Goal: Task Accomplishment & Management: Use online tool/utility

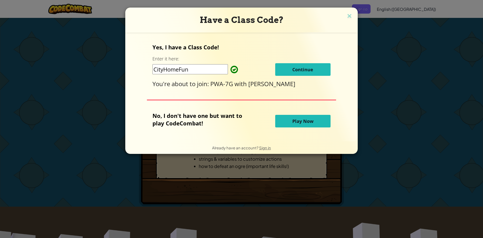
click at [206, 72] on input "CityHomeFun" at bounding box center [189, 69] width 75 height 10
click at [309, 68] on span "Continue" at bounding box center [302, 69] width 21 height 6
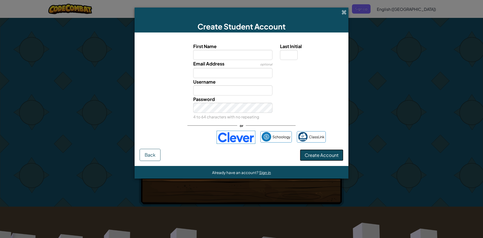
click at [338, 149] on button "Create Account" at bounding box center [322, 155] width 44 height 12
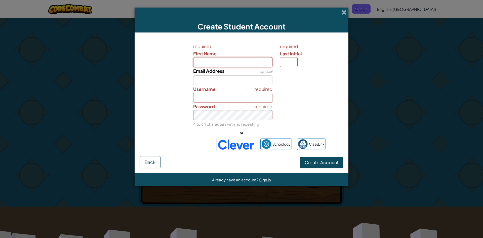
click at [222, 59] on input "First Name" at bounding box center [232, 62] width 79 height 10
type input "H"
click at [228, 98] on input "Username" at bounding box center [232, 98] width 79 height 10
click at [293, 61] on input "Last Initial" at bounding box center [289, 62] width 18 height 10
click at [237, 57] on label "First Name" at bounding box center [232, 53] width 79 height 7
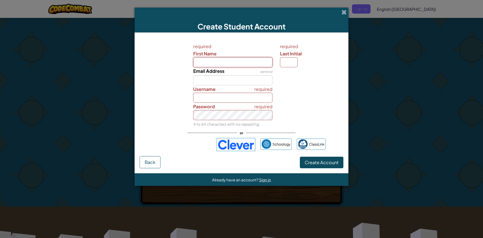
click at [237, 57] on input "First Name" at bounding box center [232, 62] width 79 height 10
click at [211, 94] on input "Username" at bounding box center [232, 98] width 79 height 10
click at [217, 81] on input "Email Address" at bounding box center [232, 80] width 79 height 10
click at [219, 65] on input "First Name" at bounding box center [232, 62] width 79 height 10
click at [298, 56] on span "Last Initial" at bounding box center [291, 54] width 22 height 6
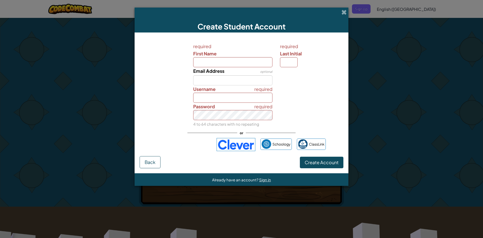
click at [297, 57] on input "Last Initial" at bounding box center [289, 62] width 18 height 10
click at [294, 57] on label "Last Initial" at bounding box center [311, 53] width 62 height 7
click at [294, 57] on input "Last Initial" at bounding box center [289, 62] width 18 height 10
click at [213, 98] on input "Username" at bounding box center [232, 98] width 79 height 10
type input "C"
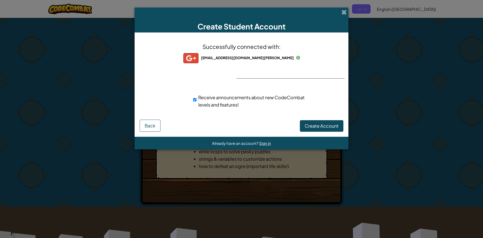
click at [245, 59] on span "w180014470@student.wass.edu.vn" at bounding box center [247, 57] width 93 height 5
click at [314, 124] on span "Create Account" at bounding box center [322, 126] width 34 height 6
click at [317, 121] on button "Create Account" at bounding box center [322, 126] width 44 height 12
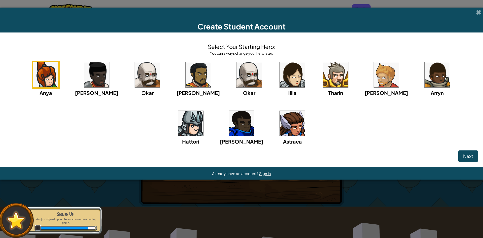
click at [467, 153] on span "Next" at bounding box center [468, 156] width 10 height 6
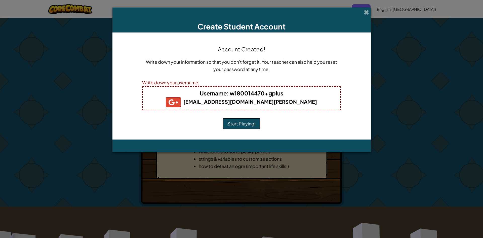
click at [235, 124] on button "Start Playing!" at bounding box center [242, 124] width 38 height 12
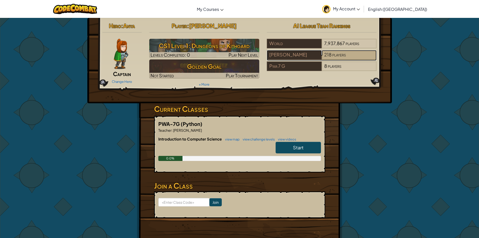
click at [321, 52] on div "218 players" at bounding box center [348, 55] width 55 height 10
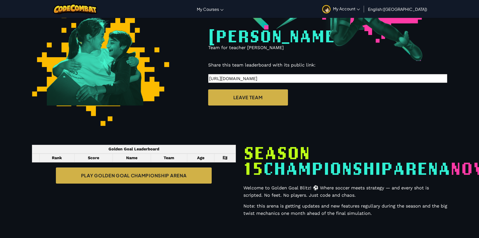
scroll to position [118, 0]
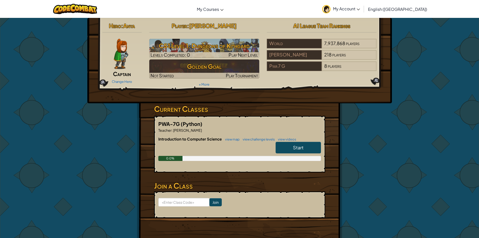
click at [307, 150] on link "Start" at bounding box center [297, 148] width 45 height 12
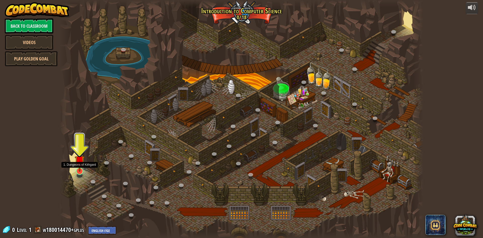
click at [80, 165] on img at bounding box center [80, 160] width 10 height 22
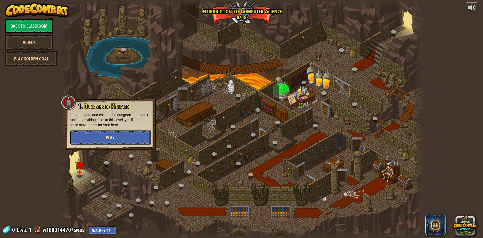
click at [102, 137] on button "Play" at bounding box center [110, 137] width 81 height 15
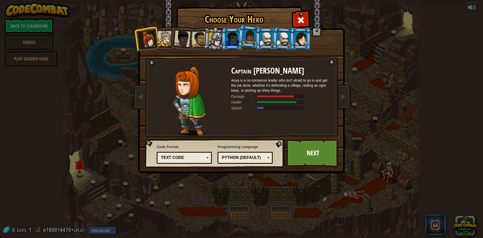
click at [193, 157] on div "Text code" at bounding box center [183, 158] width 44 height 6
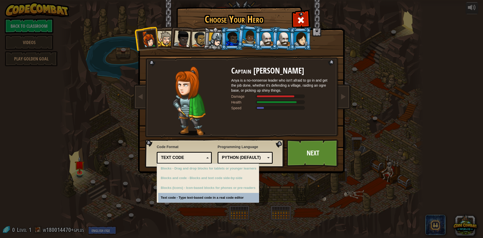
click at [183, 196] on div "Choose Your Hero 0 Captain [PERSON_NAME] is a no-nonsense leader who isn't afra…" at bounding box center [241, 119] width 483 height 238
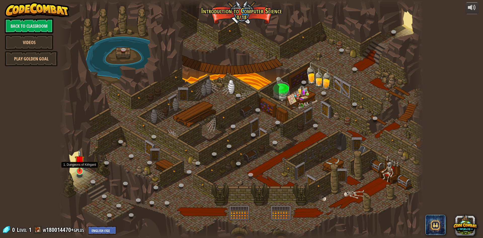
click at [81, 169] on img at bounding box center [80, 160] width 10 height 22
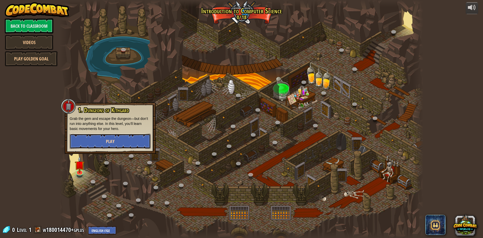
click at [115, 141] on button "Play" at bounding box center [110, 141] width 81 height 15
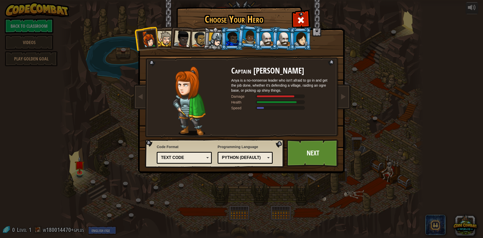
click at [302, 35] on div at bounding box center [300, 39] width 13 height 14
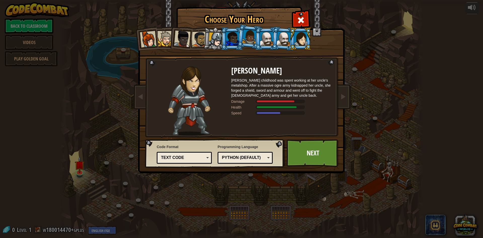
click at [141, 37] on div at bounding box center [148, 39] width 17 height 17
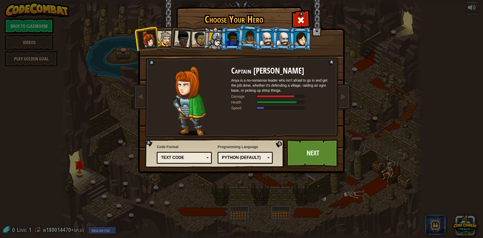
click at [306, 45] on div at bounding box center [300, 39] width 13 height 14
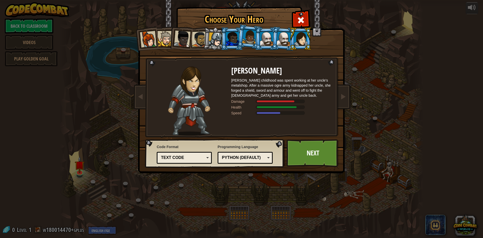
click at [287, 43] on div at bounding box center [284, 38] width 14 height 14
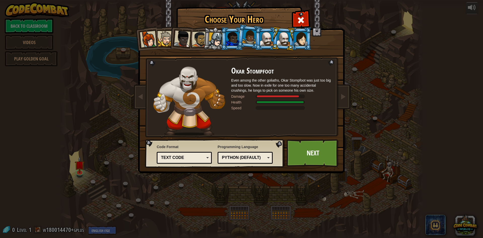
click at [295, 40] on div at bounding box center [300, 39] width 13 height 14
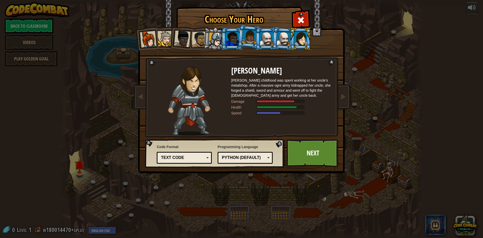
click at [269, 45] on div at bounding box center [266, 39] width 13 height 14
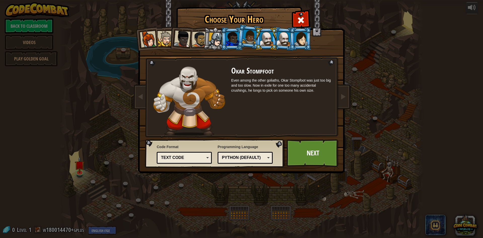
click at [244, 36] on div at bounding box center [249, 36] width 14 height 15
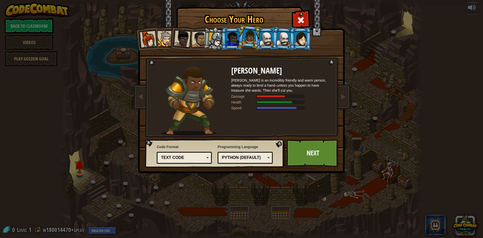
click at [228, 36] on div at bounding box center [232, 39] width 13 height 14
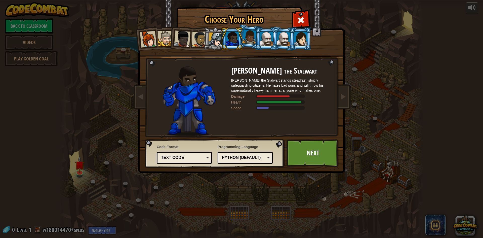
click at [302, 37] on div at bounding box center [300, 39] width 13 height 14
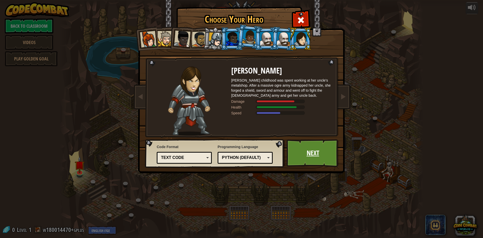
click at [307, 150] on link "Next" at bounding box center [312, 153] width 53 height 28
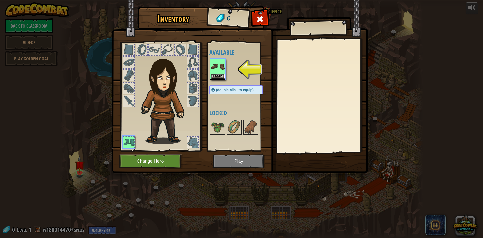
click at [218, 75] on button "Equip" at bounding box center [217, 75] width 14 height 5
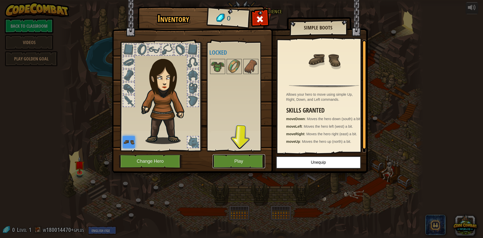
click at [229, 158] on button "Play" at bounding box center [238, 161] width 53 height 14
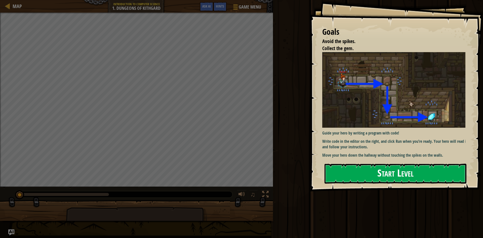
click at [386, 175] on button "Start Level" at bounding box center [395, 173] width 142 height 20
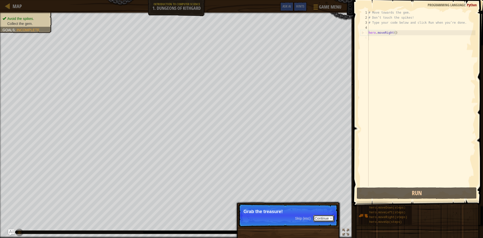
click at [323, 218] on button "Continue" at bounding box center [323, 218] width 21 height 7
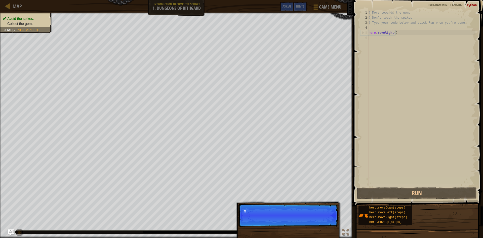
scroll to position [2, 0]
click at [307, 216] on p "Skip (esc) Continue You can use these methods." at bounding box center [288, 214] width 100 height 23
click at [326, 220] on button "Continue" at bounding box center [323, 218] width 21 height 7
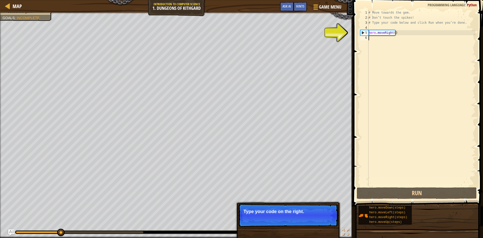
click at [318, 220] on button "Continue" at bounding box center [323, 218] width 21 height 7
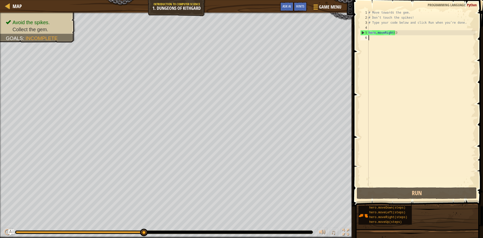
click at [392, 34] on div "# Move towards the gem. # Don’t touch the spikes! # Type your code below and cl…" at bounding box center [421, 103] width 108 height 186
click at [393, 34] on div "# Move towards the gem. # Don’t touch the spikes! # Type your code below and cl…" at bounding box center [421, 103] width 108 height 186
type textarea "hero.moveRight(d)"
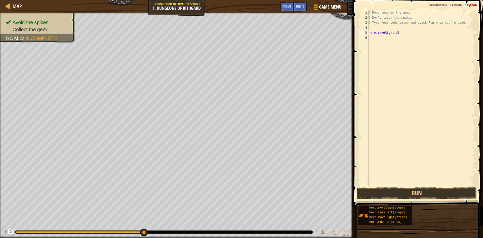
click at [407, 32] on div "# Move towards the gem. # Don’t touch the spikes! # Type your code below and cl…" at bounding box center [421, 103] width 108 height 186
click at [392, 33] on div "# Move towards the gem. # Don’t touch the spikes! # Type your code below and cl…" at bounding box center [421, 103] width 108 height 186
click at [396, 33] on div "# Move towards the gem. # Don’t touch the spikes! # Type your code below and cl…" at bounding box center [421, 103] width 108 height 186
click at [395, 33] on div "# Move towards the gem. # Don’t touch the spikes! # Type your code below and cl…" at bounding box center [421, 103] width 108 height 186
click at [409, 33] on div "# Move towards the gem. # Don’t touch the spikes! # Type your code below and cl…" at bounding box center [421, 103] width 108 height 186
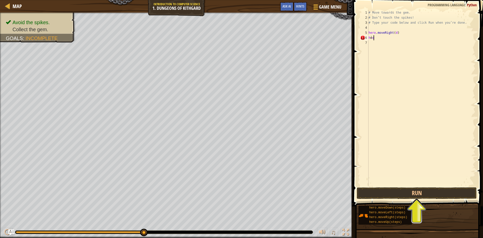
scroll to position [2, 0]
type textarea "her"
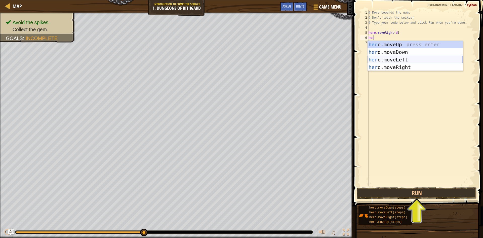
click at [403, 61] on div "her o.moveUp press enter her o.moveDown press enter her o.moveLeft press enter …" at bounding box center [414, 63] width 95 height 45
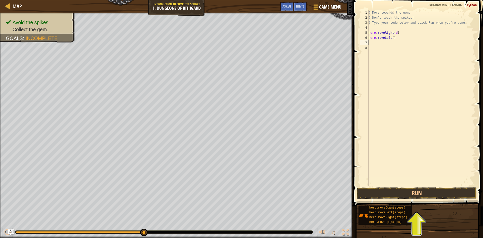
scroll to position [2, 0]
click at [392, 39] on div "# Move towards the gem. # Don’t touch the spikes! # Type your code below and cl…" at bounding box center [421, 103] width 108 height 186
type textarea "hero.moveLeft(a)"
click at [402, 38] on div "# Move towards the gem. # Don’t touch the spikes! # Type your code below and cl…" at bounding box center [421, 103] width 108 height 186
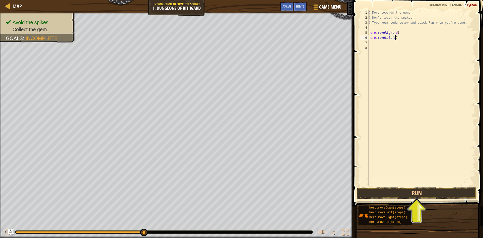
scroll to position [2, 0]
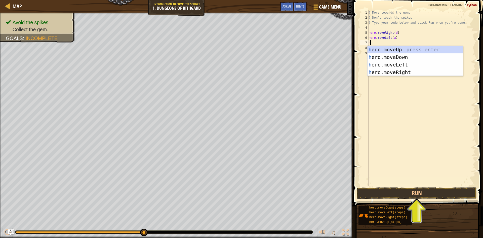
type textarea "he"
click at [407, 48] on div "he ro.moveUp press enter he ro.moveDown press enter he ro.moveLeft press enter …" at bounding box center [414, 68] width 95 height 45
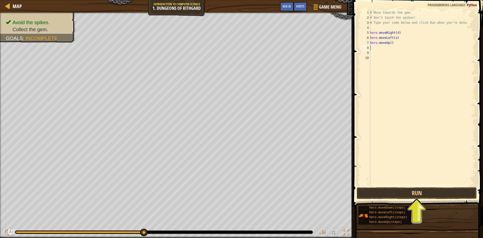
click at [390, 42] on div "# Move towards the gem. # Don’t touch the spikes! # Type your code below and cl…" at bounding box center [422, 103] width 106 height 186
type textarea "hero.moveUp(w)"
click at [397, 43] on div "# Move towards the gem. # Don’t touch the spikes! # Type your code below and cl…" at bounding box center [422, 103] width 106 height 186
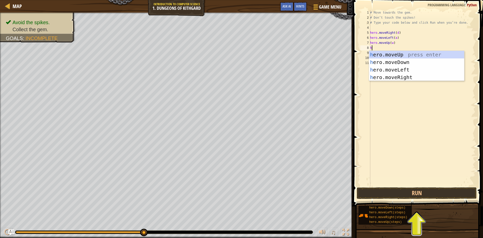
type textarea "he"
click at [408, 65] on div "he ro.moveUp press enter he ro.moveDown press enter he ro.moveLeft press enter …" at bounding box center [416, 73] width 95 height 45
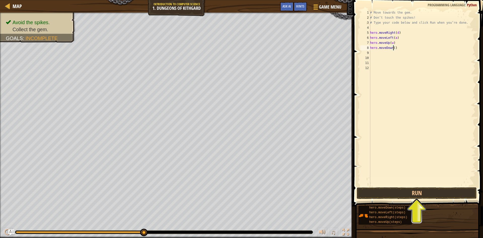
click at [393, 48] on div "# Move towards the gem. # Don’t touch the spikes! # Type your code below and cl…" at bounding box center [422, 103] width 106 height 186
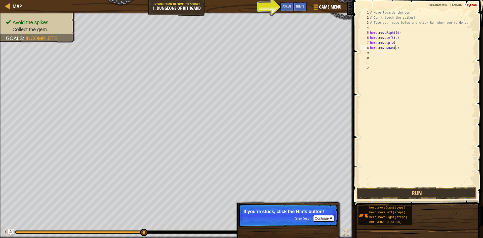
click at [393, 32] on div "# Move towards the gem. # Don’t touch the spikes! # Type your code below and cl…" at bounding box center [422, 103] width 106 height 186
click at [392, 32] on div "# Move towards the gem. # Don’t touch the spikes! # Type your code below and cl…" at bounding box center [422, 103] width 106 height 186
click at [393, 32] on div "# Move towards the gem. # Don’t touch the spikes! # Type your code below and cl…" at bounding box center [422, 103] width 106 height 186
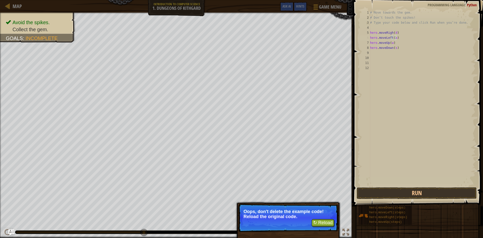
click at [391, 38] on div "# Move towards the gem. # Don’t touch the spikes! # Type your code below and cl…" at bounding box center [422, 103] width 106 height 186
type textarea "hero.moveLeft(a)"
click at [323, 222] on button "↻ Reload" at bounding box center [323, 223] width 22 height 8
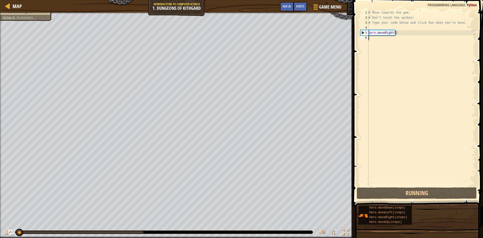
scroll to position [2, 0]
click at [393, 33] on div "# Move towards the gem. # Don’t touch the spikes! # Type your code below and cl…" at bounding box center [421, 103] width 108 height 186
type textarea "hero.moveRight()"
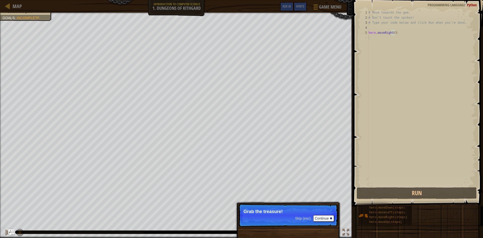
click at [420, 122] on div "# Move towards the gem. # Don’t touch the spikes! # Type your code below and cl…" at bounding box center [421, 103] width 108 height 186
click at [306, 217] on span "Skip (esc)" at bounding box center [303, 218] width 16 height 4
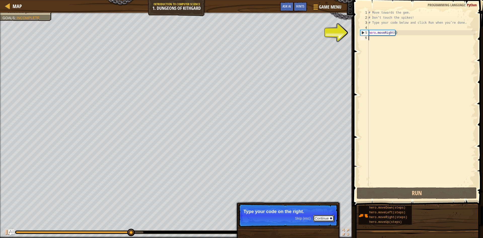
click at [320, 216] on button "Continue" at bounding box center [323, 218] width 21 height 7
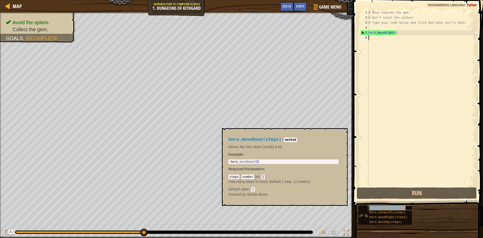
click at [397, 206] on span "hero.moveDown(steps)" at bounding box center [387, 208] width 36 height 4
click at [394, 39] on div "# Move towards the gem. # Don’t touch the spikes! # Type your code below and cl…" at bounding box center [421, 103] width 108 height 186
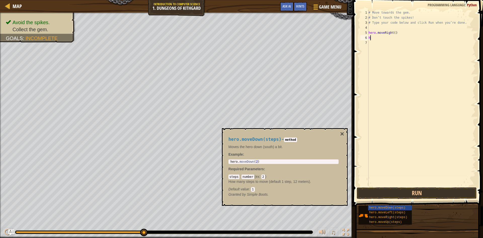
type textarea "he"
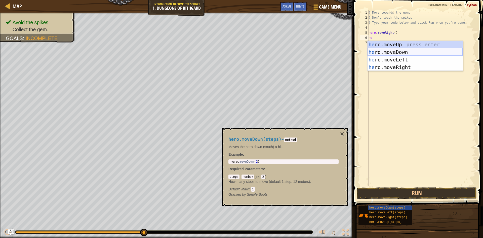
click at [393, 52] on div "he ro.moveUp press enter he ro.moveDown press enter he ro.moveLeft press enter …" at bounding box center [414, 63] width 95 height 45
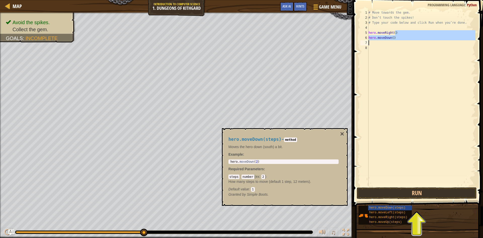
drag, startPoint x: 396, startPoint y: 33, endPoint x: 468, endPoint y: 44, distance: 72.7
click at [468, 44] on div "# Move towards the gem. # Don’t touch the spikes! # Type your code below and cl…" at bounding box center [421, 103] width 108 height 186
type textarea "hero.moveDown()"
click at [427, 28] on div "# Move towards the gem. # Don’t touch the spikes! # Type your code below and cl…" at bounding box center [421, 103] width 108 height 186
click at [392, 45] on div "# Move towards the gem. # Don’t touch the spikes! # Type your code below and cl…" at bounding box center [421, 103] width 108 height 186
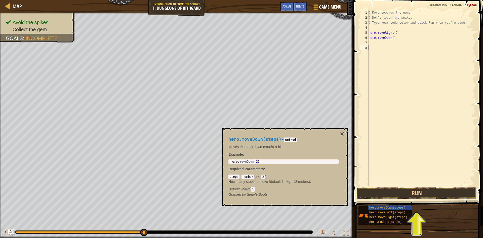
click at [381, 41] on div "# Move towards the gem. # Don’t touch the spikes! # Type your code below and cl…" at bounding box center [421, 103] width 108 height 186
type textarea "h"
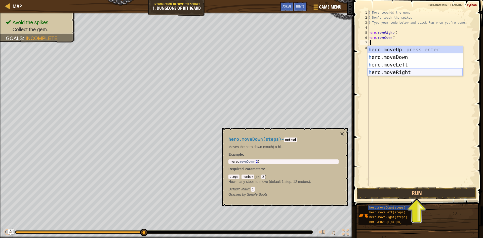
click at [397, 69] on div "h ero.moveUp press enter h ero.moveDown press enter h ero.moveLeft press enter …" at bounding box center [414, 68] width 95 height 45
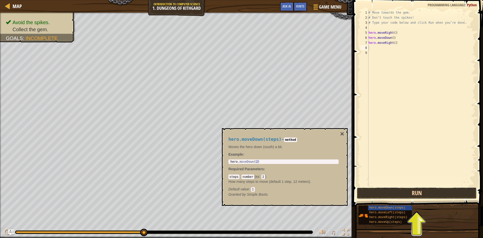
click at [387, 194] on button "Run" at bounding box center [417, 193] width 120 height 12
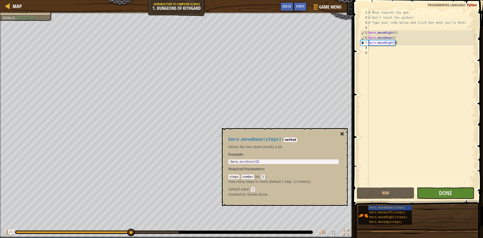
click at [341, 131] on button "×" at bounding box center [342, 133] width 4 height 7
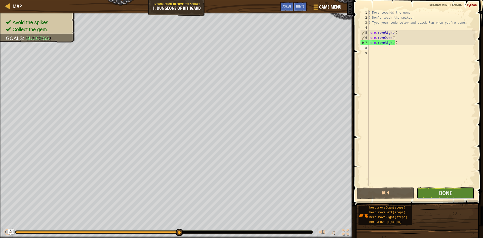
click at [459, 195] on button "Done" at bounding box center [446, 193] width 58 height 12
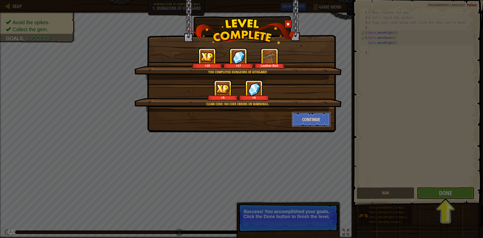
click at [307, 119] on button "Continue" at bounding box center [311, 119] width 39 height 15
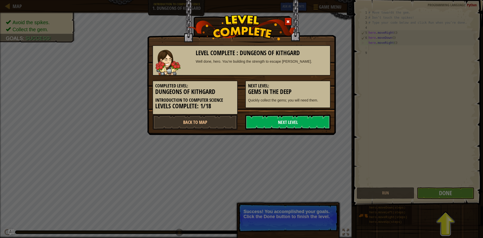
click at [260, 119] on link "Next Level" at bounding box center [287, 121] width 85 height 15
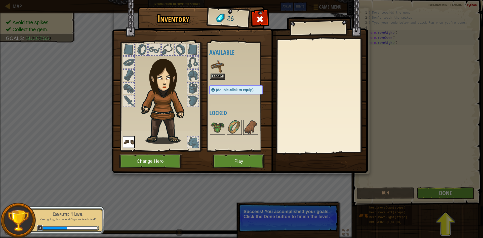
click at [217, 73] on img at bounding box center [217, 66] width 14 height 14
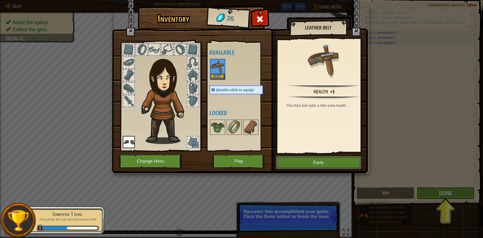
click at [327, 164] on button "Equip" at bounding box center [318, 162] width 85 height 13
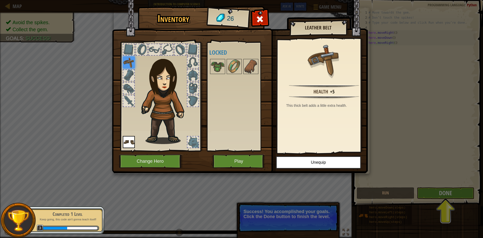
click at [206, 62] on img at bounding box center [240, 81] width 256 height 183
click at [216, 65] on img at bounding box center [217, 66] width 14 height 14
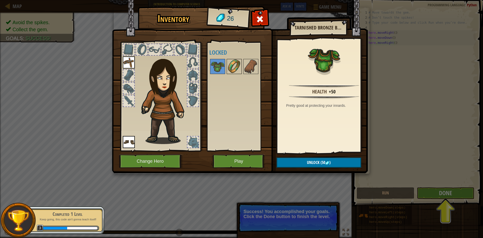
click at [234, 62] on img at bounding box center [234, 66] width 14 height 14
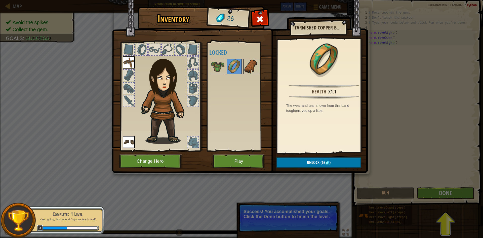
click at [244, 68] on img at bounding box center [251, 66] width 14 height 14
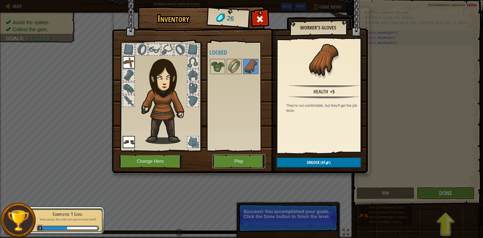
click at [237, 159] on button "Play" at bounding box center [238, 161] width 53 height 14
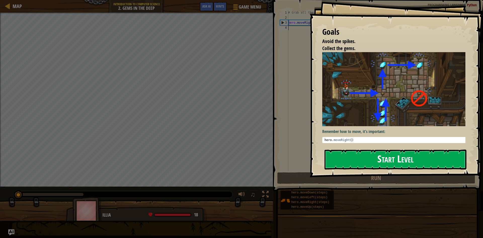
click at [362, 149] on button "Start Level" at bounding box center [395, 159] width 142 height 20
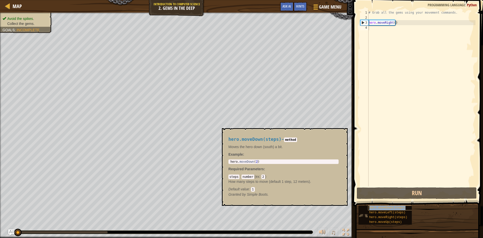
click at [379, 208] on span "hero.moveDown(steps)" at bounding box center [387, 208] width 36 height 4
click at [379, 33] on div "# Grab all the gems using your movement commands. hero . moveRight ( )" at bounding box center [421, 103] width 108 height 186
type textarea "h"
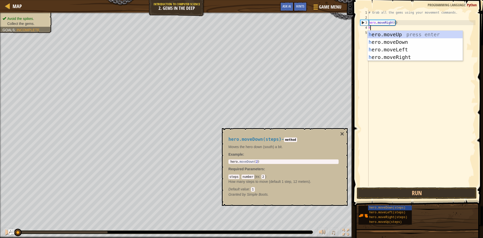
scroll to position [2, 0]
click at [394, 42] on div "h ero.moveUp press enter h ero.moveDown press enter h ero.moveLeft press enter …" at bounding box center [414, 53] width 95 height 45
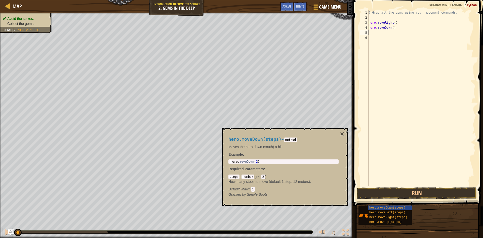
type textarea "h"
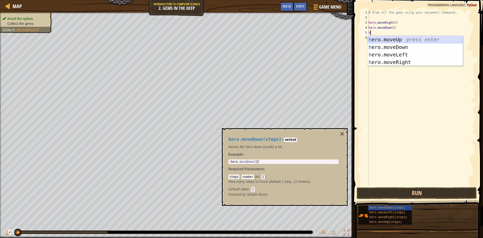
click at [383, 39] on div "h ero.moveUp press enter h ero.moveDown press enter h ero.moveLeft press enter …" at bounding box center [414, 58] width 95 height 45
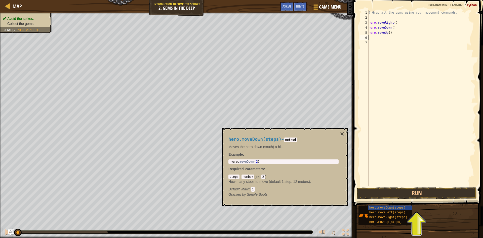
type textarea "h"
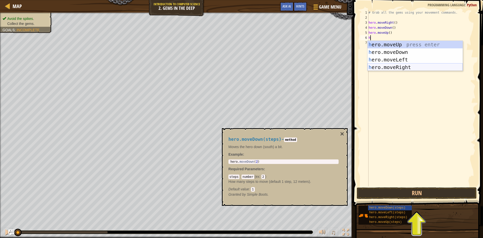
click at [387, 66] on div "h ero.moveUp press enter h ero.moveDown press enter h ero.moveLeft press enter …" at bounding box center [414, 63] width 95 height 45
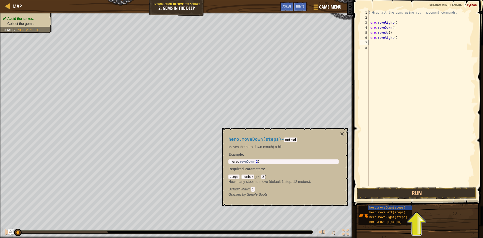
type textarea "h"
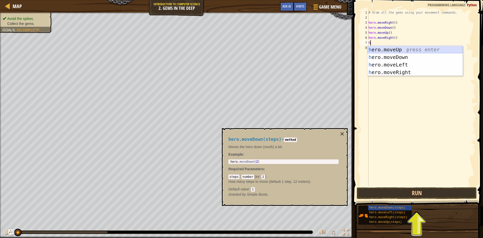
click at [385, 49] on div "h ero.moveUp press enter h ero.moveDown press enter h ero.moveLeft press enter …" at bounding box center [414, 68] width 95 height 45
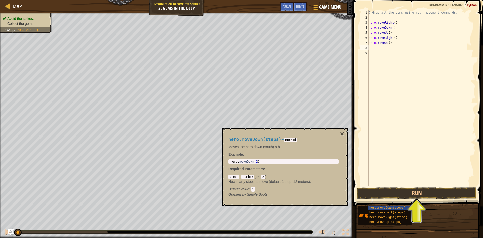
type textarea "h"
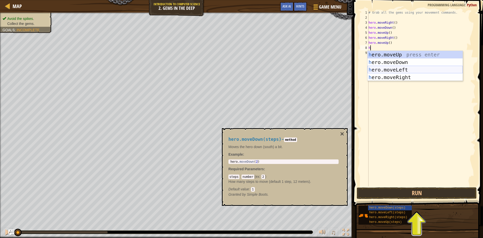
click at [386, 70] on div "h ero.moveUp press enter h ero.moveDown press enter h ero.moveLeft press enter …" at bounding box center [414, 73] width 95 height 45
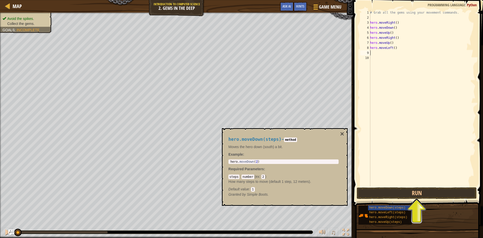
type textarea "h"
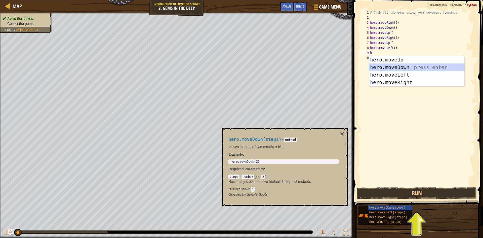
click at [396, 64] on div "h ero.moveUp press enter h ero.moveDown press enter h ero.moveLeft press enter …" at bounding box center [416, 78] width 95 height 45
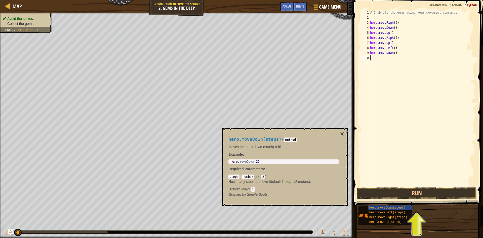
click at [394, 24] on div "# Grab all the gems using your movement commands. hero . moveRight ( ) hero . m…" at bounding box center [422, 103] width 106 height 186
click at [392, 28] on div "# Grab all the gems using your movement commands. hero . moveRight ( 2 ) hero .…" at bounding box center [422, 103] width 106 height 186
click at [393, 28] on div "# Grab all the gems using your movement commands. hero . moveRight ( 2 ) hero .…" at bounding box center [422, 103] width 106 height 186
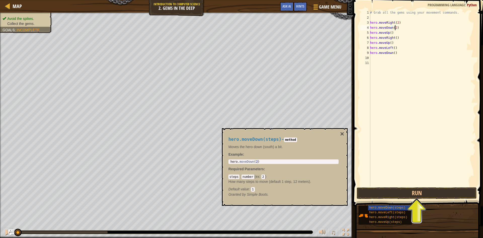
click at [389, 34] on div "# Grab all the gems using your movement commands. hero . moveRight ( 2 ) hero .…" at bounding box center [422, 103] width 106 height 186
click at [395, 39] on div "# Grab all the gems using your movement commands. hero . moveRight ( 2 ) hero .…" at bounding box center [422, 103] width 106 height 186
click at [389, 45] on div "# Grab all the gems using your movement commands. hero . moveRight ( 2 ) hero .…" at bounding box center [422, 103] width 106 height 186
click at [390, 42] on div "# Grab all the gems using your movement commands. hero . moveRight ( 2 ) hero .…" at bounding box center [422, 103] width 106 height 186
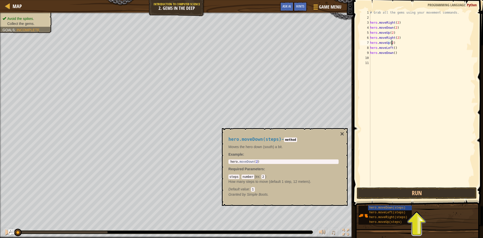
click at [392, 49] on div "# Grab all the gems using your movement commands. hero . moveRight ( 2 ) hero .…" at bounding box center [422, 103] width 106 height 186
click at [393, 49] on div "# Grab all the gems using your movement commands. hero . moveRight ( 2 ) hero .…" at bounding box center [422, 103] width 106 height 186
click at [393, 54] on div "# Grab all the gems using your movement commands. hero . moveRight ( 2 ) hero .…" at bounding box center [422, 103] width 106 height 186
click at [433, 193] on button "Run" at bounding box center [417, 193] width 120 height 12
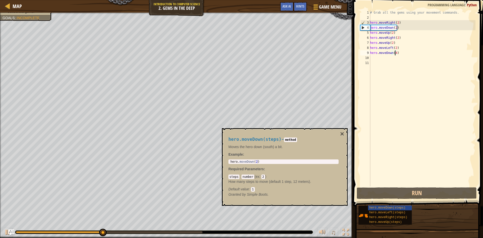
click at [345, 132] on div "hero.moveDown(steps) - method Moves the hero down (south) a bit. Example : 1 he…" at bounding box center [285, 166] width 126 height 77
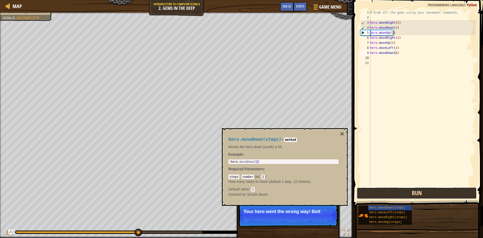
click at [396, 194] on button "Run" at bounding box center [417, 193] width 120 height 12
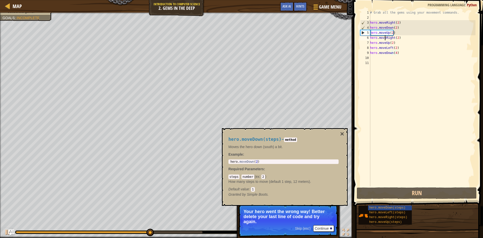
click at [386, 35] on div "# Grab all the gems using your movement commands. hero . moveRight ( 2 ) hero .…" at bounding box center [422, 103] width 106 height 186
click at [362, 34] on div "5" at bounding box center [365, 32] width 10 height 5
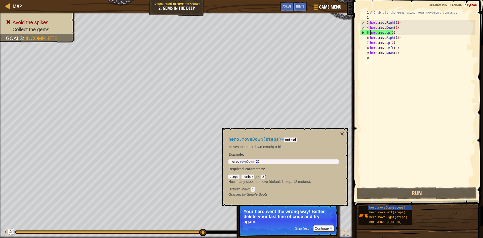
click at [363, 21] on div "3" at bounding box center [365, 22] width 10 height 5
click at [396, 24] on div "# Grab all the gems using your movement commands. hero . moveRight ( 2 ) hero .…" at bounding box center [422, 103] width 106 height 186
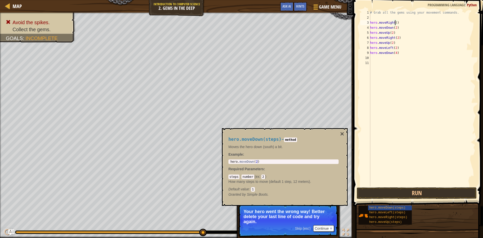
scroll to position [2, 2]
click at [395, 27] on div "# Grab all the gems using your movement commands. hero . moveRight ( 1 ) hero .…" at bounding box center [422, 103] width 106 height 186
click at [391, 32] on div "# Grab all the gems using your movement commands. hero . moveRight ( 1 ) hero .…" at bounding box center [422, 103] width 106 height 186
click at [396, 39] on div "# Grab all the gems using your movement commands. hero . moveRight ( 1 ) hero .…" at bounding box center [422, 103] width 106 height 186
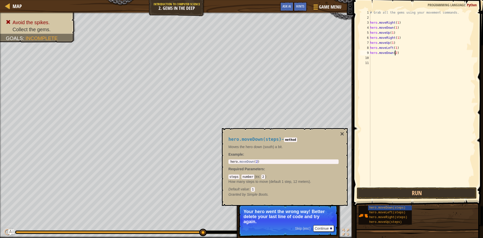
scroll to position [2, 2]
type textarea "hero.moveDown(2)"
click at [426, 194] on button "Run" at bounding box center [417, 193] width 120 height 12
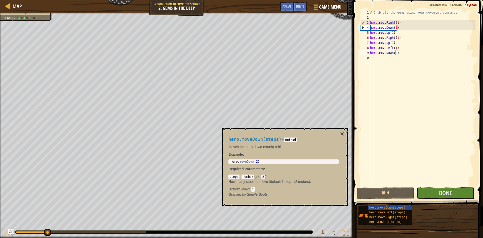
click at [347, 134] on div "hero.moveDown(steps) - method Moves the hero down (south) a bit. Example : 1 he…" at bounding box center [285, 166] width 126 height 77
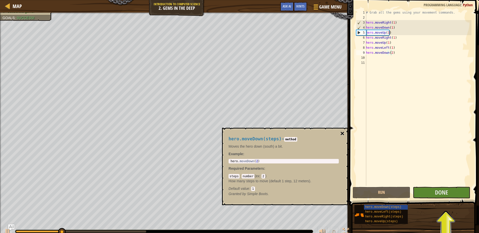
click at [342, 135] on button "×" at bounding box center [342, 133] width 4 height 7
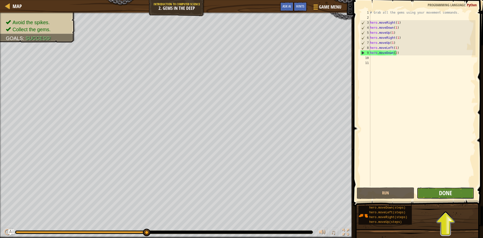
click at [444, 192] on span "Done" at bounding box center [445, 193] width 13 height 8
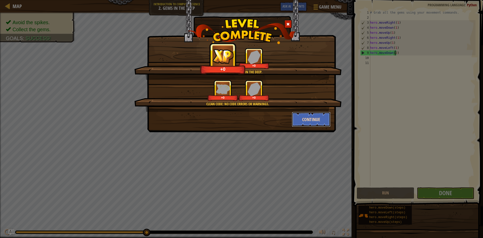
click at [309, 119] on button "Continue" at bounding box center [311, 119] width 39 height 15
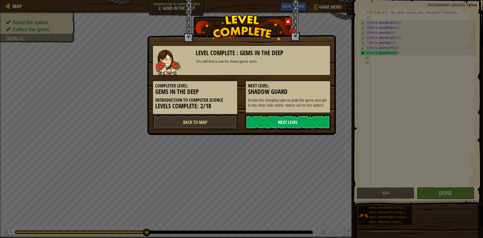
click at [281, 124] on link "Next Level" at bounding box center [287, 121] width 85 height 15
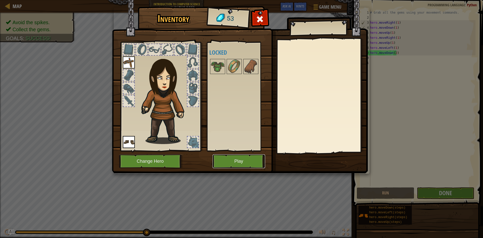
click at [232, 162] on button "Play" at bounding box center [238, 161] width 53 height 14
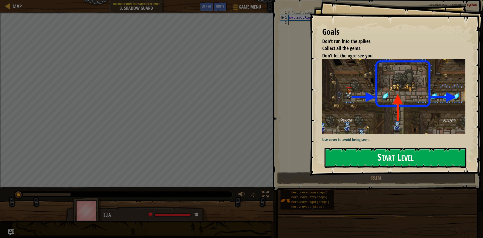
click at [355, 156] on button "Start Level" at bounding box center [395, 158] width 142 height 20
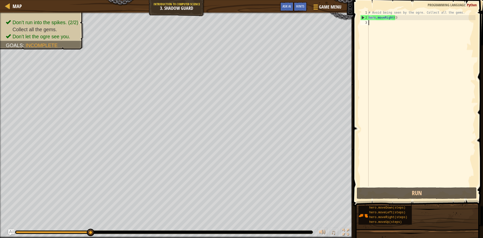
click at [393, 17] on div "# Avoid being seen by the ogre. Collect all the gems. hero . moveRight ( )" at bounding box center [421, 103] width 108 height 186
type textarea "hero.moveRight(1)"
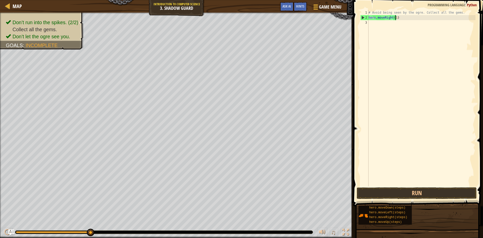
scroll to position [2, 2]
click at [393, 21] on div "# Avoid being seen by the ogre. Collect all the gems. hero . moveRight ( 1 )" at bounding box center [421, 103] width 108 height 186
type textarea "h"
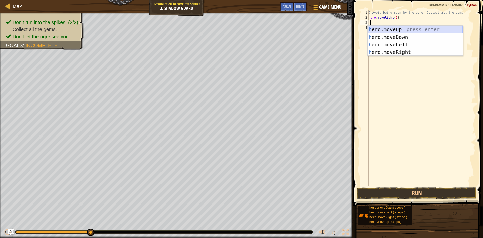
click at [399, 29] on div "h ero.moveUp press enter h ero.moveDown press enter h ero.moveLeft press enter …" at bounding box center [414, 48] width 95 height 45
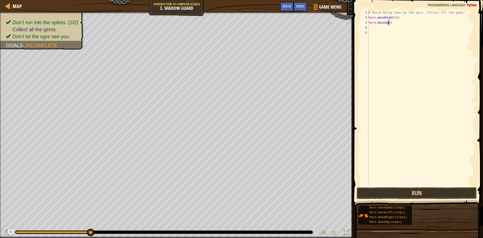
click at [388, 23] on div "# Avoid being seen by the ogre. Collect all the gems. hero . moveRight ( 1 ) he…" at bounding box center [421, 103] width 108 height 186
type textarea "hero.moveUp(1)"
click at [382, 34] on div "# Avoid being seen by the ogre. Collect all the gems. hero . moveRight ( 1 ) he…" at bounding box center [421, 103] width 108 height 186
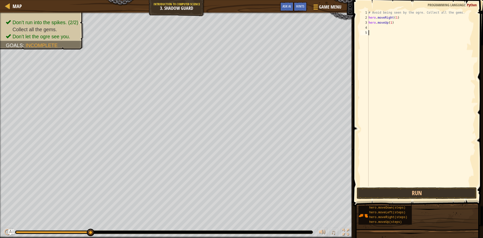
click at [382, 28] on div "# Avoid being seen by the ogre. Collect all the gems. hero . moveRight ( 1 ) he…" at bounding box center [421, 103] width 108 height 186
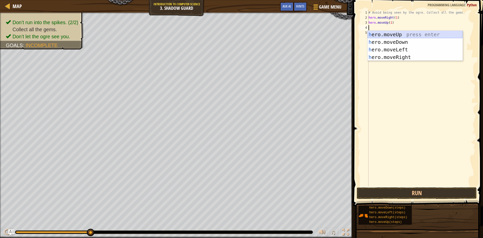
type textarea "h"
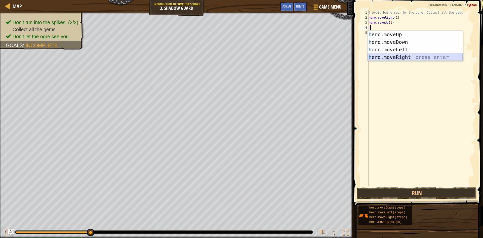
click at [391, 55] on div "h ero.moveUp press enter h ero.moveDown press enter h ero.moveLeft press enter …" at bounding box center [414, 53] width 95 height 45
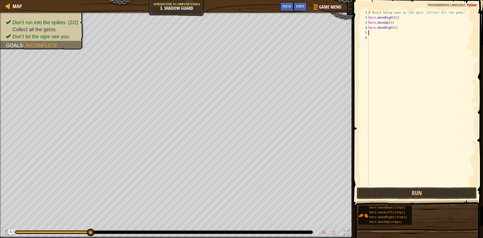
click at [393, 27] on div "# Avoid being seen by the ogre. Collect all the gems. hero . moveRight ( 1 ) he…" at bounding box center [421, 103] width 108 height 186
type textarea "hero.moveRight(1)"
click at [390, 40] on div "# Avoid being seen by the ogre. Collect all the gems. hero . moveRight ( 1 ) he…" at bounding box center [421, 103] width 108 height 186
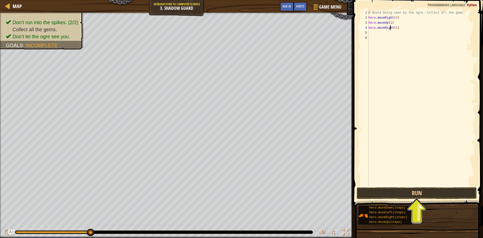
click at [390, 30] on div "# Avoid being seen by the ogre. Collect all the gems. hero . moveRight ( 1 ) he…" at bounding box center [421, 103] width 108 height 186
type textarea "hero.moveRight(1)"
click at [389, 31] on div "# Avoid being seen by the ogre. Collect all the gems. hero . moveRight ( 1 ) he…" at bounding box center [421, 103] width 108 height 186
type textarea "h"
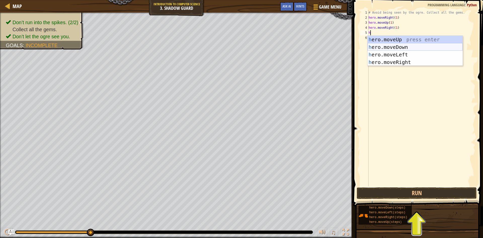
click at [399, 45] on div "h ero.moveUp press enter h ero.moveDown press enter h ero.moveLeft press enter …" at bounding box center [414, 58] width 95 height 45
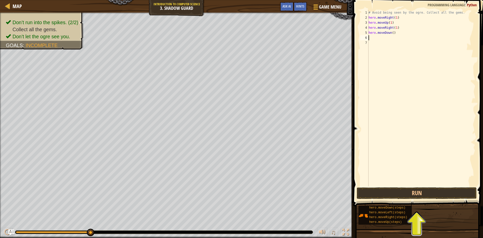
click at [390, 33] on div "# Avoid being seen by the ogre. Collect all the gems. hero . moveRight ( 1 ) he…" at bounding box center [421, 103] width 108 height 186
click at [392, 33] on div "# Avoid being seen by the ogre. Collect all the gems. hero . moveRight ( 1 ) he…" at bounding box center [421, 103] width 108 height 186
type textarea "hero.moveDown(1)"
click at [389, 36] on div "# Avoid being seen by the ogre. Collect all the gems. hero . moveRight ( 1 ) he…" at bounding box center [421, 103] width 108 height 186
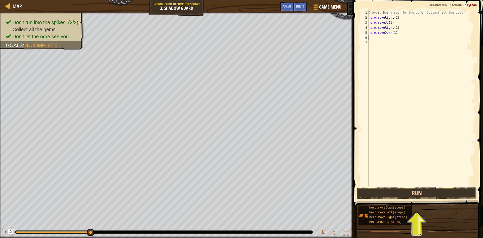
scroll to position [2, 0]
type textarea "h"
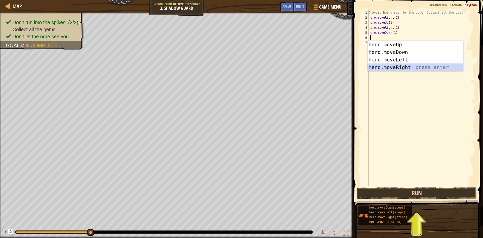
click at [392, 65] on div "h ero.moveUp press enter h ero.moveDown press enter h ero.moveLeft press enter …" at bounding box center [414, 63] width 95 height 45
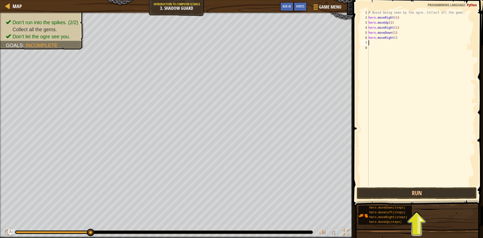
click at [393, 38] on div "# Avoid being seen by the ogre. Collect all the gems. hero . moveRight ( 1 ) he…" at bounding box center [421, 103] width 108 height 186
type textarea "hero.moveRight(1)"
click at [407, 193] on button "Run" at bounding box center [417, 193] width 120 height 12
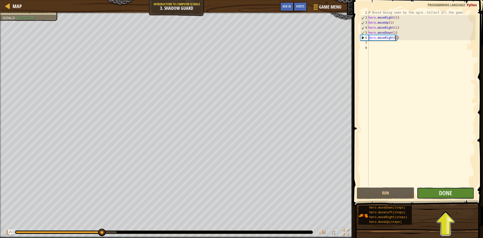
click at [454, 192] on button "Done" at bounding box center [446, 193] width 58 height 12
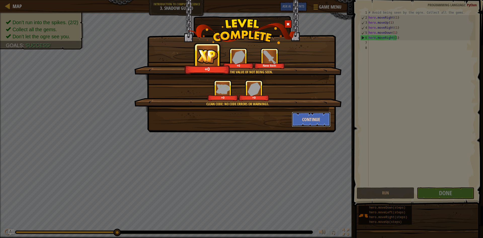
click at [316, 118] on button "Continue" at bounding box center [311, 119] width 39 height 15
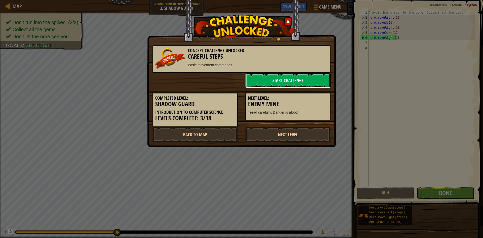
click at [287, 81] on link "Start Challenge" at bounding box center [287, 80] width 85 height 15
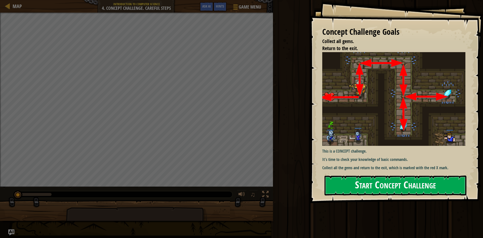
click at [364, 184] on button "Start Concept Challenge" at bounding box center [395, 185] width 142 height 20
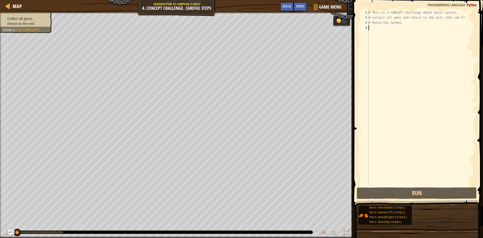
type textarea "h"
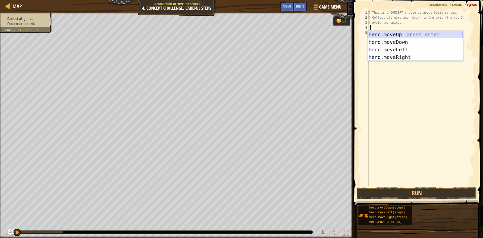
click at [385, 32] on div "h ero.moveUp press enter h ero.moveDown press enter h ero.moveLeft press enter …" at bounding box center [414, 53] width 95 height 45
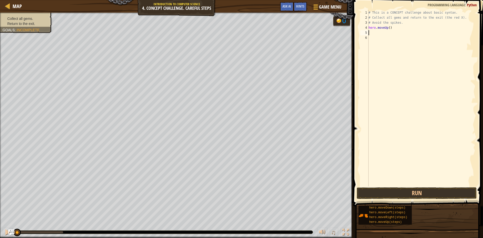
click at [388, 28] on div "# This is a CONCEPT challenge about basic syntax. # Collect all gems and return…" at bounding box center [421, 103] width 108 height 186
type textarea "hero.moveUp(1)"
click at [388, 37] on div "# This is a CONCEPT challenge about basic syntax. # Collect all gems and return…" at bounding box center [421, 103] width 108 height 186
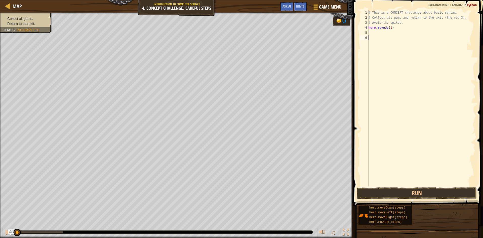
click at [389, 29] on div "# This is a CONCEPT challenge about basic syntax. # Collect all gems and return…" at bounding box center [421, 103] width 108 height 186
type textarea "hero.moveUp(1)"
click at [388, 30] on div "# This is a CONCEPT challenge about basic syntax. # Collect all gems and return…" at bounding box center [421, 103] width 108 height 186
click at [387, 31] on div "# This is a CONCEPT challenge about basic syntax. # Collect all gems and return…" at bounding box center [421, 103] width 108 height 186
type textarea "h"
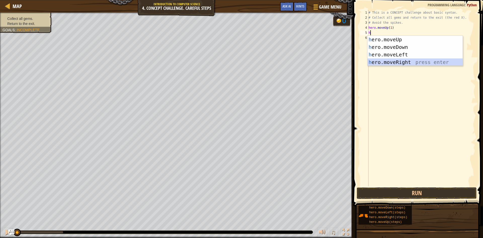
click at [389, 59] on div "h ero.moveUp press enter h ero.moveDown press enter h ero.moveLeft press enter …" at bounding box center [414, 58] width 95 height 45
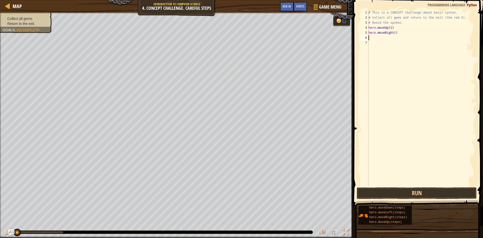
click at [393, 34] on div "# This is a CONCEPT challenge about basic syntax. # Collect all gems and return…" at bounding box center [421, 103] width 108 height 186
type textarea "hero.moveRight(1)"
click at [392, 37] on div "# This is a CONCEPT challenge about basic syntax. # Collect all gems and return…" at bounding box center [421, 103] width 108 height 186
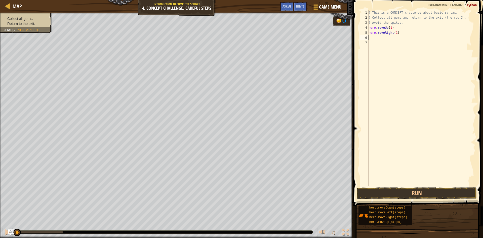
type textarea "h"
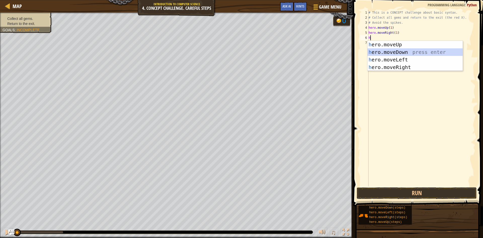
click at [391, 50] on div "h ero.moveUp press enter h ero.moveDown press enter h ero.moveLeft press enter …" at bounding box center [414, 63] width 95 height 45
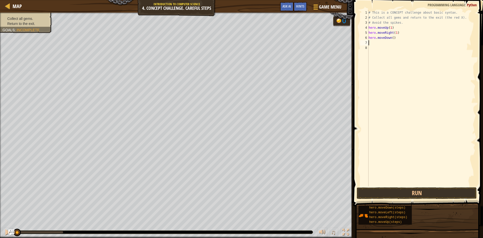
click at [392, 38] on div "# This is a CONCEPT challenge about basic syntax. # Collect all gems and return…" at bounding box center [421, 103] width 108 height 186
type textarea "hero.moveDown(2)"
click at [385, 42] on div "# This is a CONCEPT challenge about basic syntax. # Collect all gems and return…" at bounding box center [421, 103] width 108 height 186
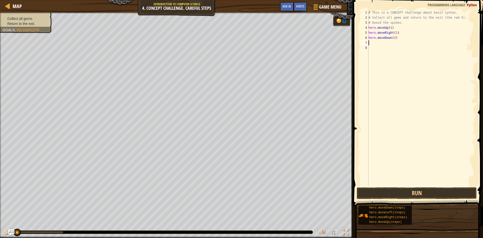
type textarea "h"
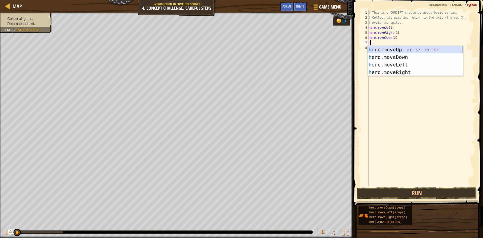
drag, startPoint x: 389, startPoint y: 49, endPoint x: 395, endPoint y: 42, distance: 9.1
click at [389, 49] on div "h ero.moveUp press enter h ero.moveDown press enter h ero.moveLeft press enter …" at bounding box center [414, 68] width 95 height 45
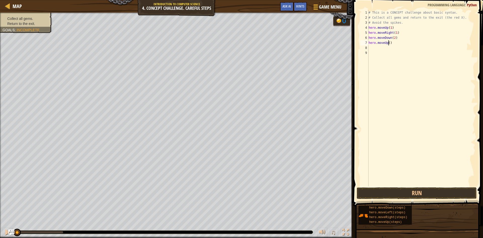
click at [388, 42] on div "# This is a CONCEPT challenge about basic syntax. # Collect all gems and return…" at bounding box center [421, 103] width 108 height 186
type textarea "hero.moveUp(1)"
click at [385, 47] on div "# This is a CONCEPT challenge about basic syntax. # Collect all gems and return…" at bounding box center [421, 103] width 108 height 186
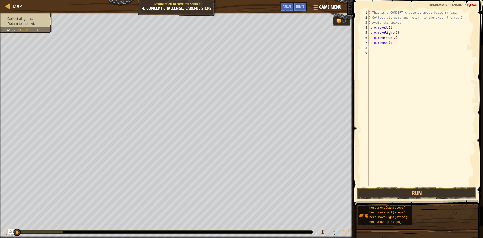
type textarea "h"
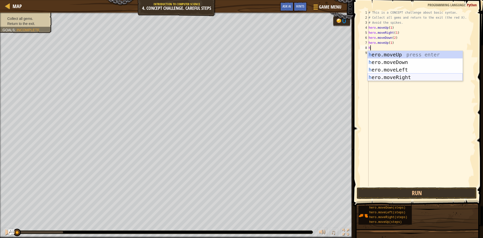
click at [394, 76] on div "h ero.moveUp press enter h ero.moveDown press enter h ero.moveLeft press enter …" at bounding box center [414, 73] width 95 height 45
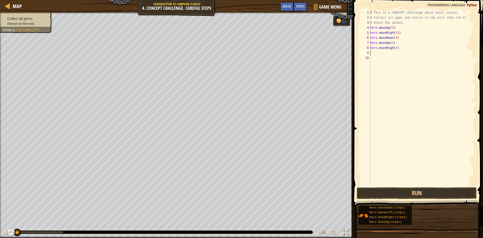
click at [395, 48] on div "# This is a CONCEPT challenge about basic syntax. # Collect all gems and return…" at bounding box center [422, 103] width 106 height 186
type textarea "hero.moveRight(1)"
click at [412, 195] on button "Run" at bounding box center [417, 193] width 120 height 12
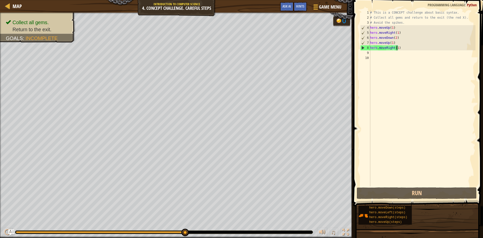
click at [401, 46] on div "# This is a CONCEPT challenge about basic syntax. # Collect all gems and return…" at bounding box center [422, 103] width 106 height 186
click at [375, 52] on div "# This is a CONCEPT challenge about basic syntax. # Collect all gems and return…" at bounding box center [422, 103] width 106 height 186
type textarea "h"
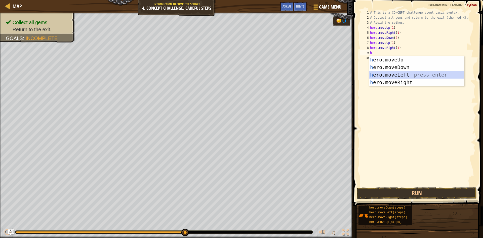
click at [402, 72] on div "h ero.moveUp press enter h ero.moveDown press enter h ero.moveLeft press enter …" at bounding box center [416, 78] width 95 height 45
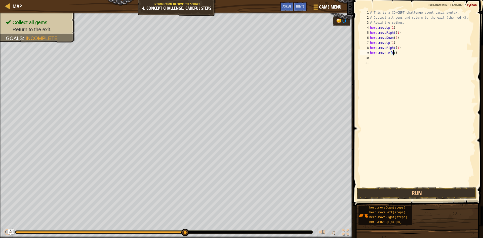
click at [393, 55] on div "# This is a CONCEPT challenge about basic syntax. # Collect all gems and return…" at bounding box center [422, 103] width 106 height 186
click at [402, 188] on button "Run" at bounding box center [417, 193] width 120 height 12
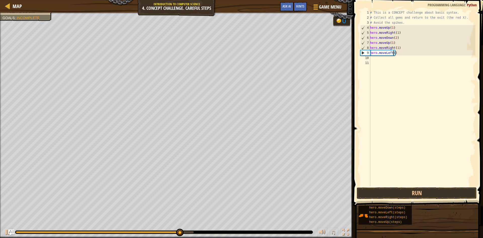
scroll to position [2, 2]
type textarea "hero.moveLeft(1)"
click at [410, 191] on button "Run" at bounding box center [417, 193] width 120 height 12
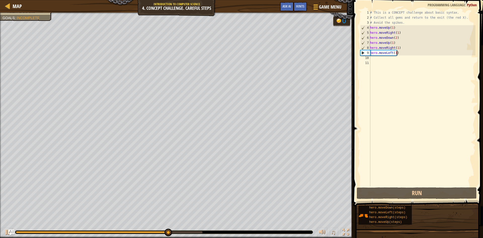
click at [408, 55] on div "# This is a CONCEPT challenge about basic syntax. # Collect all gems and return…" at bounding box center [422, 103] width 106 height 186
click at [390, 59] on div "# This is a CONCEPT challenge about basic syntax. # Collect all gems and return…" at bounding box center [422, 103] width 106 height 186
type textarea "h"
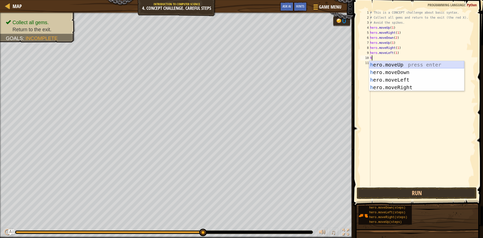
click at [397, 62] on div "h ero.moveUp press enter h ero.moveDown press enter h ero.moveLeft press enter …" at bounding box center [416, 83] width 95 height 45
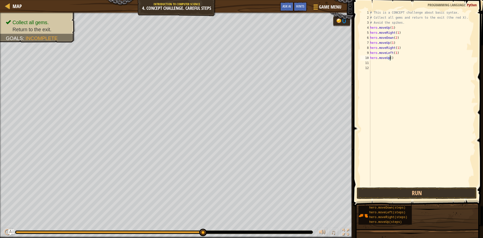
click at [390, 58] on div "# This is a CONCEPT challenge about basic syntax. # Collect all gems and return…" at bounding box center [422, 103] width 106 height 186
type textarea "hero.moveUp(1)"
click at [384, 63] on div "# This is a CONCEPT challenge about basic syntax. # Collect all gems and return…" at bounding box center [422, 103] width 106 height 186
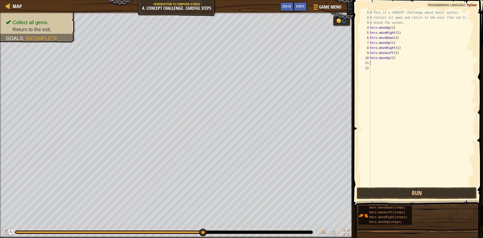
type textarea "h"
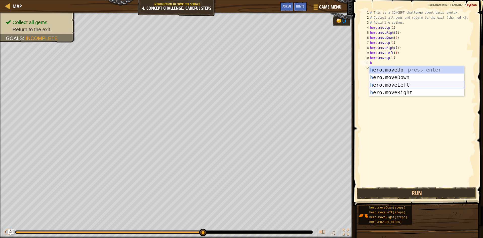
click at [392, 83] on div "h ero.moveUp press enter h ero.moveDown press enter h ero.moveLeft press enter …" at bounding box center [416, 88] width 95 height 45
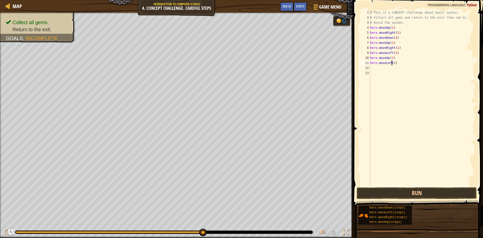
click at [392, 64] on div "# This is a CONCEPT challenge about basic syntax. # Collect all gems and return…" at bounding box center [422, 103] width 106 height 186
click at [393, 64] on div "# This is a CONCEPT challenge about basic syntax. # Collect all gems and return…" at bounding box center [422, 103] width 106 height 186
type textarea "hero.moveLeft(1)"
click at [387, 66] on div "# This is a CONCEPT challenge about basic syntax. # Collect all gems and return…" at bounding box center [422, 103] width 106 height 186
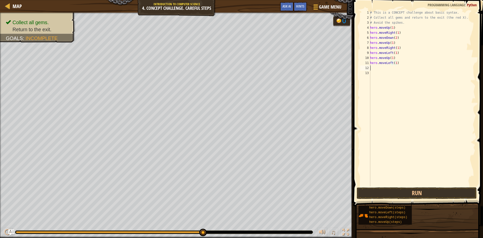
scroll to position [2, 0]
type textarea "h"
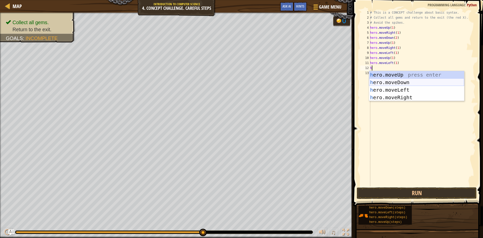
click at [397, 80] on div "h ero.moveUp press enter h ero.moveDown press enter h ero.moveLeft press enter …" at bounding box center [416, 93] width 95 height 45
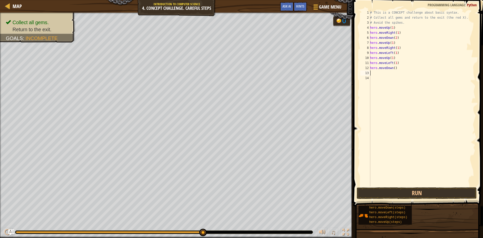
click at [393, 68] on div "# This is a CONCEPT challenge about basic syntax. # Collect all gems and return…" at bounding box center [422, 103] width 106 height 186
type textarea "hero.moveDown(1)"
click at [396, 74] on div "# This is a CONCEPT challenge about basic syntax. # Collect all gems and return…" at bounding box center [422, 103] width 106 height 186
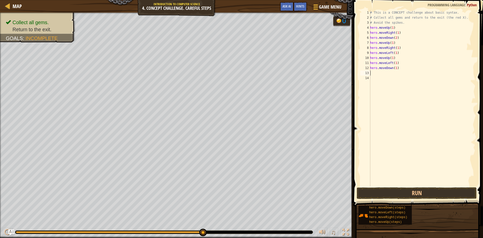
type textarea "h"
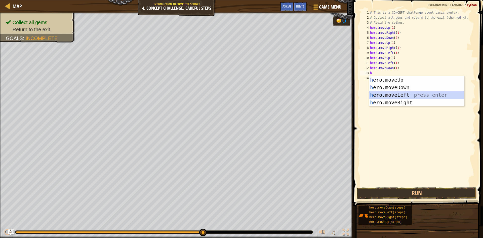
click at [390, 93] on div "h ero.moveUp press enter h ero.moveDown press enter h ero.moveLeft press enter …" at bounding box center [416, 98] width 95 height 45
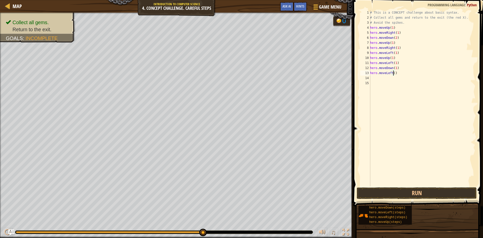
click at [394, 73] on div "# This is a CONCEPT challenge about basic syntax. # Collect all gems and return…" at bounding box center [422, 103] width 106 height 186
type textarea "hero.moveLeft(1)"
click at [399, 193] on button "Run" at bounding box center [417, 193] width 120 height 12
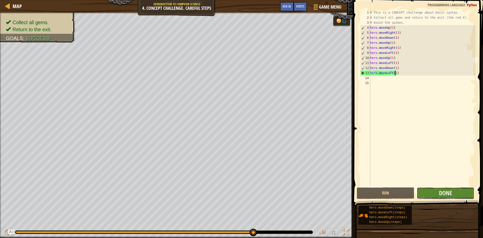
click at [453, 191] on button "Done" at bounding box center [446, 193] width 58 height 12
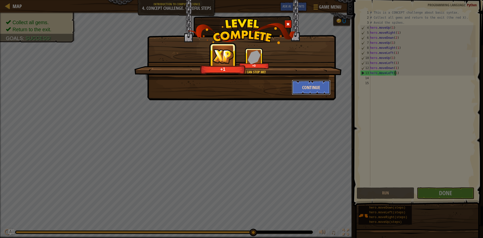
click at [311, 84] on button "Continue" at bounding box center [311, 87] width 39 height 15
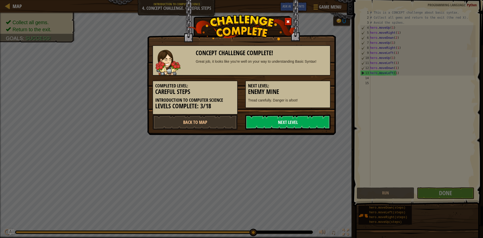
click at [278, 121] on link "Next Level" at bounding box center [287, 121] width 85 height 15
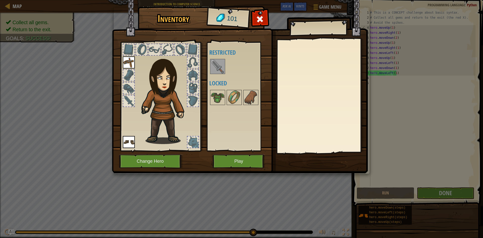
click at [211, 61] on img at bounding box center [217, 66] width 14 height 14
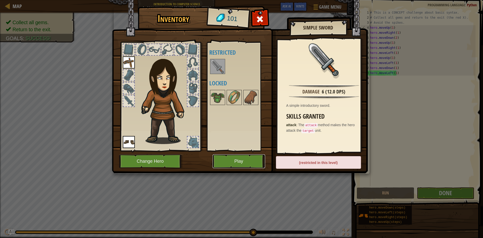
click at [233, 166] on button "Play" at bounding box center [238, 161] width 53 height 14
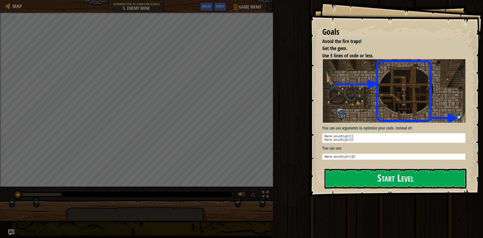
click at [352, 180] on button "Start Level" at bounding box center [395, 178] width 142 height 20
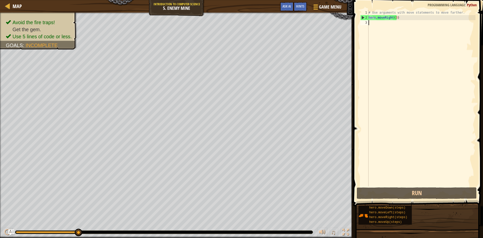
type textarea "h"
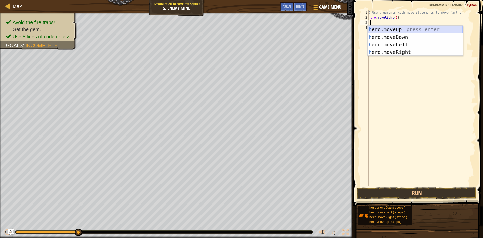
click at [390, 31] on div "h ero.moveUp press enter h ero.moveDown press enter h ero.moveLeft press enter …" at bounding box center [414, 48] width 95 height 45
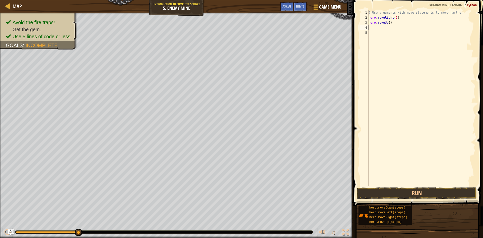
type textarea "h"
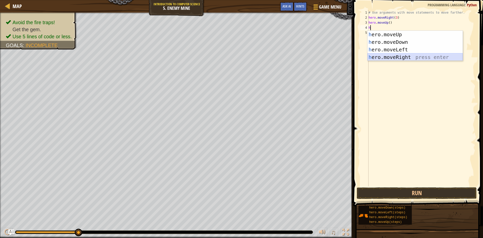
click at [390, 58] on div "h ero.moveUp press enter h ero.moveDown press enter h ero.moveLeft press enter …" at bounding box center [414, 53] width 95 height 45
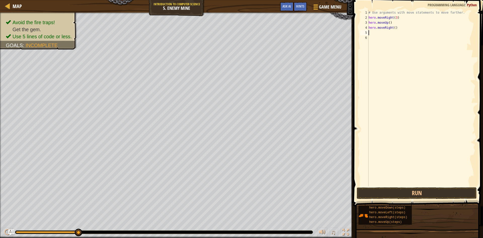
type textarea "h"
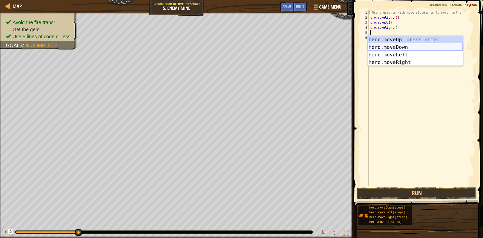
click at [385, 45] on div "h ero.moveUp press enter h ero.moveDown press enter h ero.moveLeft press enter …" at bounding box center [414, 58] width 95 height 45
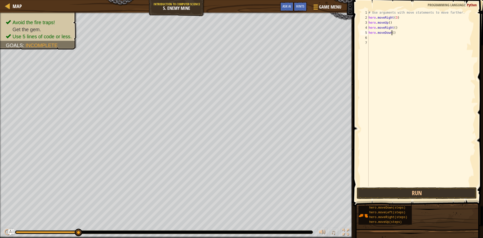
click at [392, 35] on div "# Use arguments with move statements to move farther. hero . moveRight ( 3 ) he…" at bounding box center [421, 103] width 108 height 186
type textarea "hero.moveDown(3)"
click at [386, 38] on div "# Use arguments with move statements to move farther. hero . moveRight ( 3 ) he…" at bounding box center [421, 103] width 108 height 186
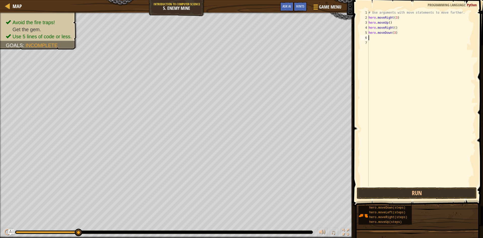
type textarea "h"
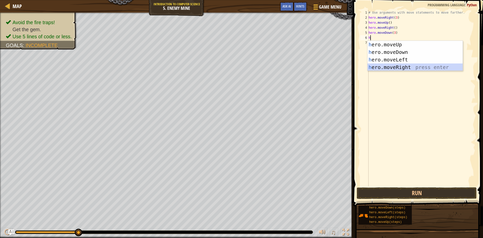
click at [393, 63] on div "h ero.moveUp press enter h ero.moveDown press enter h ero.moveLeft press enter …" at bounding box center [414, 63] width 95 height 45
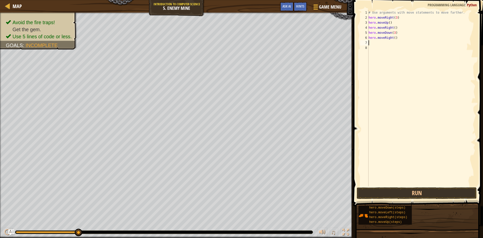
click at [393, 38] on div "# Use arguments with move statements to move farther. hero . moveRight ( 3 ) he…" at bounding box center [421, 103] width 108 height 186
type textarea "hero.moveRight(2)"
click at [404, 193] on button "Run" at bounding box center [417, 193] width 120 height 12
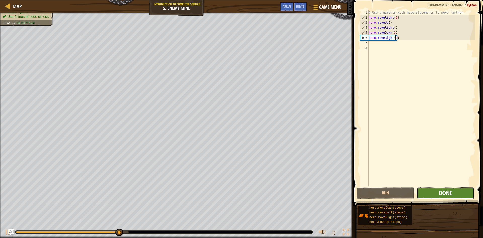
click at [439, 194] on span "Done" at bounding box center [445, 193] width 13 height 8
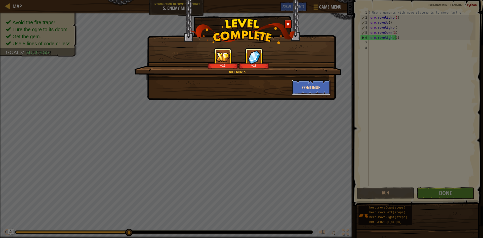
click at [317, 86] on button "Continue" at bounding box center [311, 87] width 39 height 15
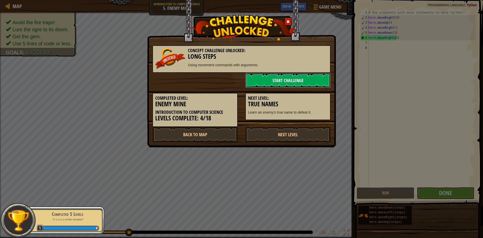
click at [291, 77] on link "Start Challenge" at bounding box center [287, 80] width 85 height 15
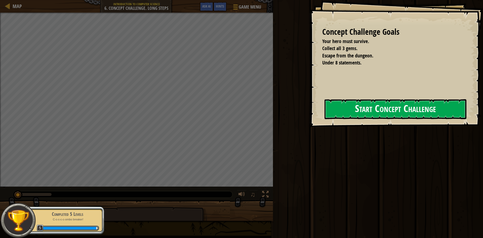
click at [414, 110] on button "Start Concept Challenge" at bounding box center [395, 109] width 142 height 20
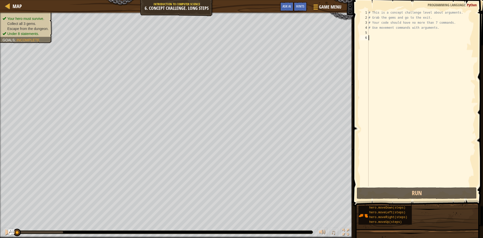
click at [382, 34] on div "# This is a concept challenge level about arguments. # Grab the gems and go to …" at bounding box center [421, 103] width 108 height 186
type textarea "h"
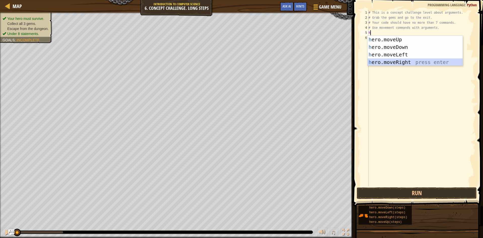
click at [387, 60] on div "h ero.moveUp press enter h ero.moveDown press enter h ero.moveLeft press enter …" at bounding box center [414, 58] width 95 height 45
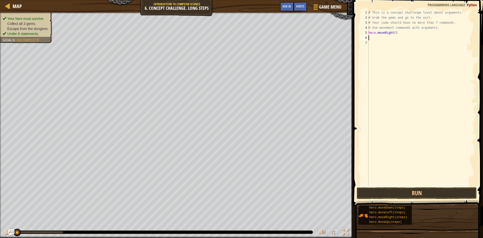
type textarea "h"
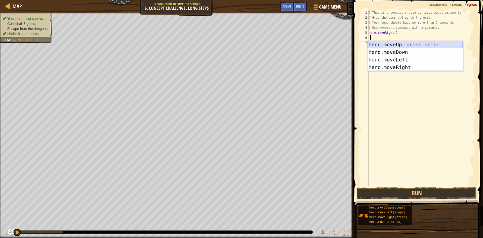
click at [392, 45] on div "h ero.moveUp press enter h ero.moveDown press enter h ero.moveLeft press enter …" at bounding box center [414, 63] width 95 height 45
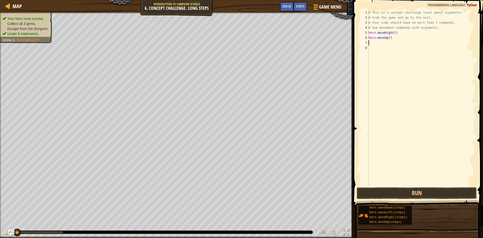
click at [387, 37] on div "# This is a concept challenge level about arguments. # Grab the gems and go to …" at bounding box center [421, 103] width 108 height 186
click at [388, 37] on div "# This is a concept challenge level about arguments. # Grab the gems and go to …" at bounding box center [421, 103] width 108 height 186
type textarea "hero.moveUp3"
click at [382, 44] on div "# This is a concept challenge level about arguments. # Grab the gems and go to …" at bounding box center [421, 103] width 108 height 186
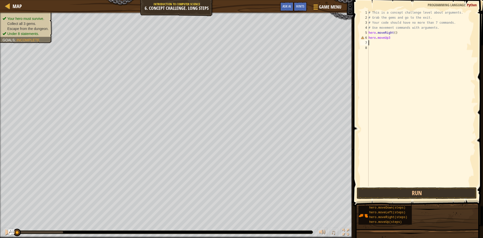
scroll to position [2, 0]
click at [387, 38] on div "# This is a concept challenge level about arguments. # Grab the gems and go to …" at bounding box center [421, 103] width 108 height 186
type textarea "hero.moveUp(3)"
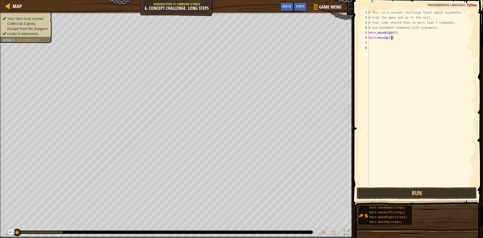
click at [377, 44] on div "# This is a concept challenge level about arguments. # Grab the gems and go to …" at bounding box center [421, 103] width 108 height 186
type textarea "h"
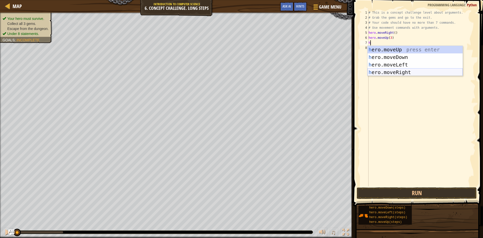
drag, startPoint x: 394, startPoint y: 72, endPoint x: 393, endPoint y: 69, distance: 2.6
click at [394, 72] on div "h ero.moveUp press enter h ero.moveDown press enter h ero.moveLeft press enter …" at bounding box center [414, 68] width 95 height 45
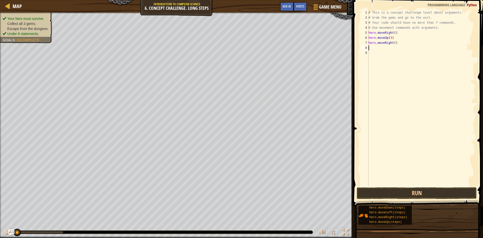
click at [393, 41] on div "# This is a concept challenge level about arguments. # Grab the gems and go to …" at bounding box center [421, 103] width 108 height 186
type textarea "hero.moveRight(2)"
click at [389, 46] on div "# This is a concept challenge level about arguments. # Grab the gems and go to …" at bounding box center [421, 103] width 108 height 186
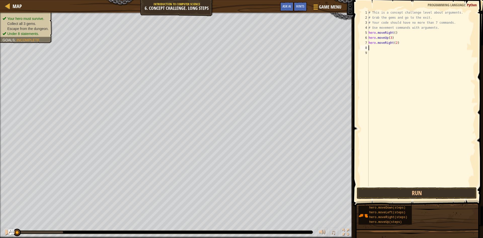
type textarea "h"
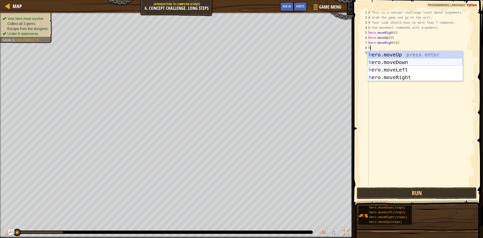
click at [390, 59] on div "h ero.moveUp press enter h ero.moveDown press enter h ero.moveLeft press enter …" at bounding box center [414, 73] width 95 height 45
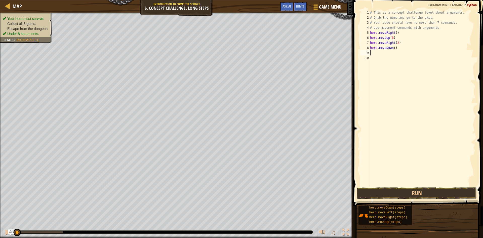
click at [392, 48] on div "# This is a concept challenge level about arguments. # Grab the gems and go to …" at bounding box center [422, 103] width 106 height 186
click at [393, 48] on div "# This is a concept challenge level about arguments. # Grab the gems and go to …" at bounding box center [422, 103] width 106 height 186
type textarea "hero.moveDown(3)"
click at [386, 52] on div "# This is a concept challenge level about arguments. # Grab the gems and go to …" at bounding box center [422, 103] width 106 height 186
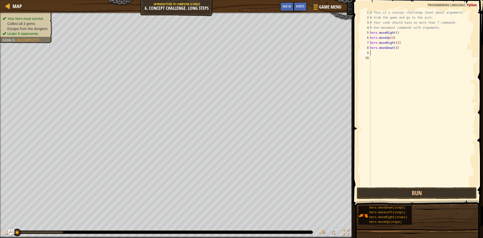
scroll to position [2, 0]
type textarea "h"
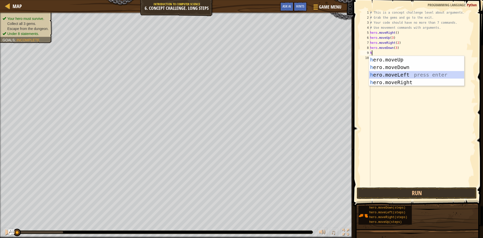
click at [396, 74] on div "h ero.moveUp press enter h ero.moveDown press enter h ero.moveLeft press enter …" at bounding box center [416, 78] width 95 height 45
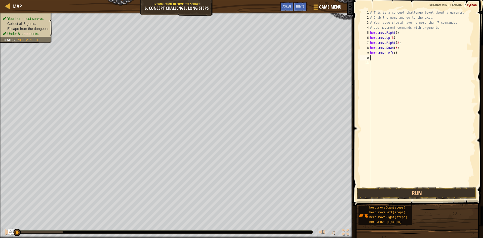
click at [393, 52] on div "# This is a concept challenge level about arguments. # Grab the gems and go to …" at bounding box center [422, 103] width 106 height 186
type textarea "hero.moveLeft()"
click at [406, 54] on div "# This is a concept challenge level about arguments. # Grab the gems and go to …" at bounding box center [422, 103] width 106 height 186
click at [386, 57] on div "# This is a concept challenge level about arguments. # Grab the gems and go to …" at bounding box center [422, 103] width 106 height 186
type textarea "h"
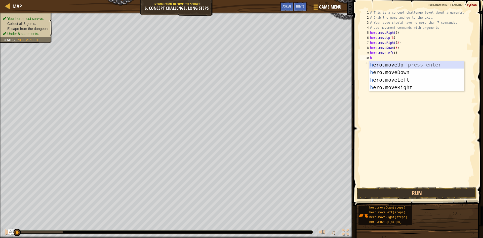
click at [390, 65] on div "h ero.moveUp press enter h ero.moveDown press enter h ero.moveLeft press enter …" at bounding box center [416, 83] width 95 height 45
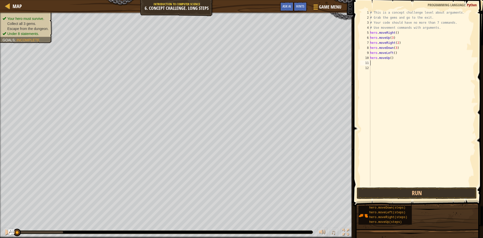
click at [389, 57] on div "# This is a concept challenge level about arguments. # Grab the gems and go to …" at bounding box center [422, 103] width 106 height 186
type textarea "hero.moveUp(2)"
click at [383, 64] on div "# This is a concept challenge level about arguments. # Grab the gems and go to …" at bounding box center [422, 103] width 106 height 186
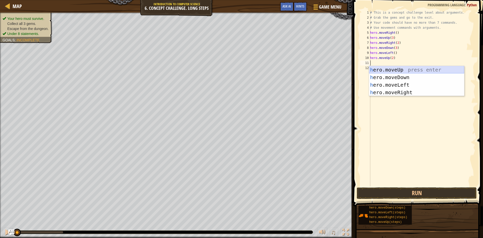
type textarea "h"
click at [392, 90] on div "h ero.moveUp press enter h ero.moveDown press enter h ero.moveLeft press enter …" at bounding box center [416, 88] width 95 height 45
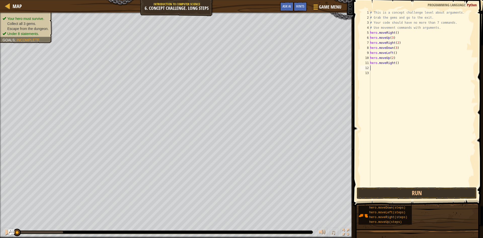
click at [395, 64] on div "# This is a concept challenge level about arguments. # Grab the gems and go to …" at bounding box center [422, 103] width 106 height 186
type textarea "hero.moveRight(3)"
click at [403, 192] on button "Run" at bounding box center [417, 193] width 120 height 12
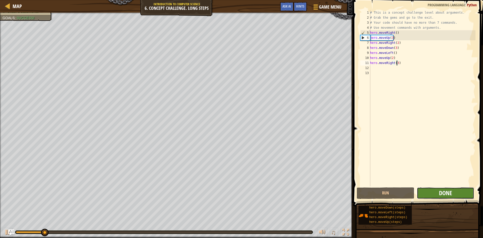
click at [442, 194] on span "Done" at bounding box center [445, 193] width 13 height 8
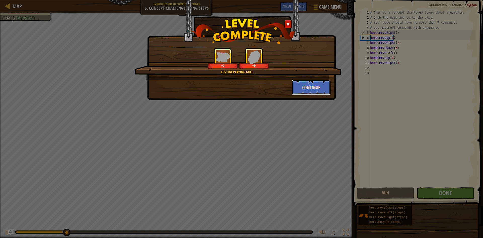
click at [314, 89] on button "Continue" at bounding box center [311, 87] width 39 height 15
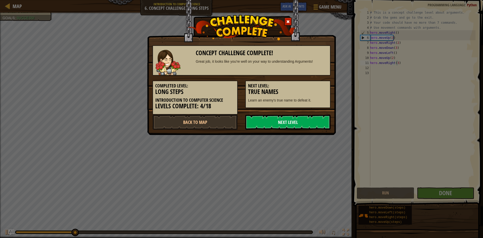
click at [297, 120] on link "Next Level" at bounding box center [287, 121] width 85 height 15
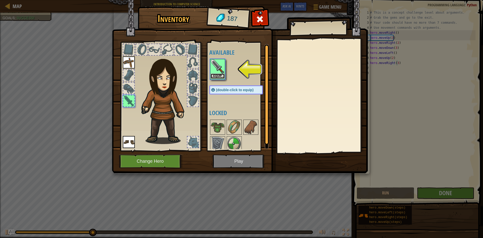
click at [219, 73] on button "Equip" at bounding box center [217, 75] width 14 height 5
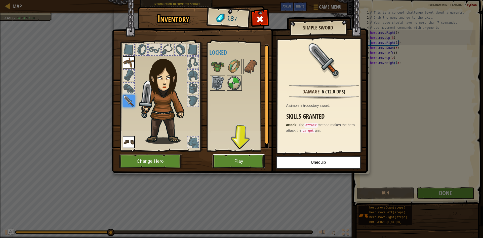
click at [253, 161] on button "Play" at bounding box center [238, 161] width 53 height 14
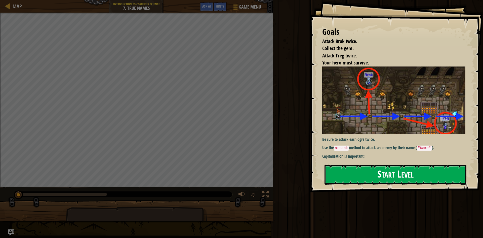
click at [365, 174] on button "Start Level" at bounding box center [395, 174] width 142 height 20
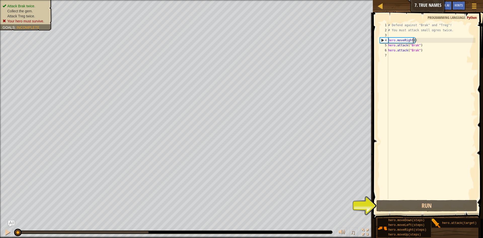
click at [413, 40] on div "# Defend against "Brak" and "Treg"! # You must attack small ogres twice. hero .…" at bounding box center [431, 116] width 88 height 186
click at [422, 40] on div "# Defend against "Brak" and "Treg"! # You must attack small ogres twice. hero .…" at bounding box center [431, 116] width 88 height 186
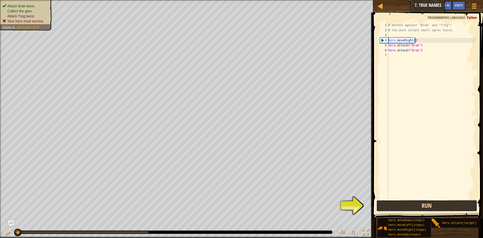
click at [425, 201] on button "Run" at bounding box center [426, 206] width 101 height 12
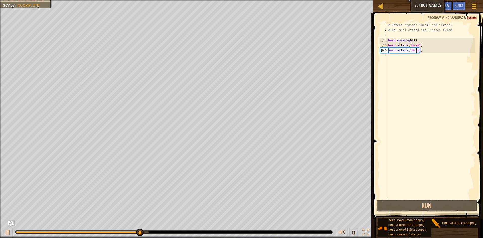
click at [416, 50] on div "# Defend against "Brak" and "Treg"! # You must attack small ogres twice. hero .…" at bounding box center [431, 116] width 88 height 186
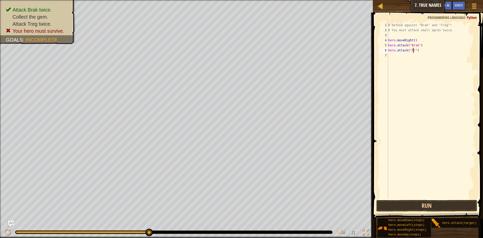
scroll to position [2, 2]
type textarea "hero.attack("Treg")"
click at [403, 58] on div "# Defend against "Brak" and "Treg"! # You must attack small ogres twice. hero .…" at bounding box center [431, 116] width 88 height 186
type textarea "h"
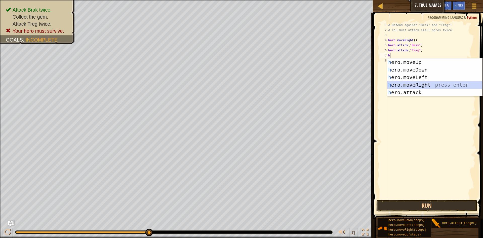
click at [409, 83] on div "h ero.moveUp press enter h ero.moveDown press enter h ero.moveLeft press enter …" at bounding box center [434, 84] width 95 height 53
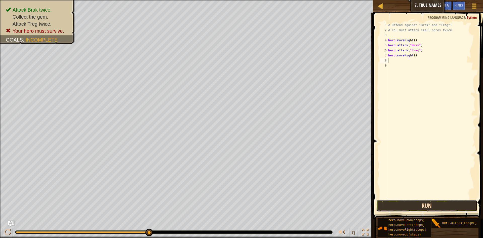
click at [409, 205] on button "Run" at bounding box center [426, 206] width 101 height 12
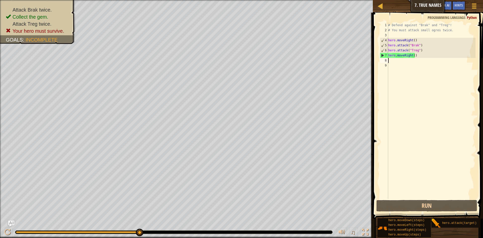
click at [412, 57] on div "# Defend against "Brak" and "Treg"! # You must attack small ogres twice. hero .…" at bounding box center [431, 116] width 88 height 186
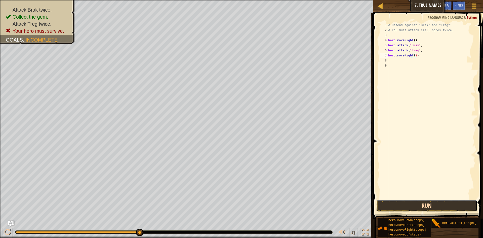
click at [422, 203] on button "Run" at bounding box center [426, 206] width 101 height 12
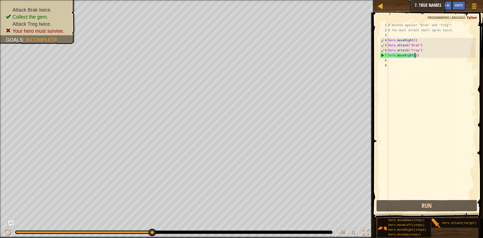
click at [416, 50] on div "# Defend against "Brak" and "Treg"! # You must attack small ogres twice. hero .…" at bounding box center [431, 116] width 88 height 186
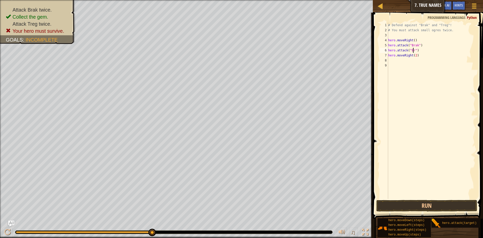
scroll to position [2, 2]
type textarea "hero.attack("Brak")"
click at [422, 49] on div "# Defend against "Brak" and "Treg"! # You must attack small ogres twice. hero .…" at bounding box center [431, 116] width 88 height 186
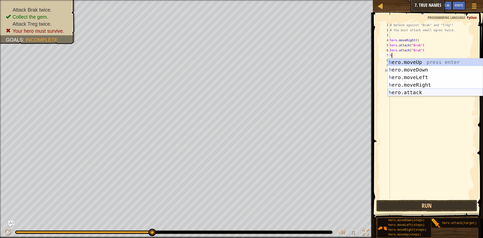
click at [409, 91] on div "h ero.moveUp press enter h ero.moveDown press enter h ero.moveLeft press enter …" at bounding box center [435, 84] width 95 height 53
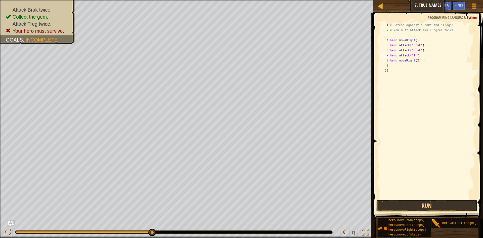
scroll to position [2, 2]
type textarea "hero.attack("Treg")"
click at [425, 55] on div "# Defend against "Brak" and "Treg"! # You must attack small ogres twice. hero .…" at bounding box center [432, 116] width 87 height 186
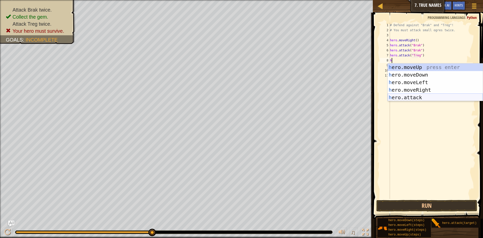
click at [414, 96] on div "h ero.moveUp press enter h ero.moveDown press enter h ero.moveLeft press enter …" at bounding box center [435, 89] width 95 height 53
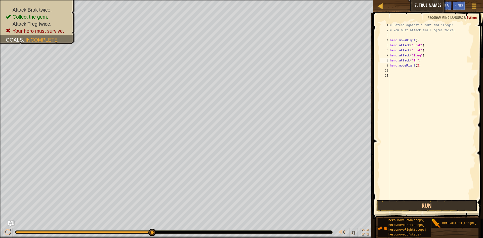
scroll to position [2, 2]
type textarea "hero.attack("Treg")"
click at [431, 205] on button "Run" at bounding box center [426, 206] width 101 height 12
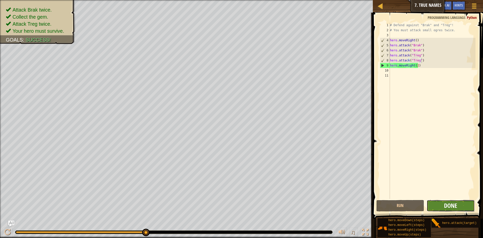
click at [449, 205] on span "Done" at bounding box center [450, 205] width 13 height 8
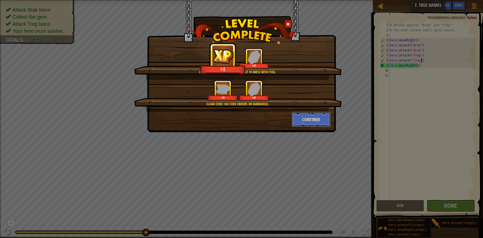
click at [322, 120] on button "Continue" at bounding box center [311, 119] width 39 height 15
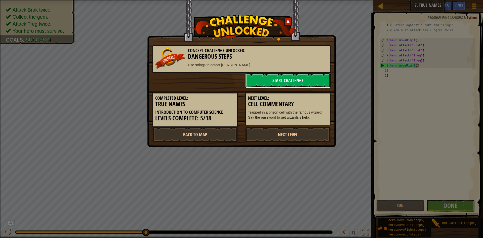
click at [305, 80] on link "Start Challenge" at bounding box center [287, 80] width 85 height 15
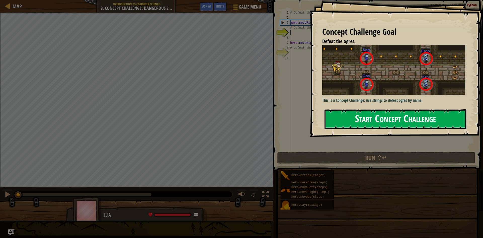
click at [364, 119] on button "Start Concept Challenge" at bounding box center [395, 119] width 142 height 20
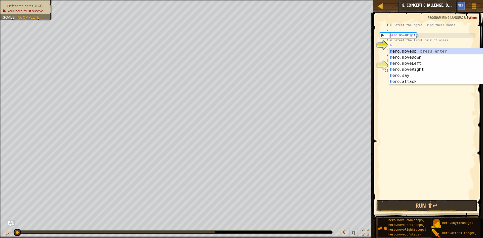
scroll to position [2, 0]
click at [412, 80] on div "h ero.moveUp press enter h ero.moveDown press enter h ero.moveLeft press enter …" at bounding box center [436, 72] width 95 height 48
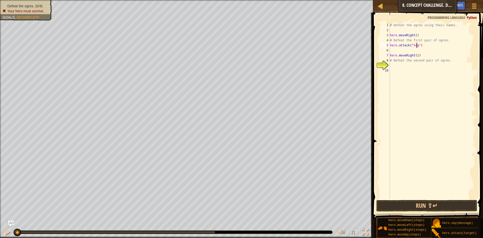
scroll to position [2, 2]
click at [408, 46] on div "# Defeat the ogres using their names. hero . moveRight ( ) # Defeat the first p…" at bounding box center [432, 116] width 87 height 186
click at [423, 45] on div "# Defeat the ogres using their names. hero . moveRight ( ) # Defeat the first p…" at bounding box center [432, 116] width 87 height 186
click at [409, 47] on div "# Defeat the ogres using their names. hero . moveRight ( ) # Defeat the first p…" at bounding box center [432, 116] width 87 height 186
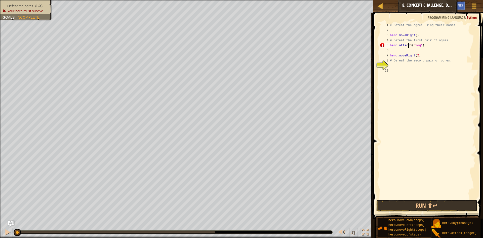
click at [409, 47] on div "# Defeat the ogres using their names. hero . moveRight ( ) # Defeat the first p…" at bounding box center [432, 116] width 87 height 186
type textarea "hero.attack("Sog")"
click at [425, 44] on div "# Defeat the ogres using their names. hero . moveRight ( ) # Defeat the first p…" at bounding box center [432, 116] width 87 height 186
click at [407, 48] on div "# Defeat the ogres using their names. hero . moveRight ( ) # Defeat the first p…" at bounding box center [432, 116] width 87 height 186
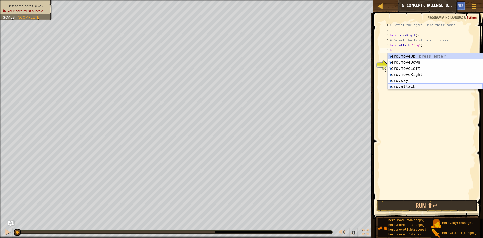
click at [408, 88] on div "h ero.moveUp press enter h ero.moveDown press enter h ero.moveLeft press enter …" at bounding box center [435, 77] width 95 height 48
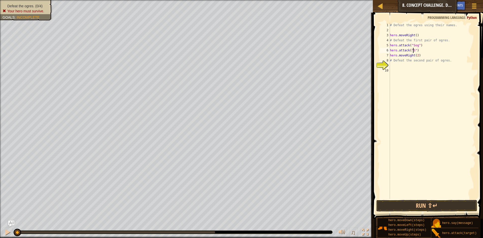
scroll to position [2, 2]
type textarea "hero.attack("Sog")"
click at [421, 51] on div "# Defeat the ogres using their names. hero . moveRight ( ) # Defeat the first p…" at bounding box center [432, 116] width 87 height 186
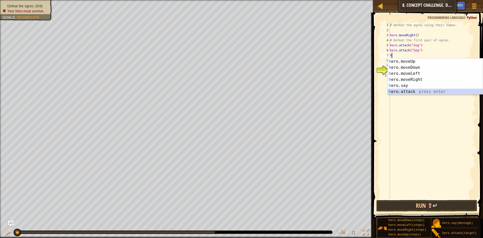
click at [406, 89] on div "h ero.moveUp press enter h ero.moveDown press enter h ero.moveLeft press enter …" at bounding box center [435, 82] width 95 height 48
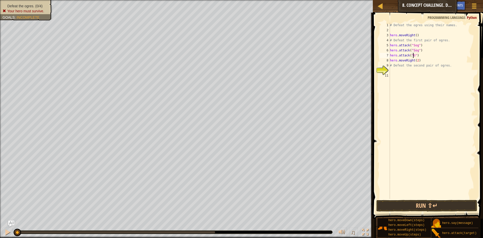
scroll to position [2, 2]
type textarea "hero.attack("Gos")"
click at [424, 56] on div "# Defeat the ogres using their names. hero . moveRight ( ) # Defeat the first p…" at bounding box center [432, 116] width 87 height 186
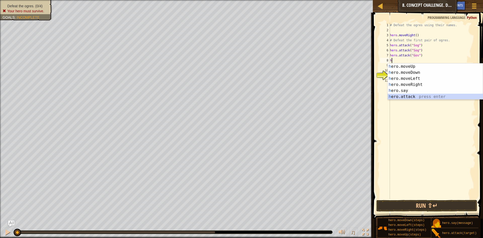
click at [413, 96] on div "h ero.moveUp press enter h ero.moveDown press enter h ero.moveLeft press enter …" at bounding box center [435, 87] width 95 height 48
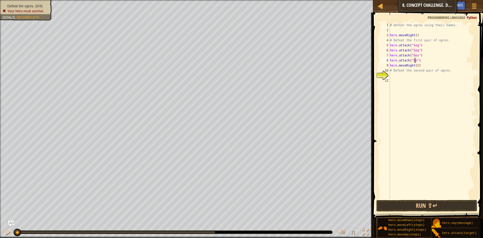
scroll to position [2, 2]
click at [412, 67] on div "# Defeat the ogres using their names. hero . moveRight ( ) # Defeat the first p…" at bounding box center [432, 116] width 87 height 186
click at [414, 64] on div "# Defeat the ogres using their names. hero . moveRight ( ) # Defeat the first p…" at bounding box center [432, 116] width 87 height 186
type textarea "hero.moveDown()"
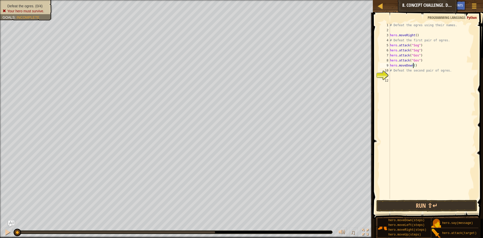
scroll to position [2, 2]
click at [426, 64] on div "# Defeat the ogres using their names. hero . moveRight ( ) # Defeat the first p…" at bounding box center [432, 116] width 87 height 186
click at [398, 76] on div "# Defeat the ogres using their names. hero . moveRight ( ) # Defeat the first p…" at bounding box center [432, 116] width 87 height 186
click at [416, 64] on div "# Defeat the ogres using their names. hero . moveRight ( ) # Defeat the first p…" at bounding box center [432, 116] width 87 height 186
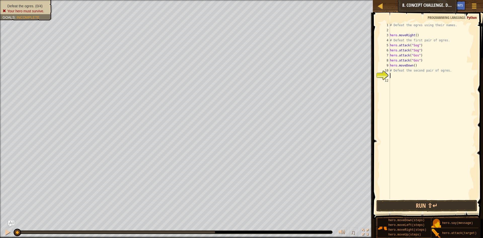
type textarea "hero.moveDown()"
type textarea "h"
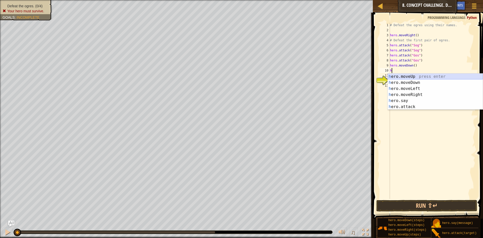
click at [407, 76] on div "h ero.moveUp press enter h ero.moveDown press enter h ero.moveLeft press enter …" at bounding box center [435, 97] width 95 height 48
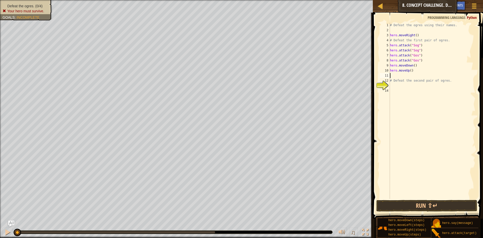
type textarea "h"
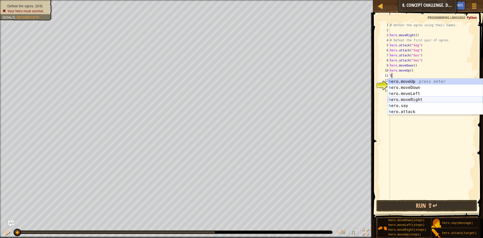
click at [415, 97] on div "h ero.moveUp press enter h ero.moveDown press enter h ero.moveLeft press enter …" at bounding box center [435, 102] width 95 height 48
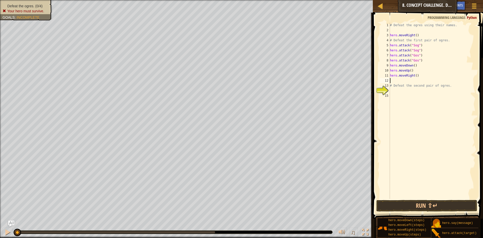
click at [415, 76] on div "# Defeat the ogres using their names. hero . moveRight ( ) # Defeat the first p…" at bounding box center [432, 116] width 87 height 186
type textarea "hero.moveRight(2)"
click at [398, 83] on div "# Defeat the ogres using their names. hero . moveRight ( ) # Defeat the first p…" at bounding box center [432, 116] width 87 height 186
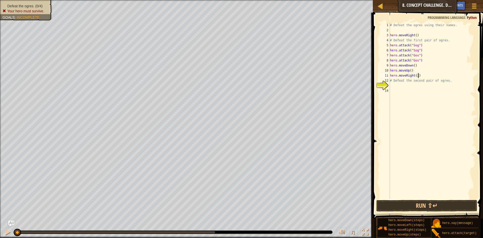
click at [397, 83] on div "# Defeat the ogres using their names. hero . moveRight ( ) # Defeat the first p…" at bounding box center [432, 116] width 87 height 186
type textarea "# Defeat the second pair of ogres."
click at [396, 86] on div "# Defeat the ogres using their names. hero . moveRight ( ) # Defeat the first p…" at bounding box center [432, 116] width 87 height 186
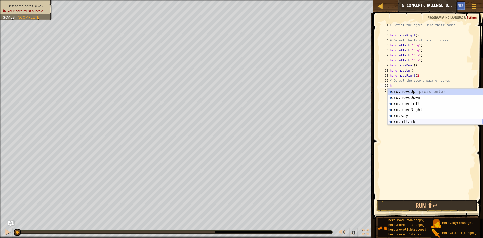
click at [400, 123] on div "h ero.moveUp press enter h ero.moveDown press enter h ero.moveLeft press enter …" at bounding box center [435, 113] width 95 height 48
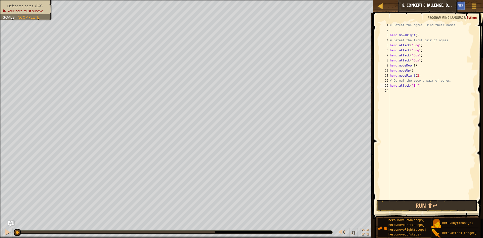
scroll to position [2, 2]
type textarea "hero.attack("Ergo")"
click at [430, 85] on div "# Defeat the ogres using their names. hero . moveRight ( ) # Defeat the first p…" at bounding box center [432, 116] width 87 height 186
drag, startPoint x: 423, startPoint y: 84, endPoint x: 380, endPoint y: 87, distance: 43.1
click at [380, 87] on div "hero.attack("Ergo") 1 2 3 4 5 6 7 8 9 10 11 12 13 14 # Defeat the ogres using t…" at bounding box center [427, 111] width 97 height 176
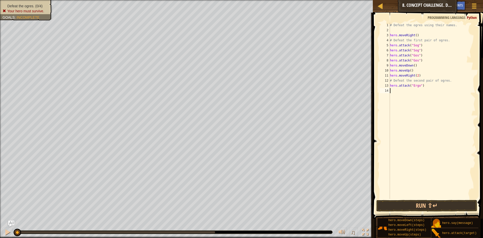
click at [396, 92] on div "# Defeat the ogres using their names. hero . moveRight ( ) # Defeat the first p…" at bounding box center [432, 116] width 87 height 186
drag, startPoint x: 444, startPoint y: 89, endPoint x: 421, endPoint y: 91, distance: 23.5
click at [421, 91] on div "# Defeat the ogres using their names. hero . moveRight ( ) # Defeat the first p…" at bounding box center [432, 116] width 87 height 186
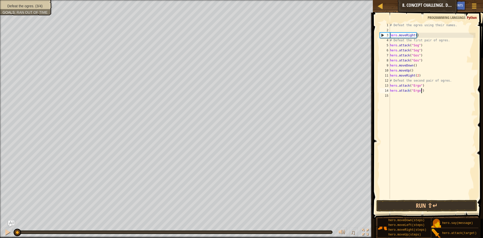
click at [434, 42] on div "# Defeat the ogres using their names. hero . moveRight ( ) # Defeat the first p…" at bounding box center [432, 116] width 87 height 186
click at [427, 92] on div "# Defeat the ogres using their names. hero . moveRight ( ) # Defeat the first p…" at bounding box center [432, 116] width 87 height 186
type textarea "hero.attack("Ergo")"
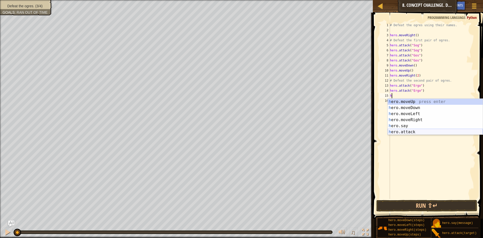
click at [401, 133] on div "h ero.moveUp press enter h ero.moveDown press enter h ero.moveLeft press enter …" at bounding box center [435, 123] width 95 height 48
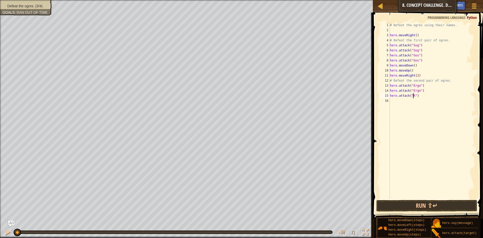
scroll to position [2, 2]
click at [425, 90] on div "# Defeat the ogres using their names. hero . moveRight ( ) # Defeat the first p…" at bounding box center [432, 116] width 87 height 186
click at [425, 98] on div "# Defeat the ogres using their names. hero . moveRight ( ) # Defeat the first p…" at bounding box center [432, 116] width 87 height 186
drag, startPoint x: 424, startPoint y: 98, endPoint x: 383, endPoint y: 93, distance: 41.0
click at [383, 93] on div "hero.attack("Kro") 1 2 3 4 5 6 7 8 9 10 11 12 13 14 15 16 # Defeat the ogres us…" at bounding box center [427, 111] width 97 height 176
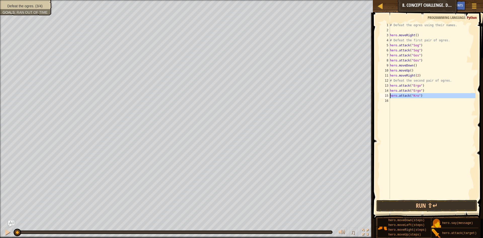
type textarea "hero.attack("Kro")"
click at [400, 101] on div "# Defeat the ogres using their names. hero . moveRight ( ) # Defeat the first p…" at bounding box center [432, 111] width 87 height 176
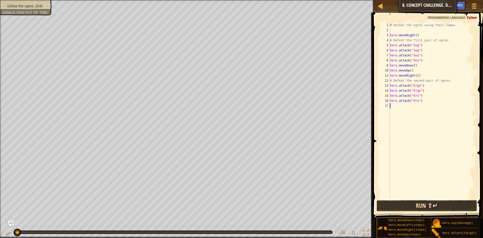
click at [418, 204] on button "Run ⇧↵" at bounding box center [426, 206] width 101 height 12
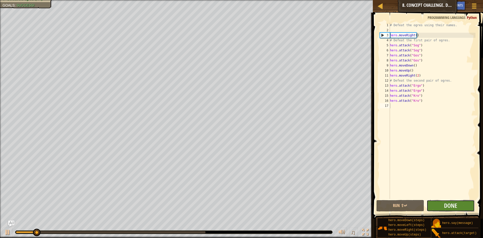
click at [460, 201] on button "Done" at bounding box center [450, 206] width 48 height 12
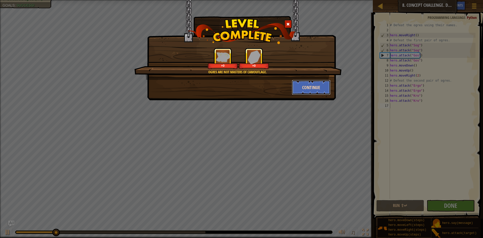
click at [314, 88] on button "Continue" at bounding box center [311, 87] width 39 height 15
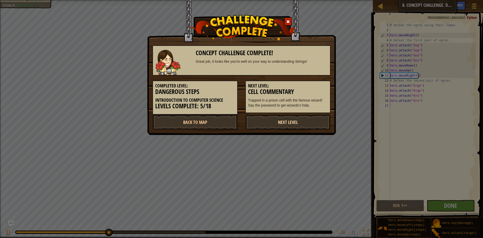
click at [277, 125] on link "Next Level" at bounding box center [287, 121] width 85 height 15
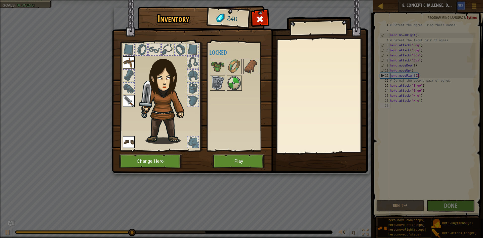
click at [235, 75] on div at bounding box center [241, 74] width 64 height 33
click at [231, 86] on img at bounding box center [234, 83] width 14 height 14
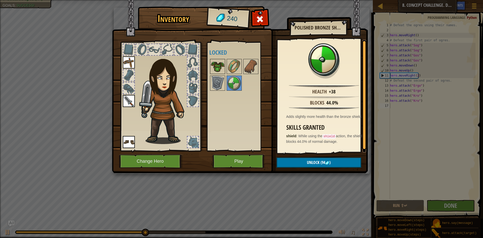
click at [217, 70] on img at bounding box center [217, 66] width 14 height 14
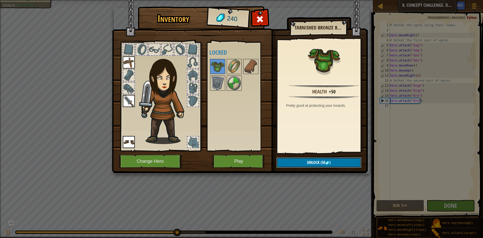
click at [316, 162] on span "Unlock" at bounding box center [313, 162] width 13 height 6
click at [290, 161] on button "Confirm" at bounding box center [318, 162] width 85 height 10
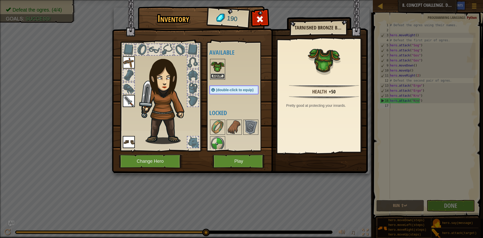
click at [219, 73] on button "Equip" at bounding box center [217, 75] width 14 height 5
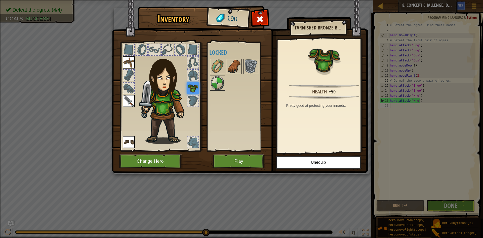
click at [228, 66] on img at bounding box center [234, 66] width 14 height 14
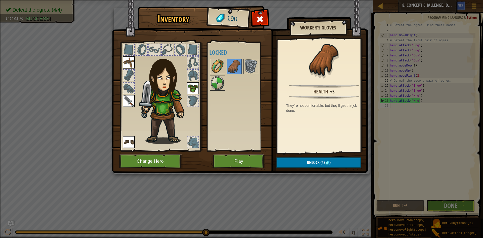
click at [219, 67] on img at bounding box center [217, 66] width 14 height 14
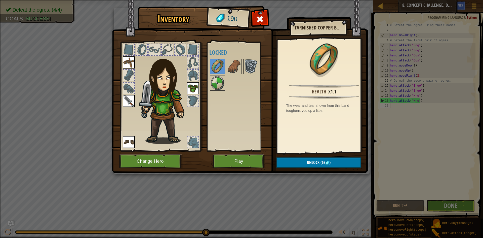
click at [248, 67] on img at bounding box center [251, 66] width 14 height 14
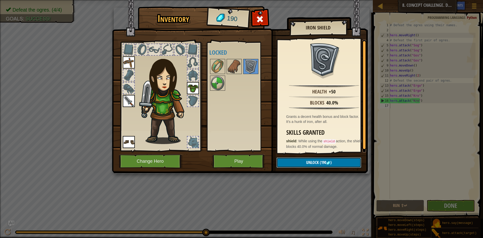
click at [291, 160] on button "Unlock (190 )" at bounding box center [318, 162] width 85 height 10
click at [302, 158] on button "Confirm" at bounding box center [318, 162] width 85 height 10
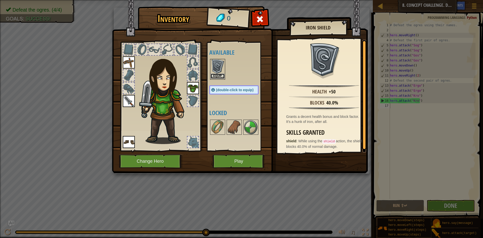
click at [220, 75] on button "Equip" at bounding box center [217, 75] width 14 height 5
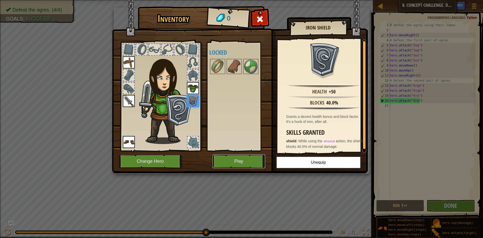
click at [240, 160] on button "Play" at bounding box center [238, 161] width 53 height 14
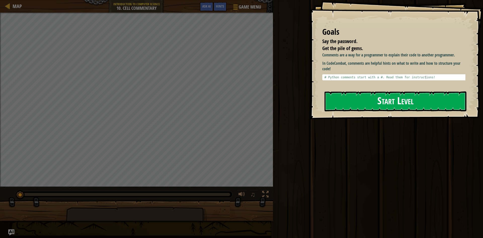
click at [364, 99] on button "Start Level" at bounding box center [395, 101] width 142 height 20
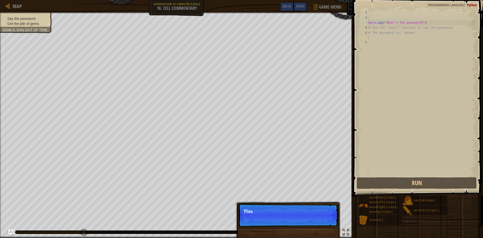
click at [322, 217] on p "Skip (esc) Continue This" at bounding box center [288, 214] width 100 height 23
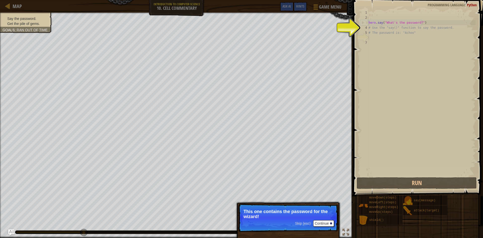
type textarea "# Use the "say()" function to say the password."
click at [371, 28] on div "hero . say ( "What's the password?" ) # Use the "say()" function to say the pas…" at bounding box center [421, 98] width 108 height 176
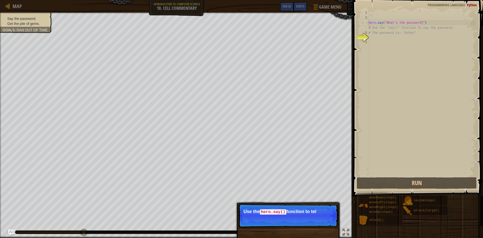
click at [369, 37] on div "hero . say ( "What's the password?" ) # Use the "say()" function to say the pas…" at bounding box center [421, 98] width 108 height 176
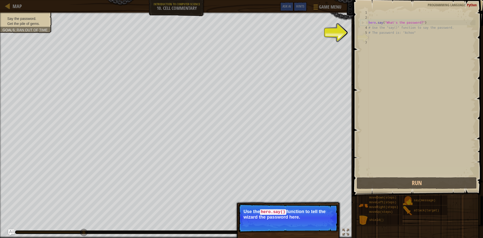
click at [369, 40] on div "hero . say ( "What's the password?" ) # Use the "say()" function to say the pas…" at bounding box center [421, 98] width 108 height 176
click at [321, 221] on button "Continue" at bounding box center [323, 223] width 21 height 7
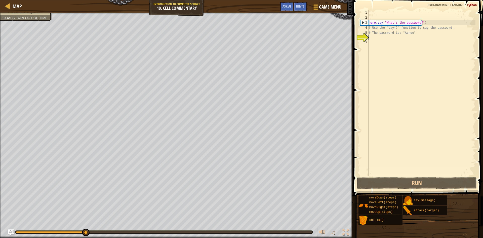
scroll to position [2, 0]
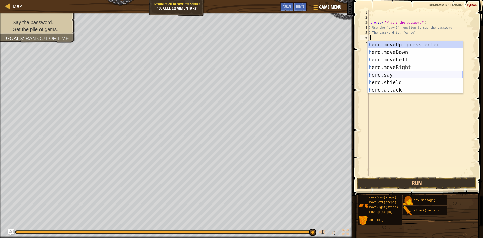
click at [392, 71] on div "h ero.moveUp press enter h ero.moveDown press enter h ero.moveLeft press enter …" at bounding box center [414, 75] width 95 height 68
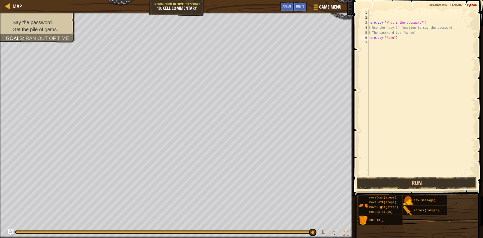
scroll to position [2, 2]
type textarea "hero.say("Achoo")"
click at [410, 185] on button "Run" at bounding box center [417, 183] width 120 height 12
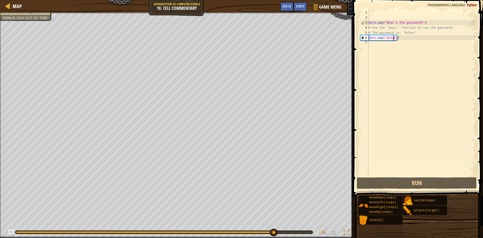
click at [403, 38] on div "hero . say ( "What's the password?" ) # Use the "say()" function to say the pas…" at bounding box center [421, 98] width 108 height 176
click at [403, 40] on div "hero . say ( "What's the password?" ) # Use the "say()" function to say the pas…" at bounding box center [421, 98] width 108 height 176
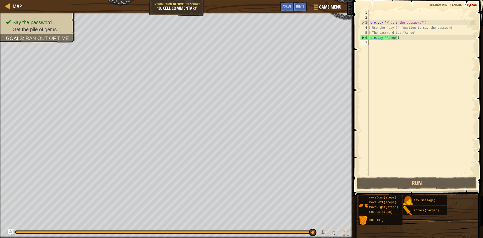
type textarea "h"
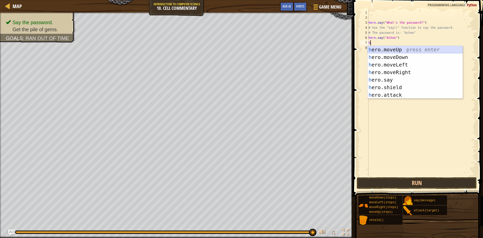
click at [399, 50] on div "h ero.moveUp press enter h ero.moveDown press enter h ero.moveLeft press enter …" at bounding box center [414, 80] width 95 height 68
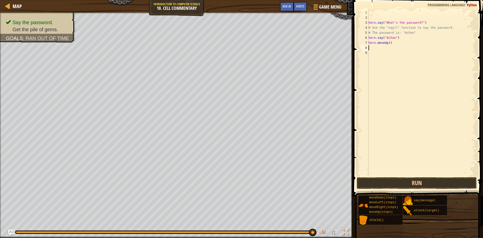
click at [389, 41] on div "hero . say ( "What's the password?" ) # Use the "say()" function to say the pas…" at bounding box center [421, 98] width 108 height 176
type textarea "hero.moveUp(3)"
click at [409, 183] on button "Run" at bounding box center [417, 183] width 120 height 12
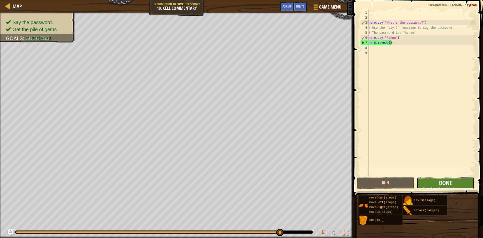
click at [442, 182] on span "Done" at bounding box center [445, 183] width 13 height 8
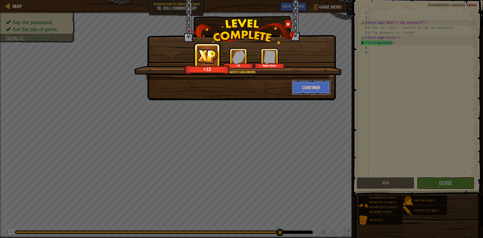
click at [303, 83] on button "Continue" at bounding box center [311, 87] width 39 height 15
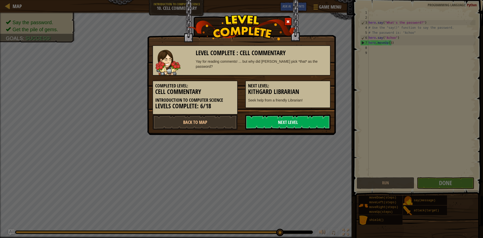
click at [271, 122] on link "Next Level" at bounding box center [287, 121] width 85 height 15
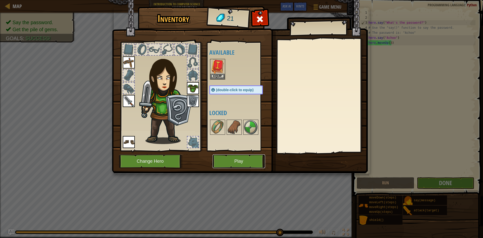
click at [233, 161] on button "Play" at bounding box center [238, 161] width 53 height 14
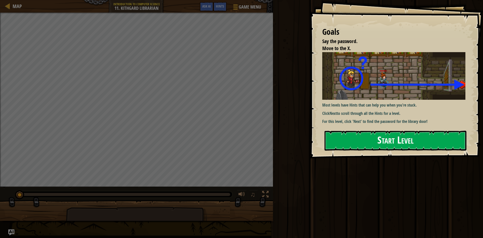
click at [400, 141] on button "Start Level" at bounding box center [395, 141] width 142 height 20
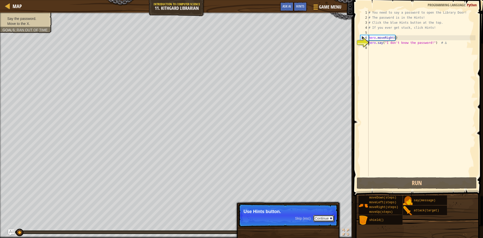
click at [323, 218] on button "Continue" at bounding box center [323, 218] width 21 height 7
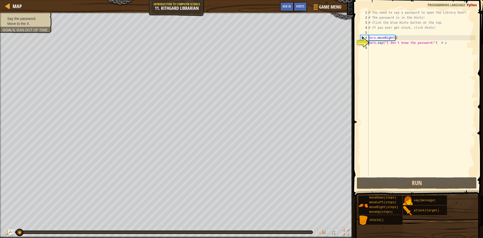
click at [440, 45] on div "# You need to say a password to open the Library Door! # The password is in the…" at bounding box center [421, 98] width 108 height 176
click at [397, 50] on div "# You need to say a password to open the Library Door! # The password is in the…" at bounding box center [421, 98] width 108 height 176
click at [363, 41] on div "7" at bounding box center [364, 42] width 8 height 5
click at [364, 41] on div "7" at bounding box center [364, 42] width 8 height 5
click at [371, 41] on div "# You need to say a password to open the Library Door! # The password is in the…" at bounding box center [421, 98] width 108 height 176
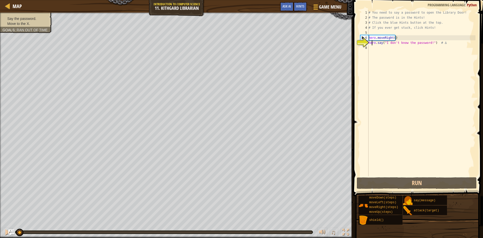
click at [362, 40] on div "7" at bounding box center [364, 42] width 8 height 5
click at [363, 43] on div "7" at bounding box center [364, 42] width 8 height 5
type textarea "hero.say("I don't know the password!") # ∆"
click at [298, 6] on span "Hints" at bounding box center [300, 6] width 8 height 5
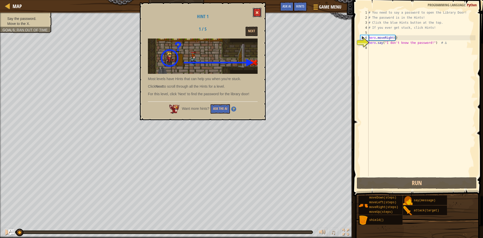
click at [256, 13] on span at bounding box center [257, 13] width 4 height 4
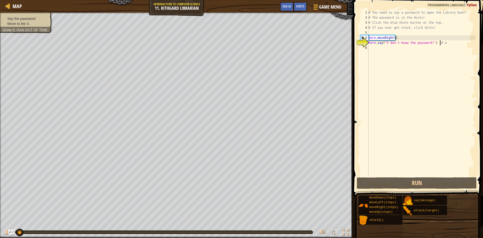
click at [441, 43] on div "# You need to say a password to open the Library Door! # The password is in the…" at bounding box center [421, 98] width 108 height 176
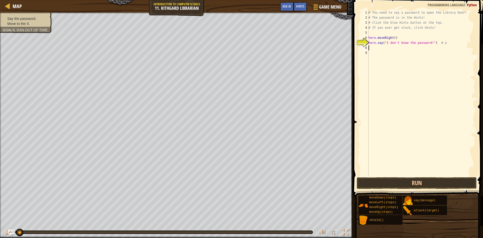
type textarea "h"
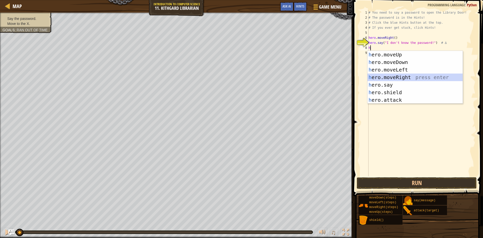
click at [395, 76] on div "h ero.moveUp press enter h ero.moveDown press enter h ero.moveLeft press enter …" at bounding box center [414, 85] width 95 height 68
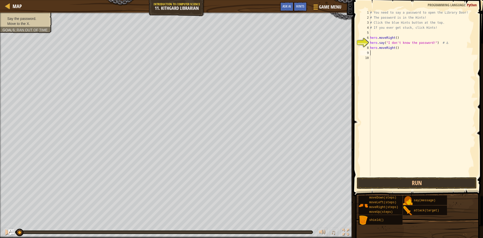
click at [395, 48] on div "# You need to say a password to open the Library Door! # The password is in the…" at bounding box center [422, 98] width 106 height 176
type textarea "hero.moveRight(2)"
click at [394, 177] on span at bounding box center [419, 90] width 134 height 211
click at [391, 181] on button "Run" at bounding box center [417, 183] width 120 height 12
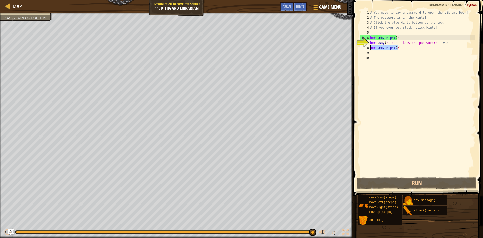
drag, startPoint x: 402, startPoint y: 47, endPoint x: 353, endPoint y: 47, distance: 48.8
click at [353, 47] on div "hero.moveRight(2) 1 2 3 4 5 6 7 8 9 10 # You need to say a password to open the…" at bounding box center [417, 108] width 131 height 211
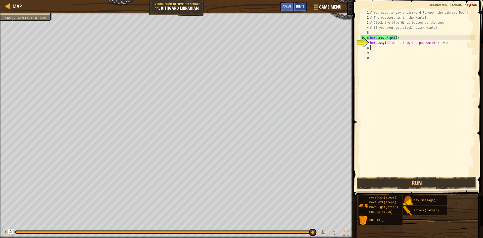
click at [298, 6] on span "Hints" at bounding box center [300, 6] width 8 height 5
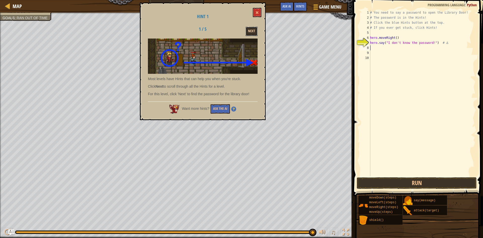
click at [250, 29] on button "Next" at bounding box center [251, 31] width 12 height 9
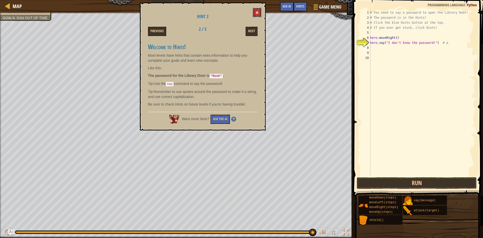
click at [260, 12] on button at bounding box center [257, 12] width 9 height 9
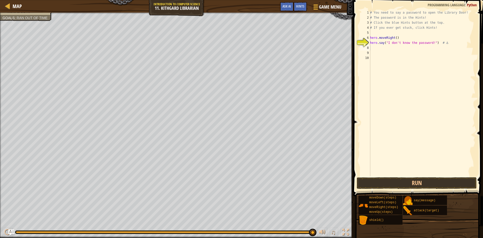
type textarea "hero.say("I don't know the password!") # ∆"
click at [389, 45] on div "# You need to say a password to open the Library Door! # The password is in the…" at bounding box center [422, 98] width 106 height 176
click at [386, 49] on div "# You need to say a password to open the Library Door! # The password is in the…" at bounding box center [422, 98] width 106 height 176
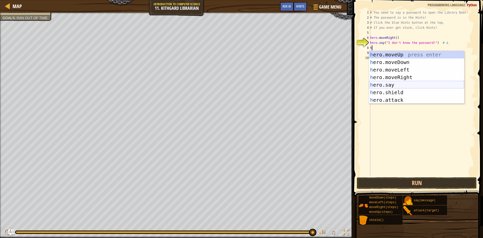
click at [395, 83] on div "h ero.moveUp press enter h ero.moveDown press enter h ero.moveLeft press enter …" at bounding box center [416, 85] width 95 height 68
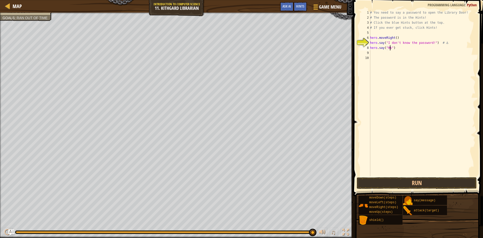
scroll to position [2, 2]
type textarea "hero.say("Hush")"
click at [384, 55] on div "# You need to say a password to open the Library Door! # The password is in the…" at bounding box center [422, 98] width 106 height 176
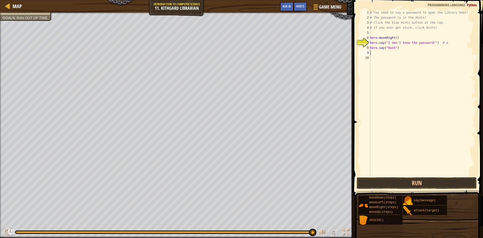
type textarea "h"
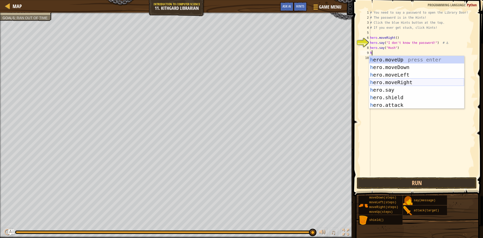
click at [395, 79] on div "h ero.moveUp press enter h ero.moveDown press enter h ero.moveLeft press enter …" at bounding box center [416, 90] width 95 height 68
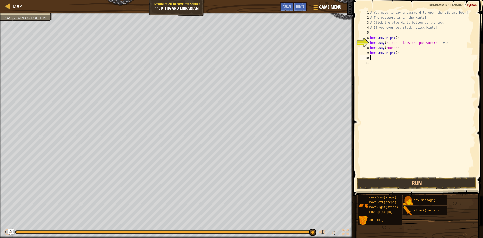
click at [395, 54] on div "# You need to say a password to open the Library Door! # The password is in the…" at bounding box center [422, 98] width 106 height 176
type textarea "hero.moveRight(2)"
click at [428, 182] on button "Run" at bounding box center [417, 183] width 120 height 12
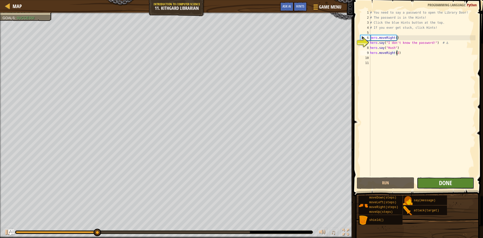
click at [442, 180] on span "Done" at bounding box center [445, 183] width 13 height 8
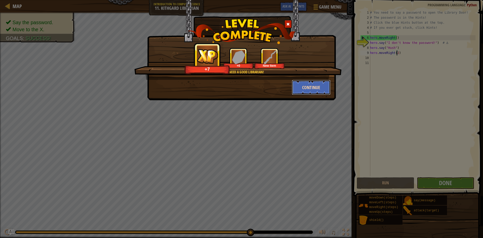
click at [304, 92] on button "Continue" at bounding box center [311, 87] width 39 height 15
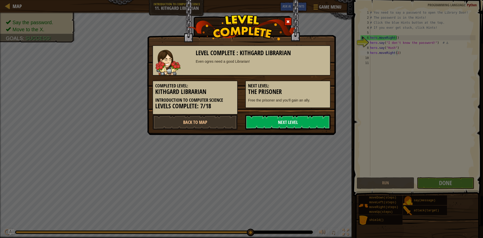
click at [273, 121] on link "Next Level" at bounding box center [287, 121] width 85 height 15
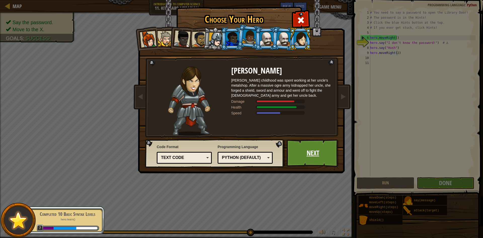
click at [296, 148] on link "Next" at bounding box center [312, 153] width 53 height 28
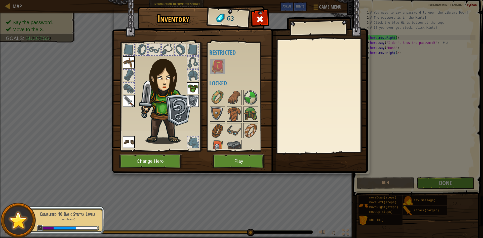
click at [218, 66] on img at bounding box center [217, 66] width 14 height 14
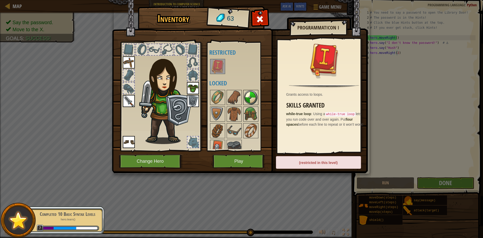
click at [251, 96] on img at bounding box center [251, 97] width 14 height 14
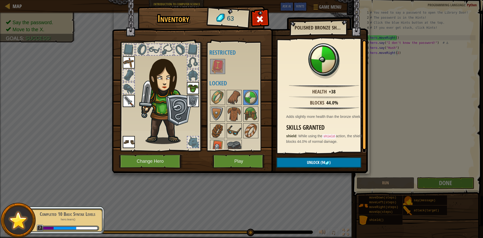
click at [234, 127] on img at bounding box center [234, 130] width 14 height 14
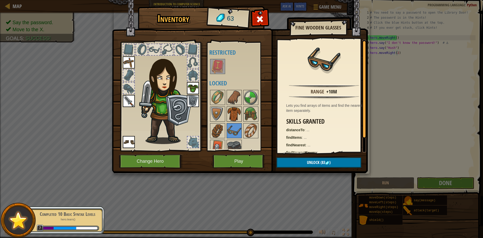
click at [235, 115] on img at bounding box center [234, 114] width 14 height 14
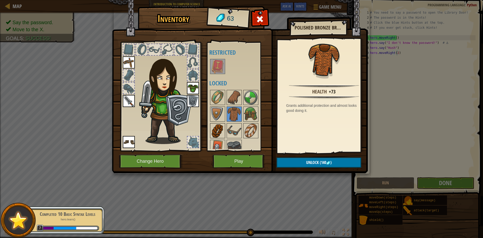
click at [224, 123] on div at bounding box center [217, 130] width 15 height 15
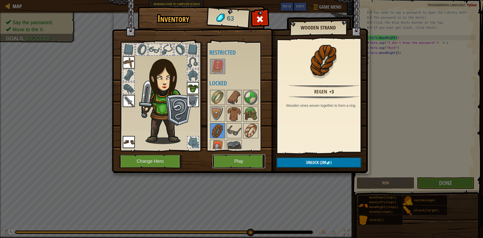
click at [241, 159] on button "Play" at bounding box center [238, 161] width 53 height 14
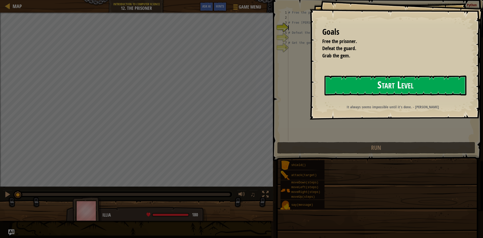
click at [351, 84] on button "Start Level" at bounding box center [395, 85] width 142 height 20
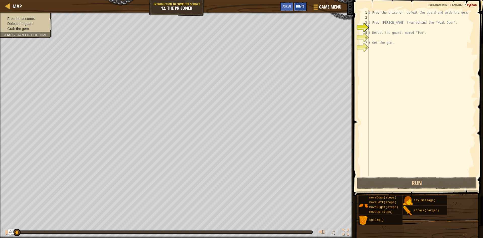
click at [298, 6] on span "Hints" at bounding box center [300, 6] width 8 height 5
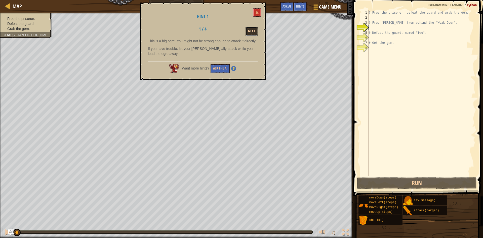
click at [248, 27] on button "Next" at bounding box center [251, 31] width 12 height 9
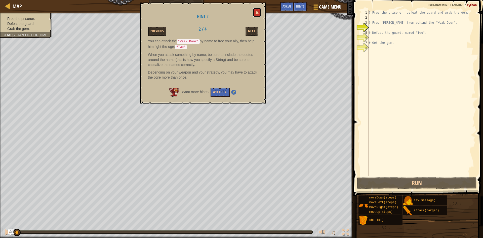
click at [257, 14] on span at bounding box center [257, 13] width 4 height 4
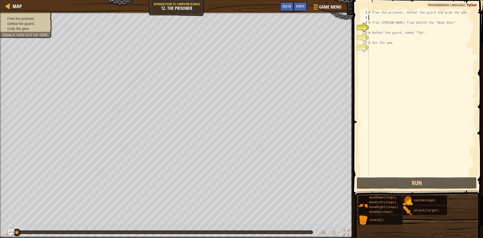
click at [376, 18] on div "# Free the prisoner, defeat the guard and grab the gem. # Free [PERSON_NAME] fr…" at bounding box center [421, 98] width 108 height 176
type textarea "h"
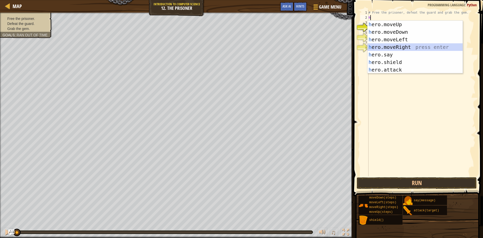
click at [398, 46] on div "h ero.moveUp press enter h ero.moveDown press enter h ero.moveLeft press enter …" at bounding box center [414, 55] width 95 height 68
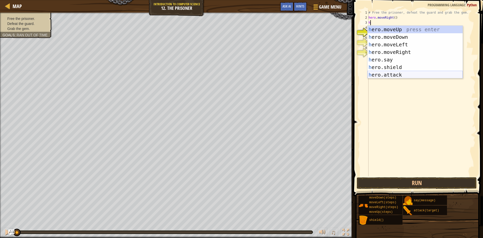
click at [384, 76] on div "h ero.moveUp press enter h ero.moveDown press enter h ero.moveLeft press enter …" at bounding box center [414, 60] width 95 height 68
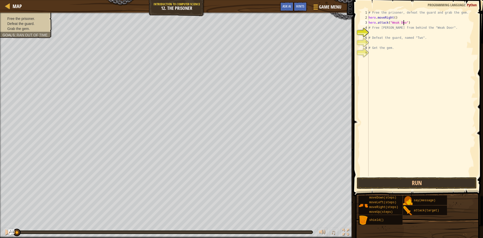
scroll to position [2, 3]
type textarea "hero.attack("Weak Door")"
click at [414, 22] on div "# Free the prisoner, defeat the guard and grab the gem. hero . moveRight ( ) he…" at bounding box center [421, 98] width 108 height 176
click at [375, 32] on div "# Free the prisoner, defeat the guard and grab the gem. hero . moveRight ( ) he…" at bounding box center [421, 98] width 108 height 176
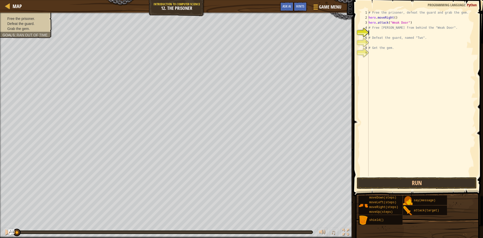
click at [447, 177] on span at bounding box center [419, 90] width 134 height 211
click at [412, 25] on div "# Free the prisoner, defeat the guard and grab the gem. hero . moveRight ( ) he…" at bounding box center [421, 98] width 108 height 176
drag, startPoint x: 409, startPoint y: 24, endPoint x: 354, endPoint y: 20, distance: 54.4
click at [354, 20] on div "# Free [PERSON_NAME] from behind the "Weak Door". 1 2 3 4 5 6 7 8 9 # Free the …" at bounding box center [417, 108] width 131 height 211
type textarea "hero.attack("Weak Door")"
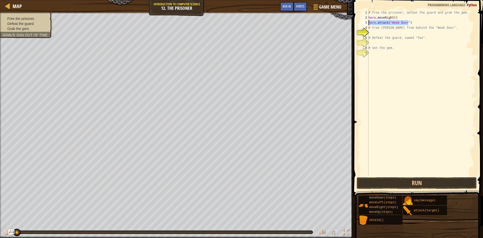
click at [413, 22] on div "# Free the prisoner, defeat the guard and grab the gem. hero . moveRight ( ) he…" at bounding box center [421, 93] width 108 height 166
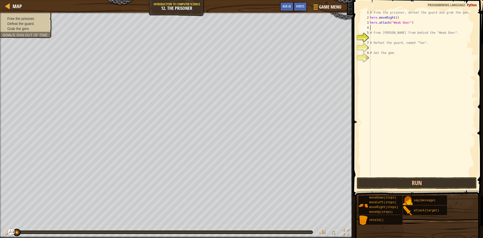
paste textarea "hero.attack("Weak Door")"
click at [379, 178] on button "Run" at bounding box center [417, 183] width 120 height 12
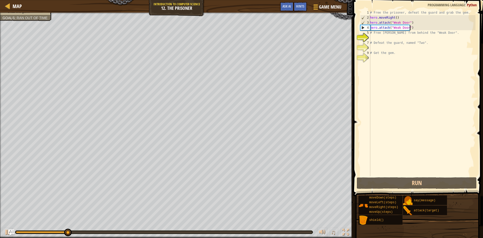
click at [402, 35] on div "# Free the prisoner, defeat the guard and grab the gem. hero . moveRight ( ) he…" at bounding box center [422, 98] width 106 height 176
type textarea "# Free [PERSON_NAME] from behind the "Weak Door"."
click at [394, 36] on div "# Free the prisoner, defeat the guard and grab the gem. hero . moveRight ( ) he…" at bounding box center [422, 98] width 106 height 176
type textarea "h"
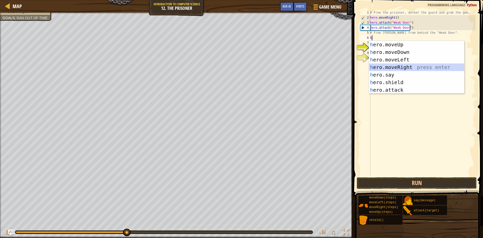
click at [389, 67] on div "h ero.moveUp press enter h ero.moveDown press enter h ero.moveLeft press enter …" at bounding box center [416, 75] width 95 height 68
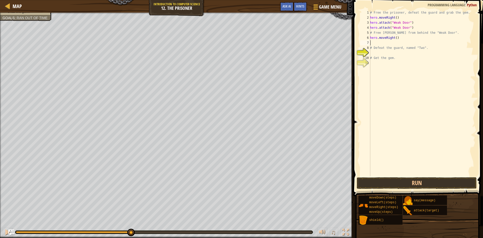
click at [394, 37] on div "# Free the prisoner, defeat the guard and grab the gem. hero . moveRight ( ) he…" at bounding box center [422, 98] width 106 height 176
type textarea "hero.moveRight(2)"
click at [400, 36] on div "# Free the prisoner, defeat the guard and grab the gem. hero . moveRight ( ) he…" at bounding box center [422, 98] width 106 height 176
click at [386, 40] on div "# Free the prisoner, defeat the guard and grab the gem. hero . moveRight ( ) he…" at bounding box center [422, 98] width 106 height 176
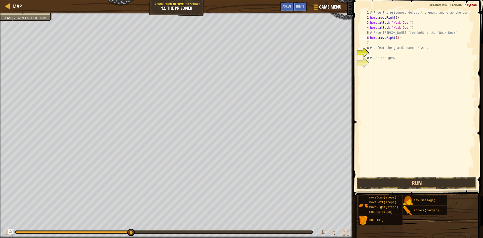
click at [384, 42] on div "# Free the prisoner, defeat the guard and grab the gem. hero . moveRight ( ) he…" at bounding box center [422, 98] width 106 height 176
type textarea "h"
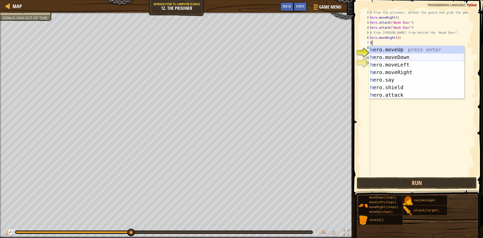
click at [397, 55] on div "h ero.moveUp press enter h ero.moveDown press enter h ero.moveLeft press enter …" at bounding box center [416, 80] width 95 height 68
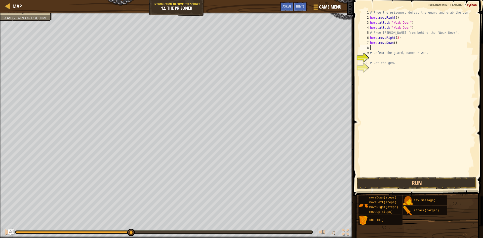
click at [393, 43] on div "# Free the prisoner, defeat the guard and grab the gem. hero . moveRight ( ) he…" at bounding box center [422, 98] width 106 height 176
type textarea "hero.moveDown(3)"
click at [405, 44] on div "# Free the prisoner, defeat the guard and grab the gem. hero . moveRight ( ) he…" at bounding box center [422, 98] width 106 height 176
click at [380, 49] on div "# Free the prisoner, defeat the guard and grab the gem. hero . moveRight ( ) he…" at bounding box center [422, 98] width 106 height 176
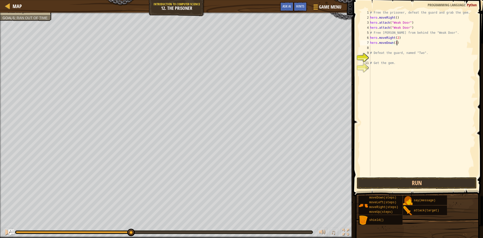
scroll to position [2, 0]
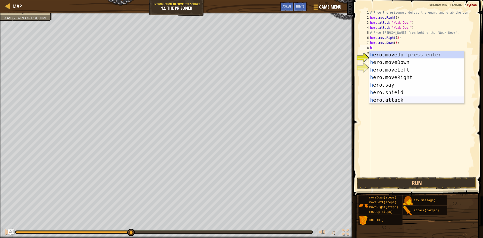
click at [394, 98] on div "h ero.moveUp press enter h ero.moveDown press enter h ero.moveLeft press enter …" at bounding box center [416, 85] width 95 height 68
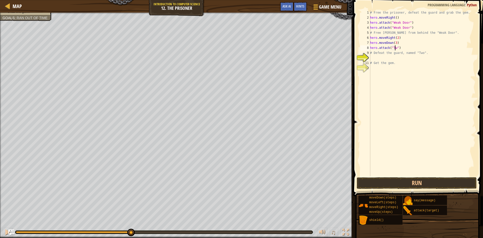
scroll to position [2, 2]
drag, startPoint x: 404, startPoint y: 48, endPoint x: 364, endPoint y: 50, distance: 39.8
click at [364, 50] on div "hero.attack("Two") 1 2 3 4 5 6 7 8 9 10 11 12 # Free the prisoner, defeat the g…" at bounding box center [417, 93] width 116 height 166
click at [408, 45] on div "# Free the prisoner, defeat the guard and grab the gem. hero . moveRight ( ) he…" at bounding box center [422, 98] width 106 height 176
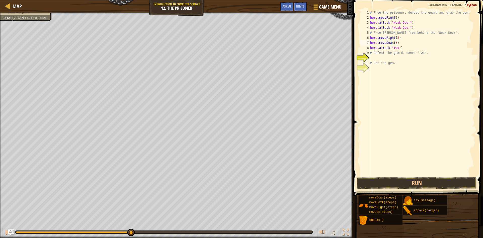
click at [401, 50] on div "# Free the prisoner, defeat the guard and grab the gem. hero . moveRight ( ) he…" at bounding box center [422, 98] width 106 height 176
click at [405, 50] on div "# Free the prisoner, defeat the guard and grab the gem. hero . moveRight ( ) he…" at bounding box center [422, 98] width 106 height 176
click at [404, 50] on div "# Free the prisoner, defeat the guard and grab the gem. hero . moveRight ( ) he…" at bounding box center [422, 98] width 106 height 176
type textarea "hero.attack("Two")"
click at [389, 60] on div "# Free the prisoner, defeat the guard and grab the gem. hero . moveRight ( ) he…" at bounding box center [422, 98] width 106 height 176
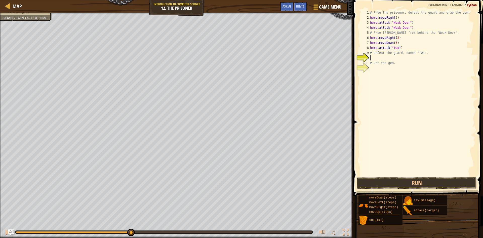
scroll to position [2, 0]
paste textarea "hero.attack("Two")"
type textarea "hero.attack("Two")"
paste textarea "hero.attack("Two")"
type textarea "hero.attack("Two")"
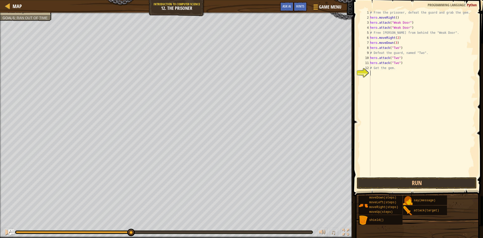
click at [377, 72] on div "# Free the prisoner, defeat the guard and grab the gem. hero . moveRight ( ) he…" at bounding box center [422, 98] width 106 height 176
type textarea "h"
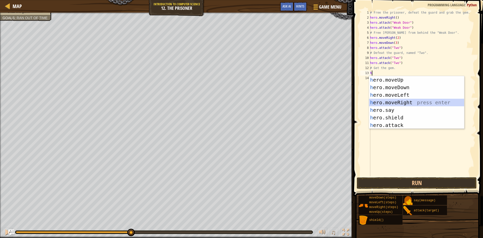
click at [400, 100] on div "h ero.moveUp press enter h ero.moveDown press enter h ero.moveLeft press enter …" at bounding box center [416, 110] width 95 height 68
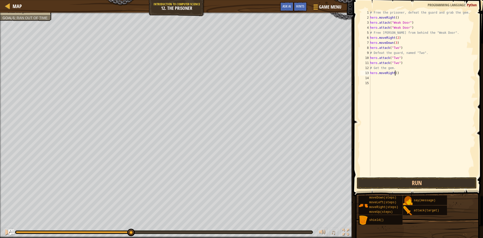
click at [394, 73] on div "# Free the prisoner, defeat the guard and grab the gem. hero . moveRight ( ) he…" at bounding box center [422, 98] width 106 height 176
type textarea "hero.moveRight(2)"
click at [450, 182] on button "Run" at bounding box center [417, 183] width 120 height 12
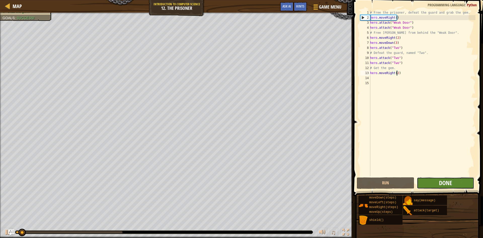
click at [450, 182] on span "Done" at bounding box center [445, 183] width 13 height 8
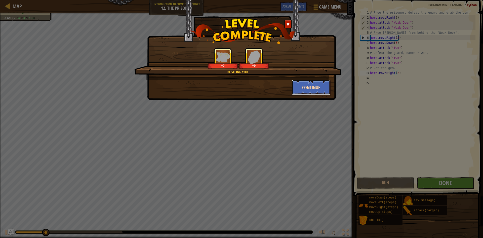
click at [306, 86] on button "Continue" at bounding box center [311, 87] width 39 height 15
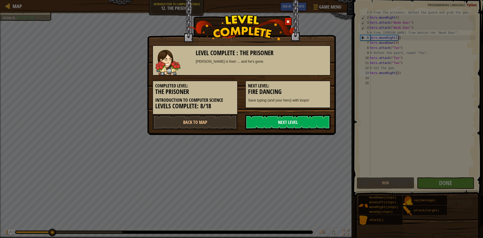
click at [285, 120] on link "Next Level" at bounding box center [287, 121] width 85 height 15
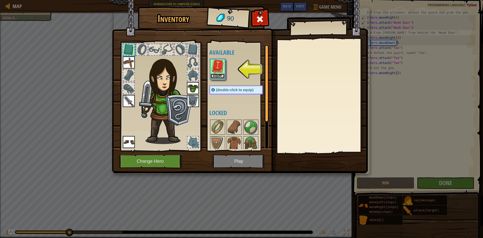
click at [217, 74] on button "Equip" at bounding box center [217, 75] width 14 height 5
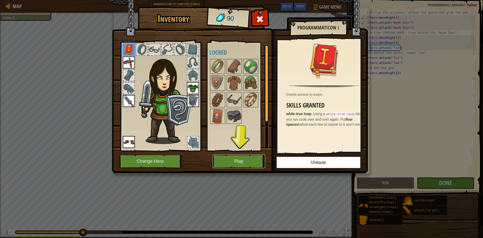
click at [244, 160] on button "Play" at bounding box center [238, 161] width 53 height 14
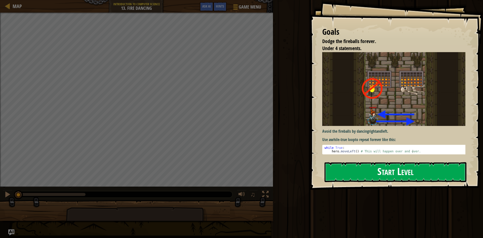
click at [366, 172] on button "Start Level" at bounding box center [395, 172] width 142 height 20
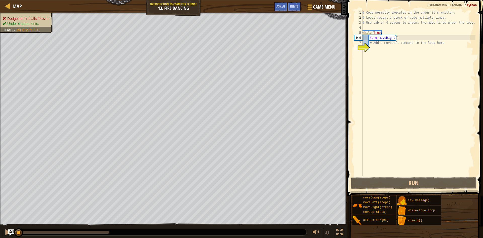
click at [362, 49] on div "8" at bounding box center [358, 47] width 8 height 5
click at [374, 47] on div "# Code normally executes in the order it's written. # Loops repeat a block of c…" at bounding box center [418, 98] width 114 height 176
type textarea "h"
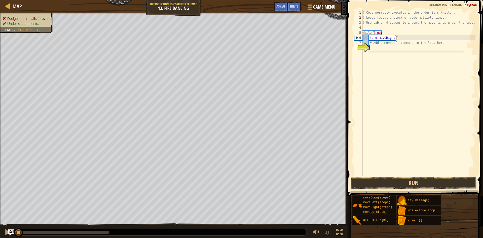
scroll to position [2, 0]
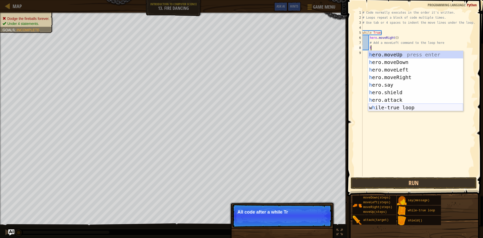
click at [376, 107] on div "h ero.moveUp press enter h ero.moveDown press enter h ero.moveLeft press enter …" at bounding box center [415, 88] width 95 height 75
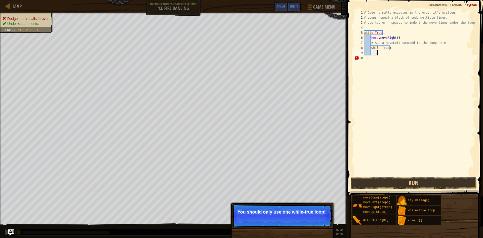
type textarea "h"
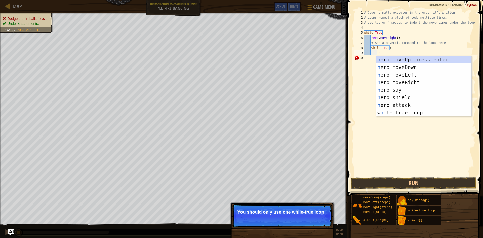
scroll to position [2, 1]
click at [395, 81] on div "h ero.moveUp press enter h ero.moveDown press enter h ero.moveLeft press enter …" at bounding box center [423, 93] width 95 height 75
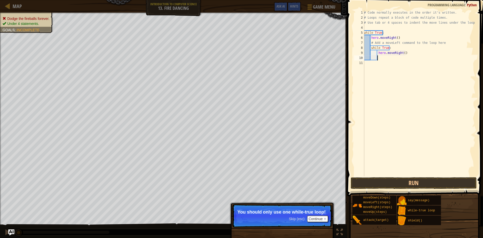
type textarea "h"
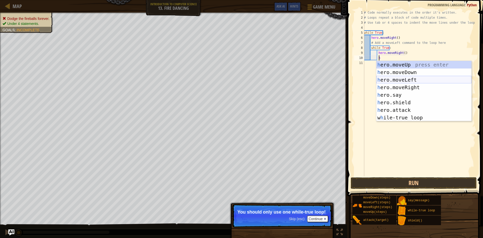
click at [405, 77] on div "h ero.moveUp press enter h ero.moveDown press enter h ero.moveLeft press enter …" at bounding box center [423, 98] width 95 height 75
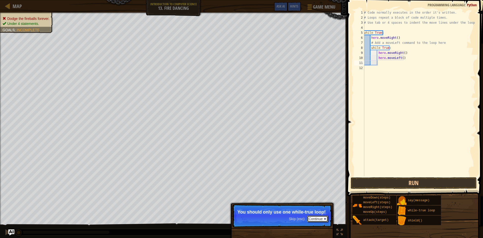
click at [315, 216] on button "Continue" at bounding box center [317, 218] width 21 height 7
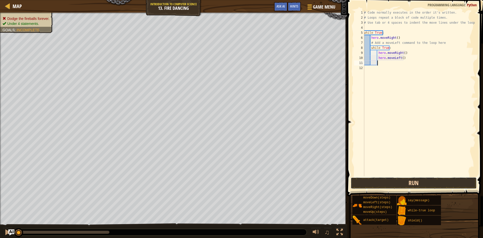
click at [375, 182] on button "Run" at bounding box center [414, 183] width 126 height 12
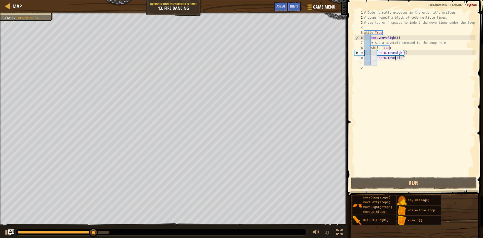
click at [395, 57] on div "# Code normally executes in the order it's written. # Loops repeat a block of c…" at bounding box center [419, 98] width 112 height 176
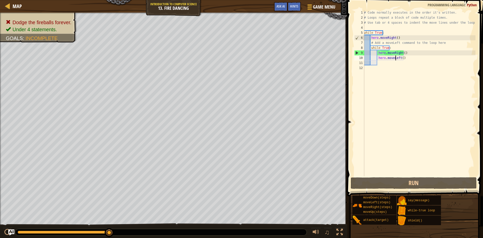
click at [379, 58] on div "# Code normally executes in the order it's written. # Loops repeat a block of c…" at bounding box center [419, 98] width 112 height 176
drag, startPoint x: 403, startPoint y: 59, endPoint x: 428, endPoint y: 59, distance: 25.4
click at [428, 59] on div "# Code normally executes in the order it's written. # Loops repeat a block of c…" at bounding box center [419, 98] width 112 height 176
click at [417, 56] on div "# Code normally executes in the order it's written. # Loops repeat a block of c…" at bounding box center [419, 98] width 112 height 176
click at [374, 58] on div "# Code normally executes in the order it's written. # Loops repeat a block of c…" at bounding box center [419, 98] width 112 height 176
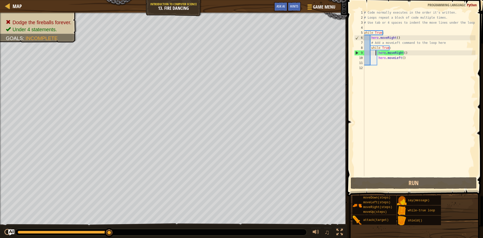
click at [375, 53] on div "# Code normally executes in the order it's written. # Loops repeat a block of c…" at bounding box center [419, 98] width 112 height 176
type textarea "hero.moveRight()"
click at [408, 55] on div "# Code normally executes in the order it's written. # Loops repeat a block of c…" at bounding box center [419, 98] width 112 height 176
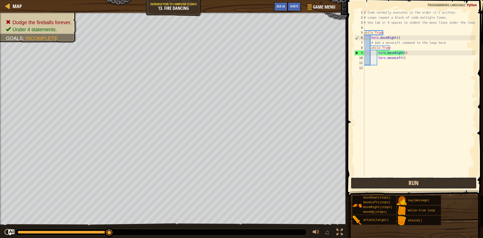
click at [385, 181] on button "Run" at bounding box center [414, 183] width 126 height 12
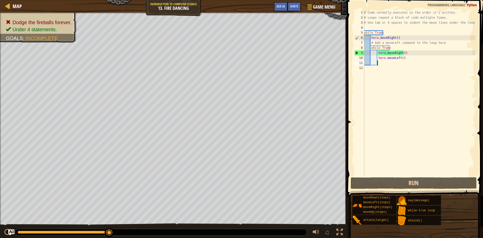
click at [381, 61] on div "# Code normally executes in the order it's written. # Loops repeat a block of c…" at bounding box center [419, 98] width 112 height 176
click at [290, 3] on div "Hints" at bounding box center [293, 6] width 13 height 9
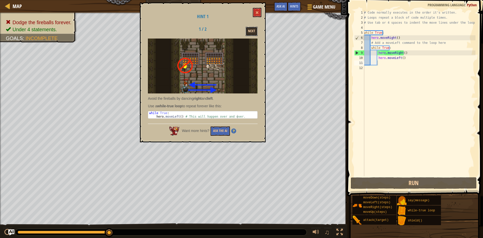
click at [251, 29] on button "Next" at bounding box center [251, 31] width 12 height 9
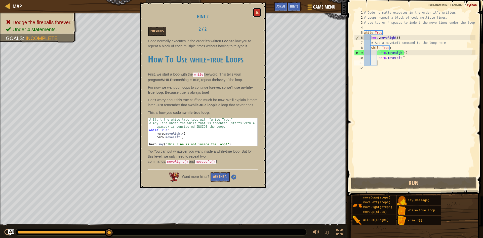
click at [257, 10] on button at bounding box center [257, 12] width 9 height 9
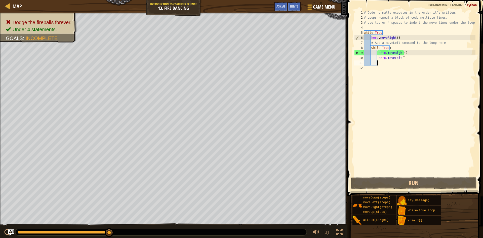
click at [379, 62] on div "# Code normally executes in the order it's written. # Loops repeat a block of c…" at bounding box center [419, 98] width 112 height 176
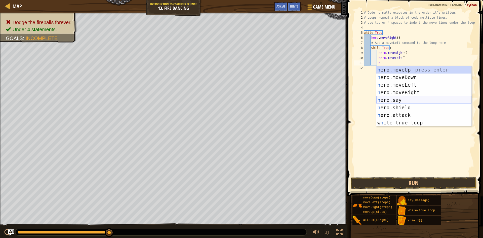
click at [403, 96] on div "h ero.moveUp press enter h ero.moveDown press enter h ero.moveLeft press enter …" at bounding box center [423, 103] width 95 height 75
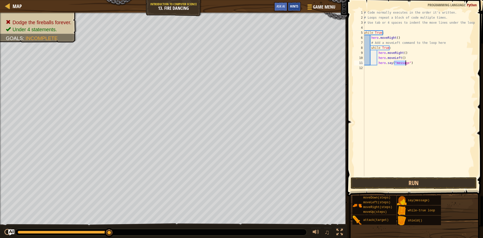
click at [296, 4] on div "Hints" at bounding box center [293, 6] width 13 height 9
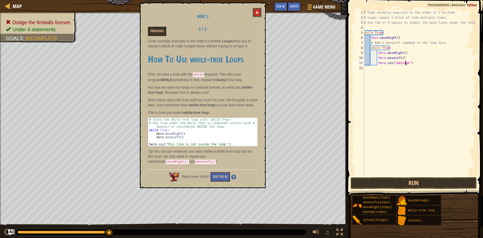
click at [257, 12] on span at bounding box center [257, 13] width 4 height 4
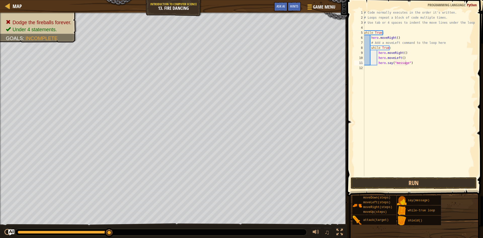
click at [405, 63] on div "# Code normally executes in the order it's written. # Loops repeat a block of c…" at bounding box center [419, 98] width 112 height 176
click at [405, 61] on div "# Code normally executes in the order it's written. # Loops repeat a block of c…" at bounding box center [419, 98] width 112 height 176
click at [405, 61] on div "# Code normally executes in the order it's written. # Loops repeat a block of c…" at bounding box center [419, 93] width 112 height 166
drag, startPoint x: 405, startPoint y: 61, endPoint x: 400, endPoint y: 65, distance: 5.9
click at [400, 65] on div "# Code normally executes in the order it's written. # Loops repeat a block of c…" at bounding box center [419, 98] width 112 height 176
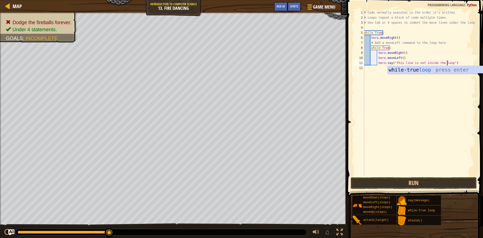
scroll to position [2, 7]
click at [401, 186] on button "Run" at bounding box center [414, 183] width 126 height 12
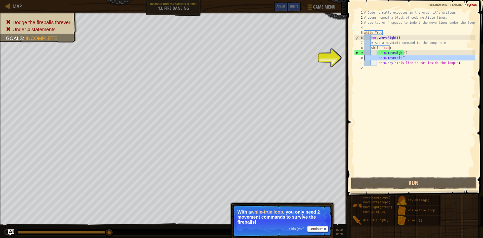
click at [356, 57] on div "10" at bounding box center [359, 57] width 10 height 5
type textarea "hero.moveLeft()"
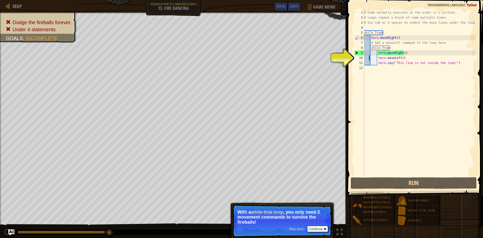
click at [370, 58] on div "# Code normally executes in the order it's written. # Loops repeat a block of c…" at bounding box center [419, 98] width 112 height 176
click at [376, 59] on div "# Code normally executes in the order it's written. # Loops repeat a block of c…" at bounding box center [419, 98] width 112 height 176
click at [403, 57] on div "# Code normally executes in the order it's written. # Loops repeat a block of c…" at bounding box center [419, 98] width 112 height 176
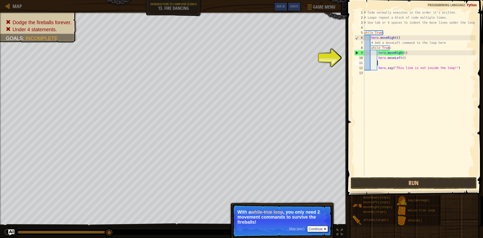
scroll to position [2, 1]
click at [387, 48] on div "# Code normally executes in the order it's written. # Loops repeat a block of c…" at bounding box center [419, 98] width 112 height 176
type textarea "while True:"
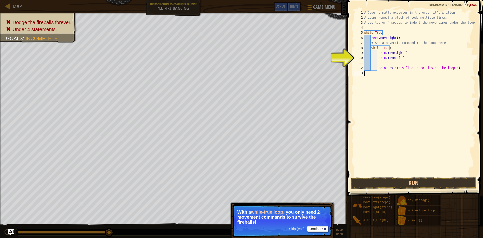
click at [371, 72] on div "# Code normally executes in the order it's written. # Loops repeat a block of c…" at bounding box center [419, 98] width 112 height 176
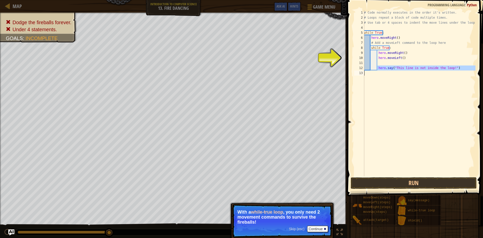
drag, startPoint x: 377, startPoint y: 69, endPoint x: 471, endPoint y: 76, distance: 94.8
click at [471, 76] on div "# Code normally executes in the order it's written. # Loops repeat a block of c…" at bounding box center [419, 98] width 112 height 176
type textarea "hero.say("This line is not inside the loop!")"
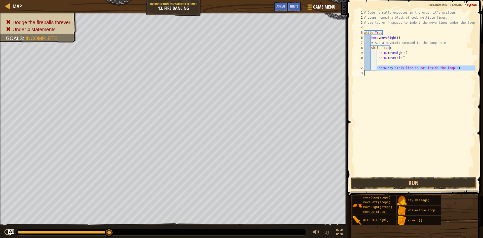
drag, startPoint x: 387, startPoint y: 62, endPoint x: 379, endPoint y: 64, distance: 8.0
click at [384, 62] on div "# Code normally executes in the order it's written. # Loops repeat a block of c…" at bounding box center [419, 98] width 112 height 176
click at [369, 67] on div "# Code normally executes in the order it's written. # Loops repeat a block of c…" at bounding box center [419, 98] width 112 height 176
click at [375, 58] on div "# Code normally executes in the order it's written. # Loops repeat a block of c…" at bounding box center [419, 98] width 112 height 176
type textarea "hero.moveLeft()"
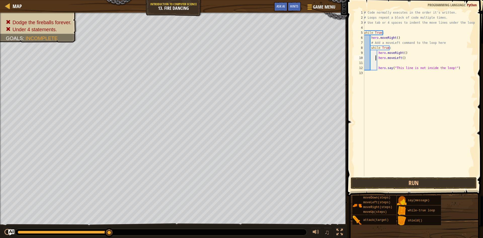
click at [367, 64] on div "# Code normally executes in the order it's written. # Loops repeat a block of c…" at bounding box center [419, 98] width 112 height 176
click at [369, 56] on div "# Code normally executes in the order it's written. # Loops repeat a block of c…" at bounding box center [419, 98] width 112 height 176
click at [377, 56] on div "# Code normally executes in the order it's written. # Loops repeat a block of c…" at bounding box center [419, 98] width 112 height 176
drag, startPoint x: 402, startPoint y: 57, endPoint x: 399, endPoint y: 57, distance: 3.0
click at [399, 57] on div "# Code normally executes in the order it's written. # Loops repeat a block of c…" at bounding box center [419, 98] width 112 height 176
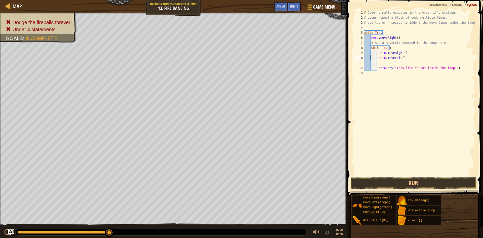
click at [370, 57] on div "# Code normally executes in the order it's written. # Loops repeat a block of c…" at bounding box center [419, 98] width 112 height 176
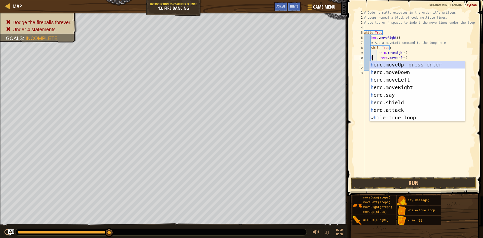
scroll to position [2, 1]
click at [392, 78] on div "h ero.moveUp press enter h ero.moveDown press enter h ero.moveLeft press enter …" at bounding box center [416, 98] width 95 height 75
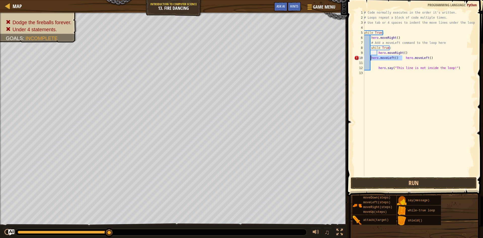
drag, startPoint x: 402, startPoint y: 58, endPoint x: 371, endPoint y: 57, distance: 30.9
click at [371, 57] on div "# Code normally executes in the order it's written. # Loops repeat a block of c…" at bounding box center [419, 98] width 112 height 176
drag, startPoint x: 408, startPoint y: 52, endPoint x: 350, endPoint y: 47, distance: 58.5
click at [350, 47] on div "hero.moveLeft() 1 2 3 4 5 6 7 8 9 10 11 12 13 # Code normally executes in the o…" at bounding box center [414, 108] width 137 height 211
type textarea "while True: hero.moveRight()"
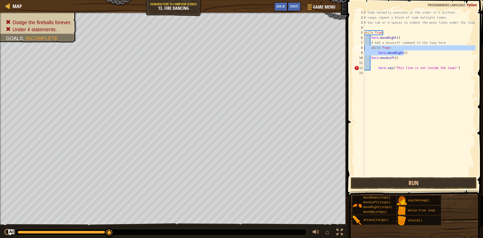
scroll to position [2, 0]
drag, startPoint x: 397, startPoint y: 51, endPoint x: 354, endPoint y: 50, distance: 43.3
click at [354, 50] on div "1 2 3 4 5 6 7 8 9 10 11 12 # Code normally executes in the order it's written. …" at bounding box center [414, 93] width 122 height 166
type textarea "hero.moveLeft()"
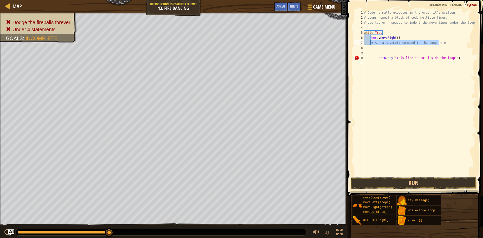
drag, startPoint x: 440, startPoint y: 44, endPoint x: 371, endPoint y: 43, distance: 69.2
click at [371, 43] on div "# Code normally executes in the order it's written. # Loops repeat a block of c…" at bounding box center [419, 98] width 112 height 176
type textarea "# Add a moveLeft command to the loop here"
type textarea "h"
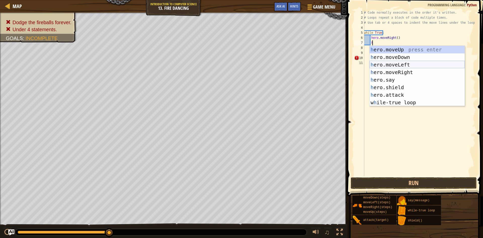
click at [404, 68] on div "h ero.moveUp press enter h ero.moveDown press enter h ero.moveLeft press enter …" at bounding box center [416, 83] width 95 height 75
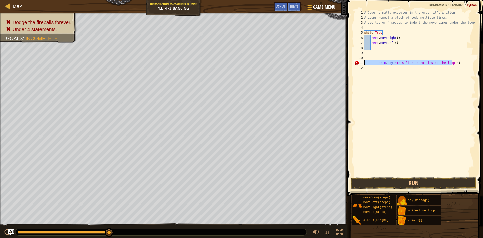
drag, startPoint x: 457, startPoint y: 64, endPoint x: 359, endPoint y: 63, distance: 98.3
click at [359, 63] on div "1 2 3 4 5 6 7 8 9 10 11 12 # Code normally executes in the order it's written. …" at bounding box center [414, 93] width 122 height 166
type textarea "hero.say("This line is not inside the loop!")"
click at [362, 48] on div "8" at bounding box center [358, 47] width 8 height 5
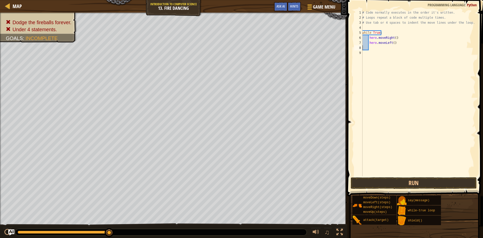
paste textarea
click at [381, 180] on button "Run" at bounding box center [414, 183] width 126 height 12
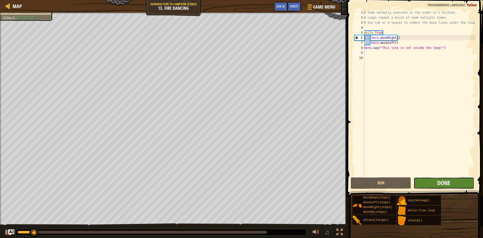
click at [437, 186] on button "Done" at bounding box center [443, 183] width 60 height 12
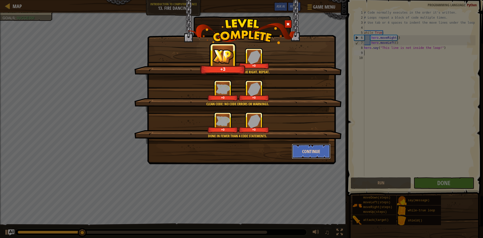
click at [320, 150] on button "Continue" at bounding box center [311, 151] width 39 height 15
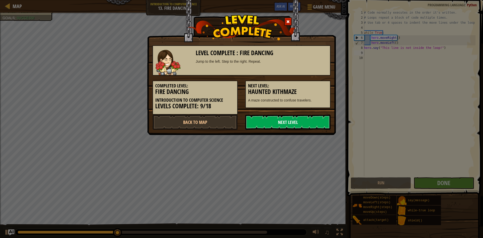
click at [287, 123] on link "Next Level" at bounding box center [287, 121] width 85 height 15
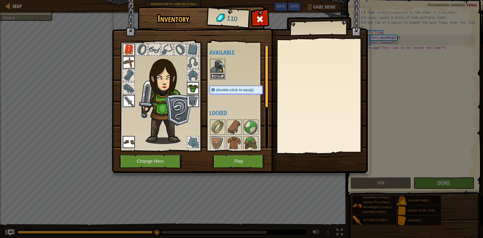
click at [217, 74] on button "Equip" at bounding box center [217, 75] width 14 height 5
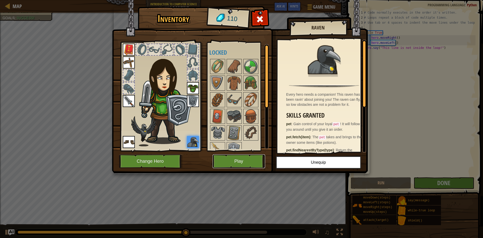
click at [237, 158] on button "Play" at bounding box center [238, 161] width 53 height 14
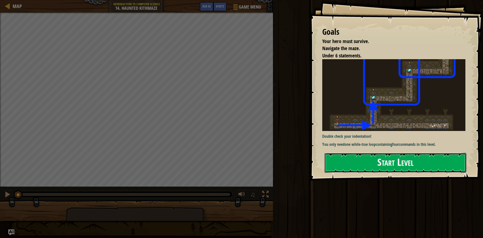
click at [362, 163] on button "Start Level" at bounding box center [395, 163] width 142 height 20
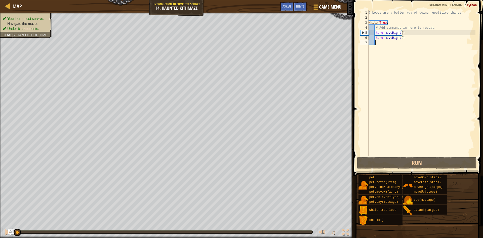
click at [369, 34] on div "Map Introduction to Computer Science 14. Haunted Kithmaze Game Menu Done Hints …" at bounding box center [241, 119] width 483 height 238
click at [290, 0] on html "Map Introduction to Computer Science 14. Haunted Kithmaze Game Menu Done Hints …" at bounding box center [241, 0] width 483 height 0
click at [398, 69] on div "Map Introduction to Computer Science 14. Haunted Kithmaze Game Menu Done Hints …" at bounding box center [241, 119] width 483 height 238
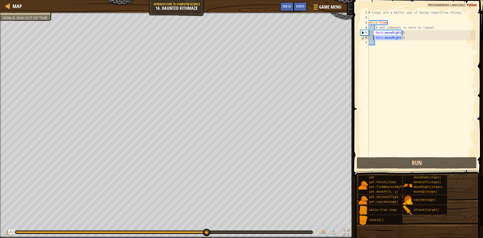
drag, startPoint x: 404, startPoint y: 36, endPoint x: 374, endPoint y: 39, distance: 30.1
click at [374, 39] on div "# Loops are a better way of doing repetitive things. while True : # Add command…" at bounding box center [421, 88] width 108 height 156
type textarea "hero.moveRight()"
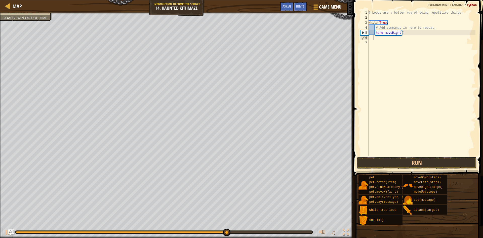
click at [404, 35] on div "# Loops are a better way of doing repetitive things. while True : # Add command…" at bounding box center [421, 88] width 108 height 156
type textarea "hero.moveRight()"
click at [400, 34] on div "# Loops are a better way of doing repetitive things. while True : # Add command…" at bounding box center [421, 88] width 108 height 156
type textarea "hero.moveRight(2)"
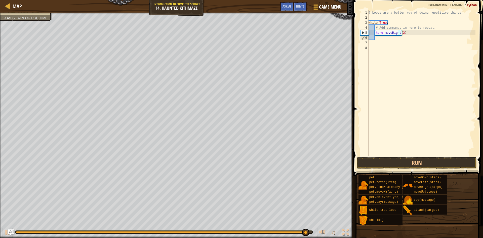
click at [385, 40] on div "# Loops are a better way of doing repetitive things. while True : # Add command…" at bounding box center [421, 88] width 108 height 156
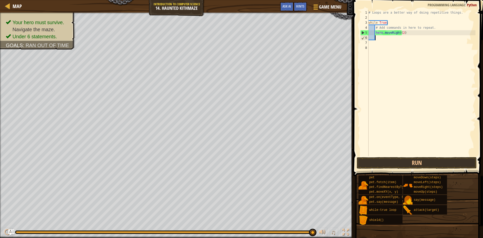
type textarea "h"
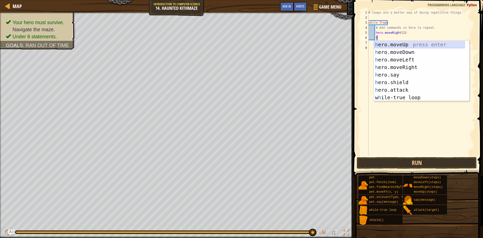
click at [405, 45] on div "h ero.moveUp press enter h ero.moveDown press enter h ero.moveLeft press enter …" at bounding box center [419, 78] width 91 height 75
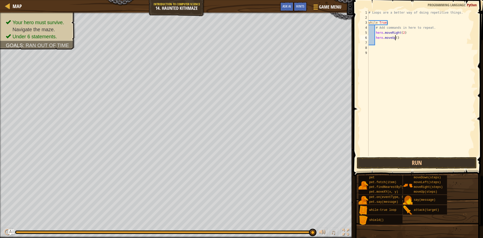
click at [394, 40] on div "# Loops are a better way of doing repetitive things. while True : # Add command…" at bounding box center [421, 88] width 108 height 156
type textarea "hero.moveUp(2)"
click at [379, 43] on div "# Loops are a better way of doing repetitive things. while True : # Add command…" at bounding box center [421, 88] width 108 height 156
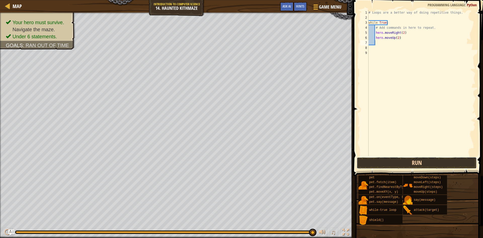
click at [439, 162] on button "Run" at bounding box center [417, 163] width 120 height 12
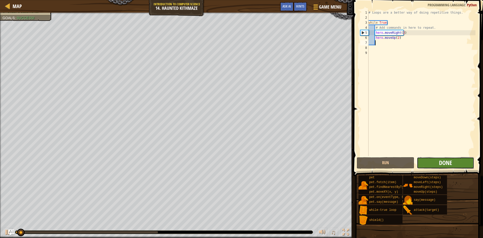
click at [439, 161] on span "Done" at bounding box center [445, 162] width 13 height 8
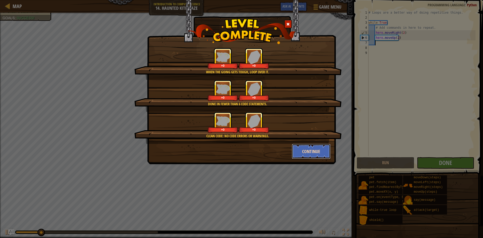
click at [301, 147] on button "Continue" at bounding box center [311, 151] width 39 height 15
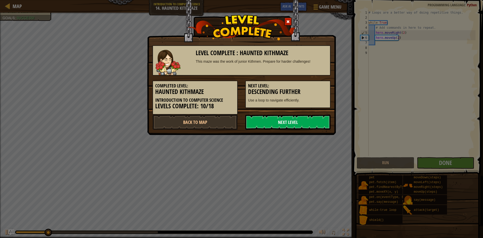
click at [295, 122] on link "Next Level" at bounding box center [287, 121] width 85 height 15
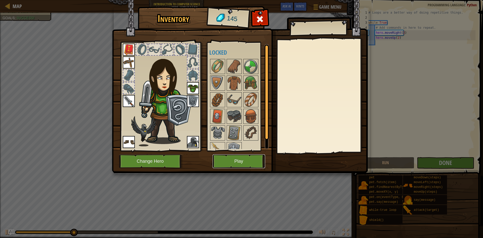
click at [227, 157] on button "Play" at bounding box center [238, 161] width 53 height 14
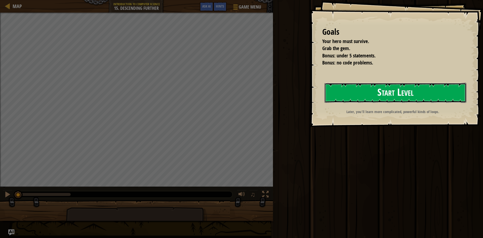
click at [366, 97] on button "Start Level" at bounding box center [395, 93] width 142 height 20
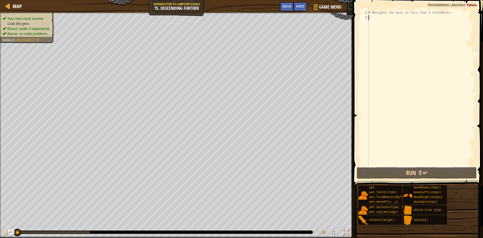
type textarea "h"
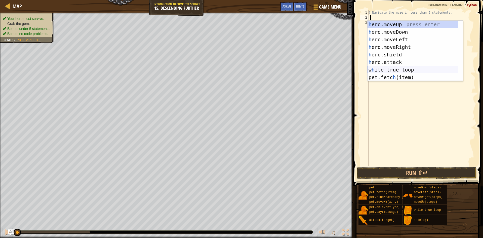
click at [395, 68] on div "h ero.moveUp press enter h ero.moveDown press enter h ero.moveLeft press enter …" at bounding box center [412, 58] width 91 height 75
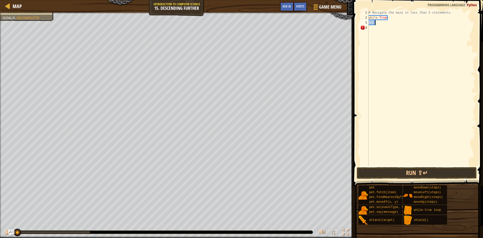
type textarea "h"
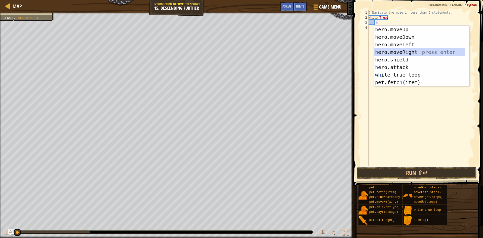
click at [401, 50] on div "h ero.moveUp press enter h ero.moveDown press enter h ero.moveLeft press enter …" at bounding box center [419, 63] width 91 height 75
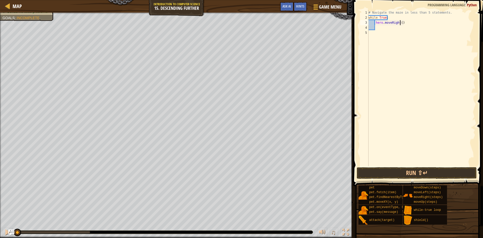
click at [399, 24] on div "# Navigate the maze in less than 5 statements. while True : hero . moveRight ( )" at bounding box center [421, 93] width 108 height 166
type textarea "hero.moveRight(2)"
click at [389, 29] on div "# Navigate the maze in less than 5 statements. while True : hero . moveRight ( …" at bounding box center [421, 93] width 108 height 166
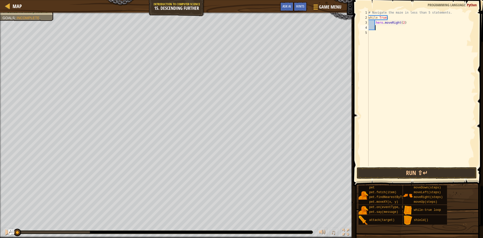
type textarea "h"
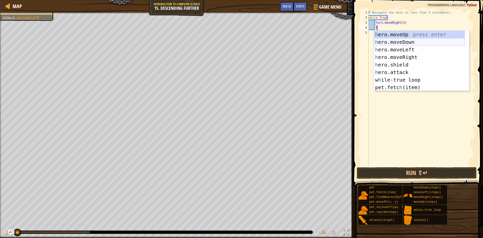
click at [395, 40] on div "h ero.moveUp press enter h ero.moveDown press enter h ero.moveLeft press enter …" at bounding box center [419, 68] width 91 height 75
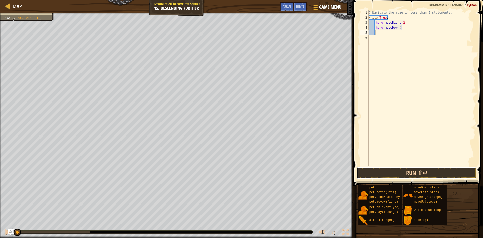
click at [425, 172] on button "Run ⇧↵" at bounding box center [417, 173] width 120 height 12
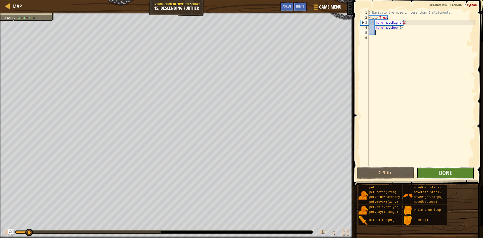
click at [438, 172] on button "Done" at bounding box center [446, 173] width 58 height 12
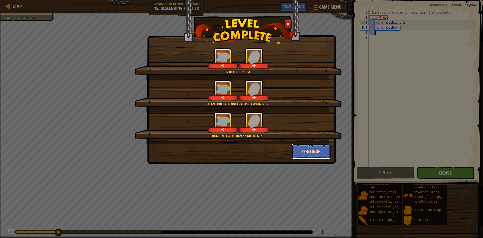
click at [307, 150] on button "Continue" at bounding box center [311, 151] width 39 height 15
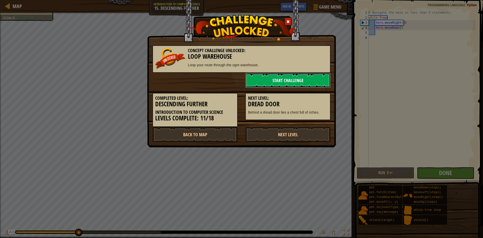
click at [298, 76] on link "Start Challenge" at bounding box center [287, 80] width 85 height 15
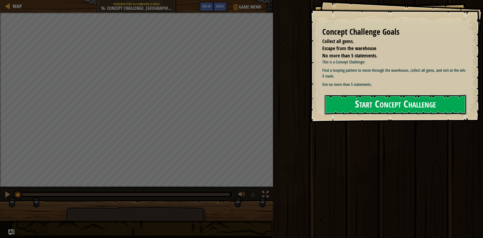
click at [352, 103] on button "Start Concept Challenge" at bounding box center [395, 105] width 142 height 20
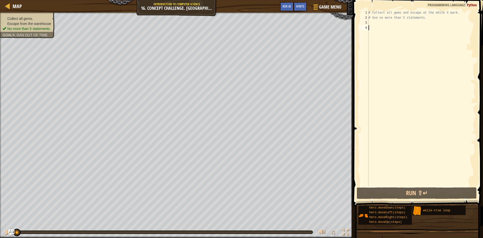
click at [388, 26] on div "# Collect all gems and escape at the white X mark. # Use no more than 5 stateme…" at bounding box center [421, 103] width 108 height 186
click at [382, 22] on div "# Collect all gems and escape at the white X mark. # Use no more than 5 stateme…" at bounding box center [421, 103] width 108 height 186
type textarea "h"
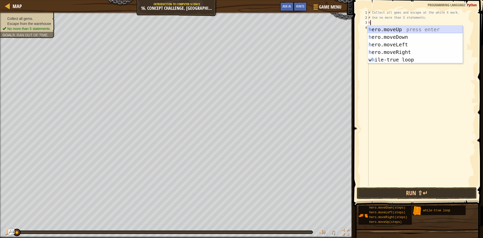
click at [400, 30] on div "h ero.moveUp press enter h ero.moveDown press enter h ero.moveLeft press enter …" at bounding box center [414, 52] width 95 height 53
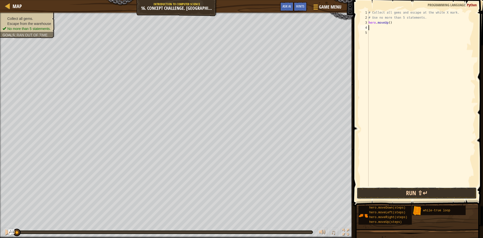
click at [431, 187] on button "Run ⇧↵" at bounding box center [417, 193] width 120 height 12
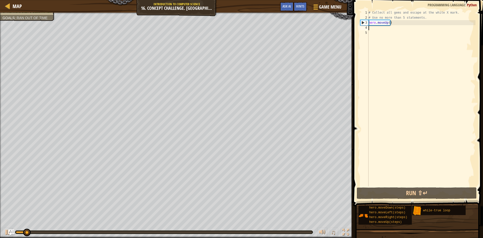
click at [388, 24] on div "# Collect all gems and escape at the white X mark. # Use no more than 5 stateme…" at bounding box center [421, 103] width 108 height 186
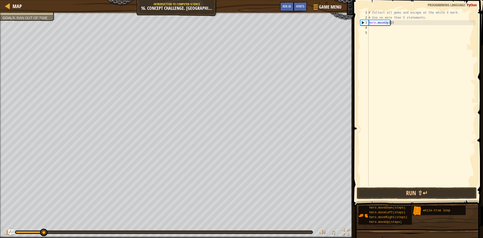
click at [399, 19] on div "# Collect all gems and escape at the white X mark. # Use no more than 5 stateme…" at bounding box center [421, 103] width 108 height 186
click at [399, 23] on div "# Collect all gems and escape at the white X mark. # Use no more than 5 stateme…" at bounding box center [421, 103] width 108 height 186
type textarea "hero.moveUp(2)"
click at [373, 29] on div "# Collect all gems and escape at the white X mark. # Use no more than 5 stateme…" at bounding box center [421, 103] width 108 height 186
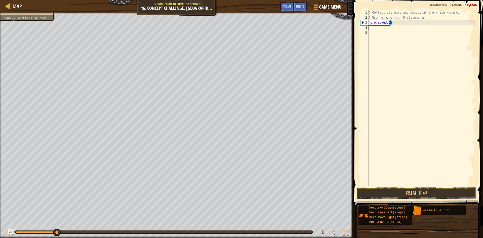
type textarea "h"
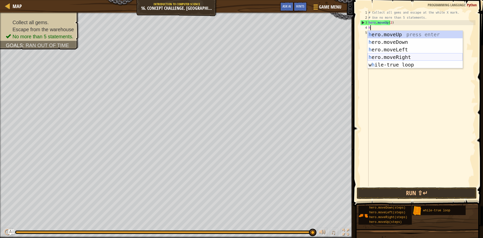
click at [404, 57] on div "h ero.moveUp press enter h ero.moveDown press enter h ero.moveLeft press enter …" at bounding box center [414, 57] width 95 height 53
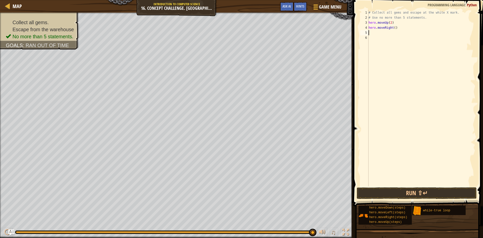
click at [393, 29] on div "# Collect all gems and escape at the white X mark. # Use no more than 5 stateme…" at bounding box center [421, 103] width 108 height 186
type textarea "hero.moveRight(1.5)"
click at [433, 186] on div "# Collect all gems and escape at the white X mark. # Use no more than 5 stateme…" at bounding box center [421, 103] width 108 height 186
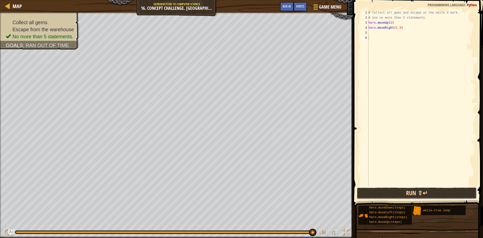
click at [422, 193] on button "Run ⇧↵" at bounding box center [417, 193] width 120 height 12
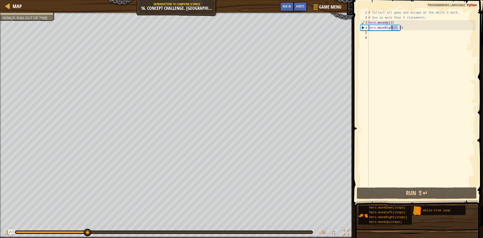
drag, startPoint x: 398, startPoint y: 28, endPoint x: 392, endPoint y: 26, distance: 6.3
click at [392, 26] on div "# Collect all gems and escape at the white X mark. # Use no more than 5 stateme…" at bounding box center [421, 103] width 108 height 186
click at [395, 28] on div "# Collect all gems and escape at the white X mark. # Use no more than 5 stateme…" at bounding box center [421, 98] width 108 height 176
drag, startPoint x: 399, startPoint y: 28, endPoint x: 393, endPoint y: 30, distance: 5.9
click at [393, 30] on div "# Collect all gems and escape at the white X mark. # Use no more than 5 stateme…" at bounding box center [421, 103] width 108 height 186
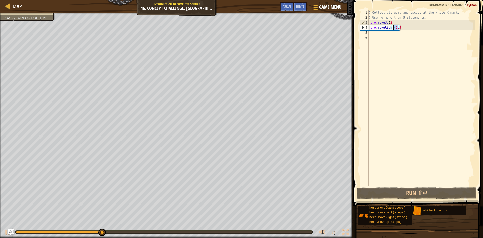
type textarea "hero.moveRight(3)"
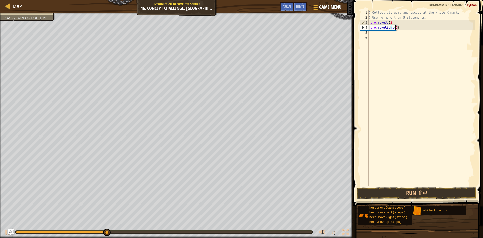
click at [399, 37] on div "# Collect all gems and escape at the white X mark. # Use no more than 5 stateme…" at bounding box center [421, 103] width 108 height 186
click at [397, 32] on div "# Collect all gems and escape at the white X mark. # Use no more than 5 stateme…" at bounding box center [421, 103] width 108 height 186
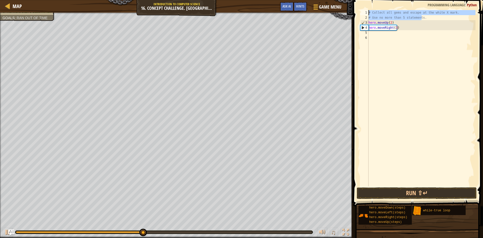
drag, startPoint x: 425, startPoint y: 17, endPoint x: 355, endPoint y: 10, distance: 70.3
click at [355, 10] on div "1 2 3 4 5 6 # Collect all gems and escape at the white X mark. # Use no more th…" at bounding box center [417, 113] width 131 height 221
type textarea "# Collect all gems and escape at the white X mark. # Use no more than 5 stateme…"
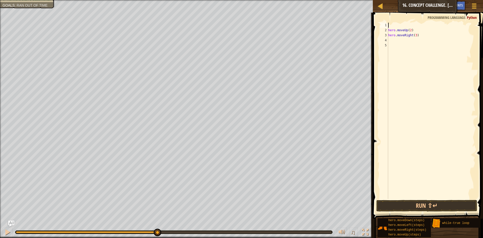
click at [388, 30] on div "2" at bounding box center [384, 30] width 8 height 5
type textarea "hero.moveUp(2)"
click at [399, 36] on div "hero . moveUp ( 2 ) hero . moveRight ( 3 )" at bounding box center [431, 116] width 88 height 186
click at [395, 47] on div "hero . moveUp ( 2 ) hero . moveRight ( 3 )" at bounding box center [431, 116] width 88 height 186
click at [399, 34] on div "hero . moveUp ( 2 ) hero . moveRight ( 3 )" at bounding box center [431, 116] width 88 height 186
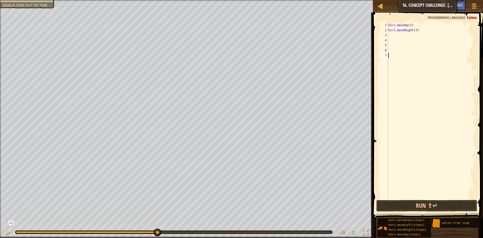
click at [393, 54] on div "hero . moveUp ( 2 ) hero . moveRight ( 3 )" at bounding box center [431, 116] width 88 height 186
drag, startPoint x: 398, startPoint y: 34, endPoint x: 393, endPoint y: 35, distance: 5.7
click at [398, 33] on div "hero . moveUp ( 2 ) hero . moveRight ( 3 )" at bounding box center [432, 116] width 87 height 186
click at [389, 25] on div "1" at bounding box center [385, 25] width 10 height 5
type textarea "hero.moveUp(2)"
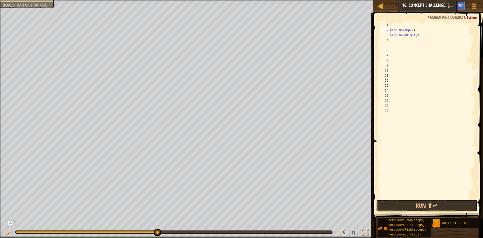
click at [390, 26] on div "hero . moveUp ( 2 ) hero . moveRight ( 3 )" at bounding box center [432, 116] width 87 height 186
type textarea "h"
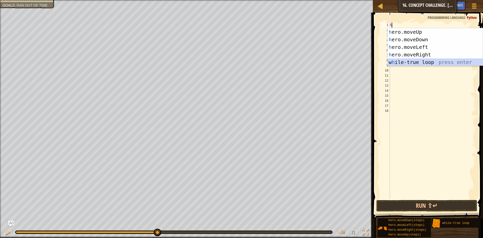
click at [418, 61] on div "h ero.moveUp press enter h ero.moveDown press enter h ero.moveLeft press enter …" at bounding box center [435, 54] width 95 height 53
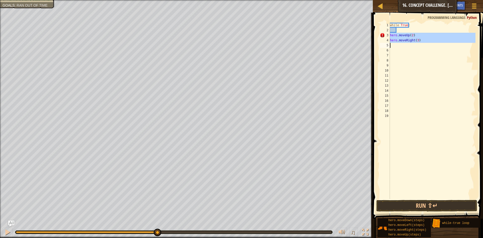
drag, startPoint x: 390, startPoint y: 36, endPoint x: 423, endPoint y: 44, distance: 33.6
click at [423, 44] on div "while True : hero . moveUp ( 2 ) hero . moveRight ( 3 )" at bounding box center [432, 116] width 87 height 186
click at [406, 33] on div "while True : hero . moveUp ( 2 ) hero . moveRight ( 3 )" at bounding box center [432, 111] width 87 height 176
type textarea "hero.moveUp(2)"
click at [402, 30] on div "while True : hero . moveUp ( 2 ) hero . moveRight ( 3 )" at bounding box center [432, 116] width 87 height 186
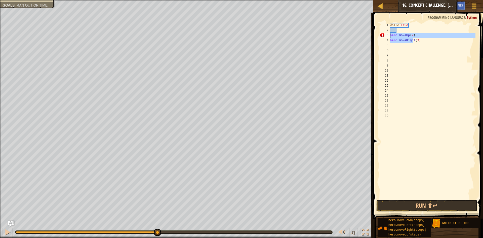
drag, startPoint x: 408, startPoint y: 39, endPoint x: 385, endPoint y: 34, distance: 23.1
click at [385, 34] on div "1 2 3 4 5 6 7 8 9 10 11 12 13 14 15 16 17 18 19 while True : hero . moveUp ( 2 …" at bounding box center [427, 111] width 97 height 176
drag, startPoint x: 397, startPoint y: 35, endPoint x: 380, endPoint y: 39, distance: 17.1
click at [380, 39] on div "[PHONE_NUMBER] 10 11 12 13 14 15 16 17 18 while True : ( 3 ) הההההההההההההההההה…" at bounding box center [427, 111] width 97 height 176
type textarea "(3)"
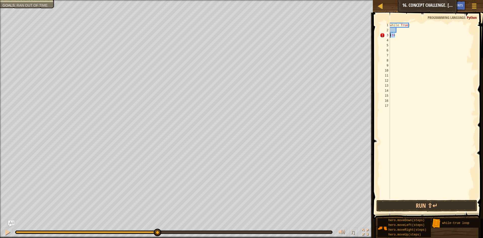
drag, startPoint x: 396, startPoint y: 35, endPoint x: 383, endPoint y: 37, distance: 13.2
click at [383, 37] on div "[PHONE_NUMBER] 10 11 12 13 14 15 16 17 while True : ( 3 ) ההההההההההההההההההההה…" at bounding box center [427, 111] width 97 height 176
click at [401, 30] on div "while True :" at bounding box center [432, 116] width 87 height 186
paste textarea
drag, startPoint x: 390, startPoint y: 36, endPoint x: 431, endPoint y: 35, distance: 41.3
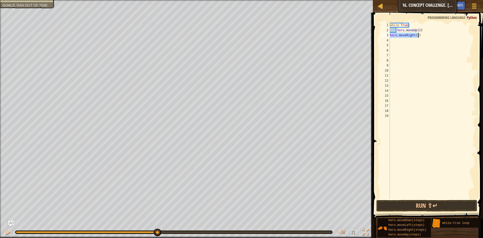
click at [431, 35] on div "while True : hero . moveUp ( 2 ) hero . moveRight ( 3 )" at bounding box center [432, 116] width 87 height 186
type textarea "hero.moveRight(3)"
click at [426, 31] on div "while True : hero . moveUp ( 2 )" at bounding box center [432, 116] width 87 height 186
type textarea "hero.moveUp(2)"
paste textarea "hero.moveRight(3)"
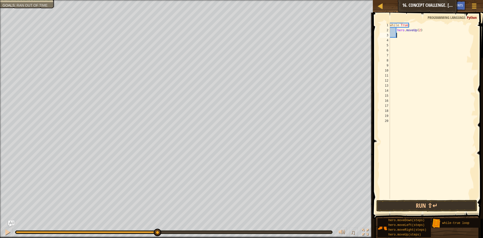
type textarea "hero.moveRight(3)"
type textarea "h"
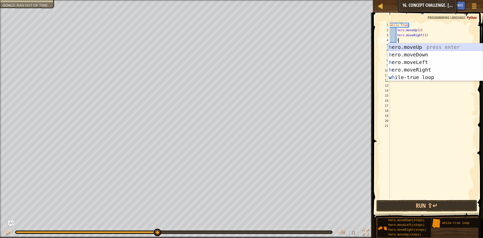
scroll to position [2, 1]
click at [410, 54] on div "h ero.moveUp press enter h ero.moveDown press enter h ero.moveLeft press enter …" at bounding box center [435, 69] width 95 height 53
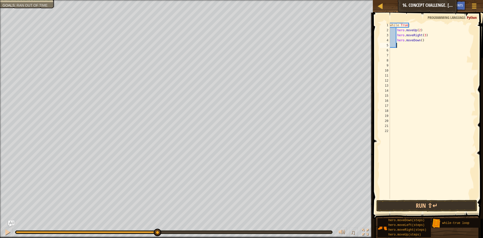
type textarea "h"
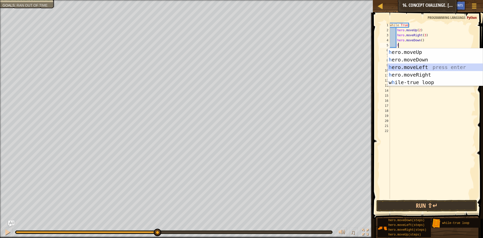
click at [408, 67] on div "h ero.moveUp press enter h ero.moveDown press enter h ero.moveLeft press enter …" at bounding box center [435, 74] width 95 height 53
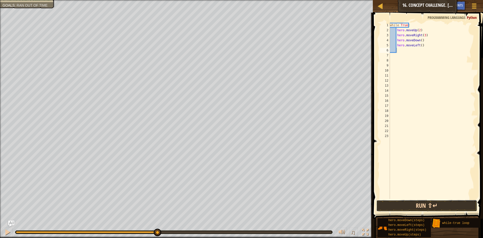
click at [404, 202] on button "Run ⇧↵" at bounding box center [426, 206] width 101 height 12
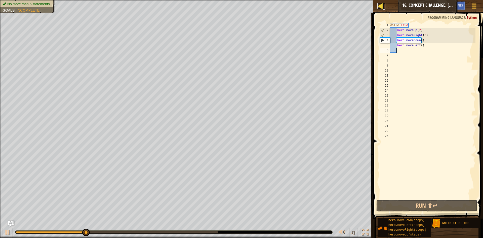
click at [381, 6] on div at bounding box center [380, 6] width 6 height 6
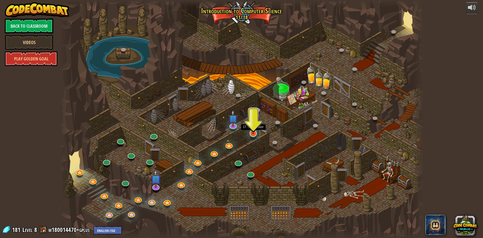
click at [249, 131] on img at bounding box center [253, 122] width 10 height 22
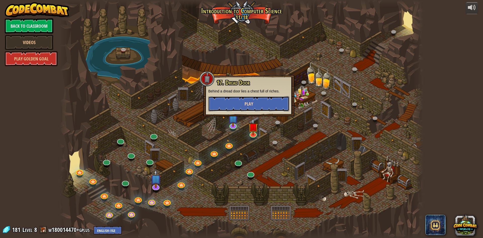
click at [254, 101] on button "Play" at bounding box center [248, 103] width 81 height 15
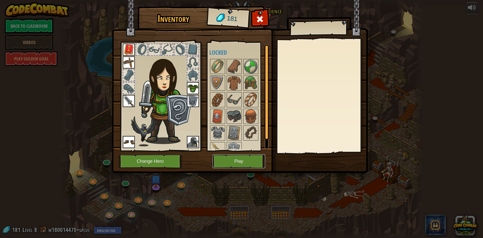
click at [239, 157] on button "Play" at bounding box center [238, 161] width 53 height 14
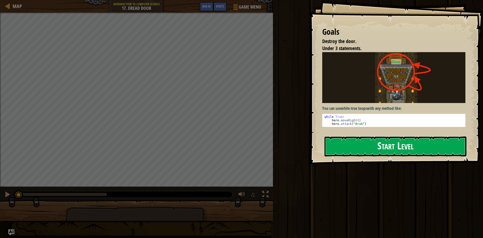
click at [367, 136] on button "Start Level" at bounding box center [395, 146] width 142 height 20
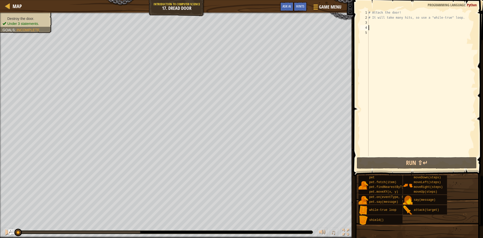
click at [381, 25] on div "# Attack the door! # It will take many hits, so use a "while-true" loop." at bounding box center [421, 88] width 108 height 156
click at [381, 23] on div "# Attack the door! # It will take many hits, so use a "while-true" loop." at bounding box center [421, 88] width 108 height 156
drag, startPoint x: 458, startPoint y: 18, endPoint x: 360, endPoint y: 13, distance: 98.7
click at [360, 13] on div "1 2 3 4 5 # Attack the door! # It will take many hits, so use a "while-true" lo…" at bounding box center [417, 83] width 116 height 146
type textarea "# Attack the door! # It will take many hits, so use a "while-true" loop."
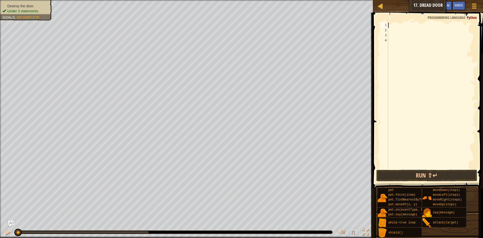
scroll to position [2, 0]
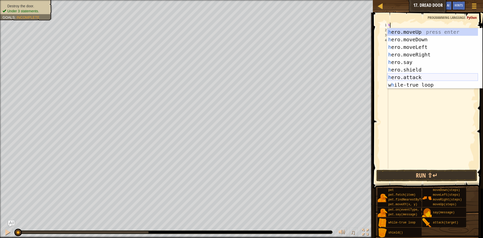
click at [404, 78] on div "h ero.moveUp press enter h ero.moveDown press enter h ero.moveLeft press enter …" at bounding box center [432, 65] width 91 height 75
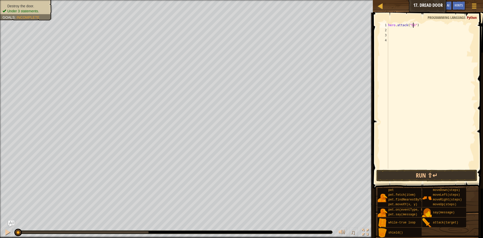
scroll to position [2, 2]
type textarea "hero.attack("Door")"
drag, startPoint x: 422, startPoint y: 26, endPoint x: 373, endPoint y: 14, distance: 50.4
click at [373, 15] on div "hero.attack("Door") 1 2 3 4 hero . attack ( "Door" ) הההההההההההההההההההההההההה…" at bounding box center [427, 110] width 112 height 191
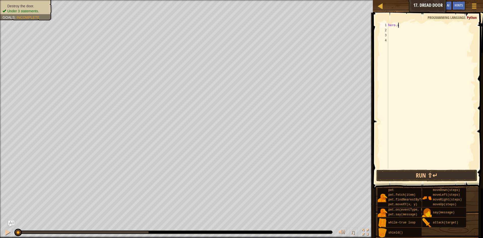
type textarea "h"
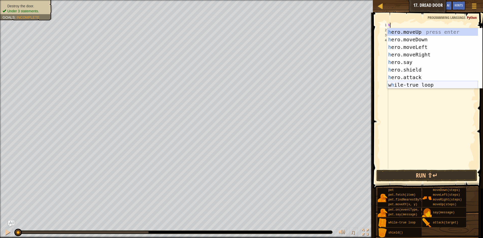
drag, startPoint x: 418, startPoint y: 84, endPoint x: 417, endPoint y: 79, distance: 4.6
click at [418, 84] on div "h ero.moveUp press enter h ero.moveDown press enter h ero.moveLeft press enter …" at bounding box center [432, 65] width 91 height 75
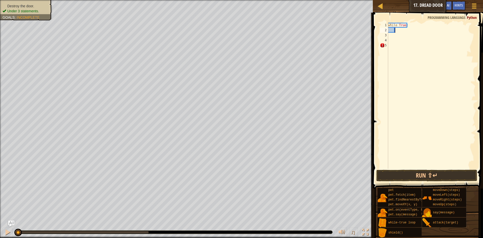
type textarea "hero.attack("Door")"
click at [405, 38] on div "while True : hero . attack ( "Door" )" at bounding box center [431, 101] width 88 height 156
click at [394, 33] on div "while True : hero . attack ( "Door" )" at bounding box center [431, 101] width 88 height 156
click at [418, 174] on button "Run ⇧↵" at bounding box center [426, 175] width 101 height 12
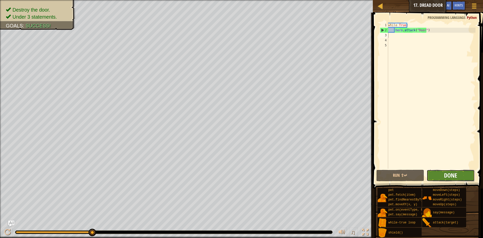
click at [457, 178] on span "Done" at bounding box center [450, 175] width 13 height 8
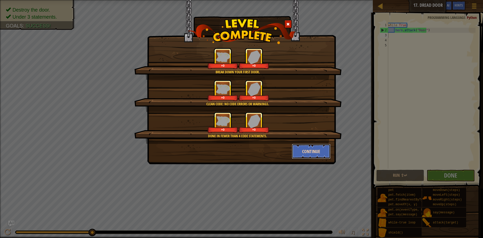
click at [305, 147] on button "Continue" at bounding box center [311, 151] width 39 height 15
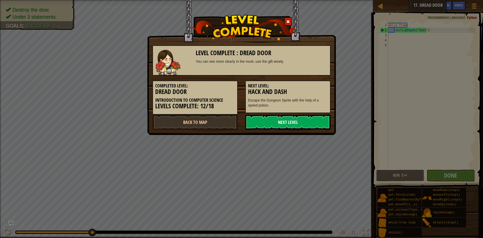
click at [299, 119] on link "Next Level" at bounding box center [287, 121] width 85 height 15
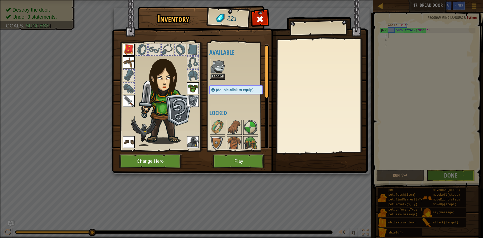
click at [213, 72] on img at bounding box center [217, 66] width 14 height 14
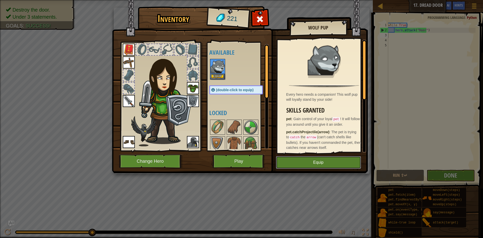
click at [321, 163] on button "Equip" at bounding box center [318, 162] width 85 height 13
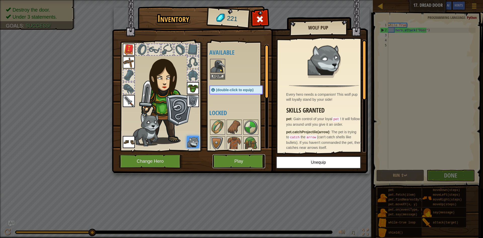
click at [255, 160] on button "Play" at bounding box center [238, 161] width 53 height 14
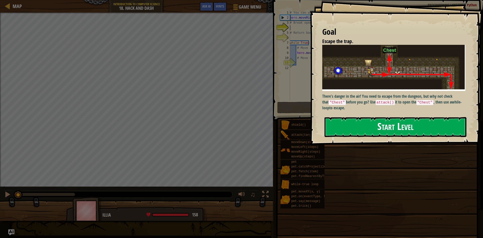
click at [369, 128] on button "Start Level" at bounding box center [395, 127] width 142 height 20
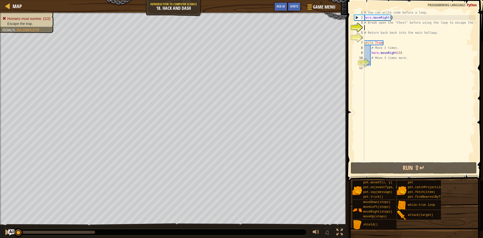
click at [397, 52] on div "# You can write code before a loop. hero . moveRight ( ) # Break open the "Ches…" at bounding box center [419, 90] width 112 height 161
type textarea "hero.moveRight()"
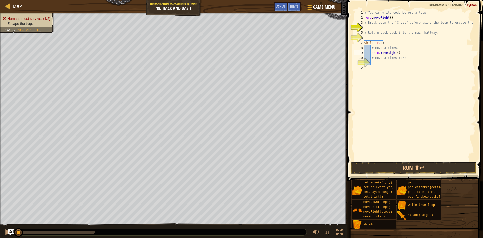
click at [403, 54] on div "# You can write code before a loop. hero . moveRight ( ) # Break open the "Ches…" at bounding box center [419, 90] width 112 height 161
click at [376, 63] on div "# You can write code before a loop. hero . moveRight ( ) # Break open the "Ches…" at bounding box center [419, 90] width 112 height 161
type textarea "h"
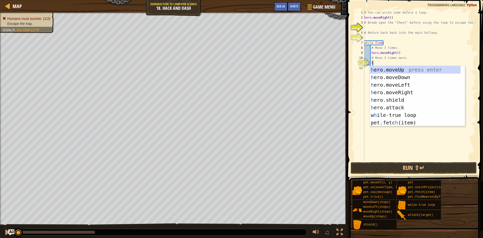
scroll to position [2, 0]
click at [403, 67] on div "h ero.moveUp press enter h ero.moveDown press enter h ero.moveLeft press enter …" at bounding box center [415, 103] width 91 height 75
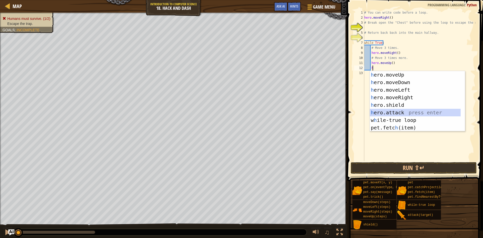
click at [400, 112] on div "h ero.moveUp press enter h ero.moveDown press enter h ero.moveLeft press enter …" at bounding box center [415, 108] width 91 height 75
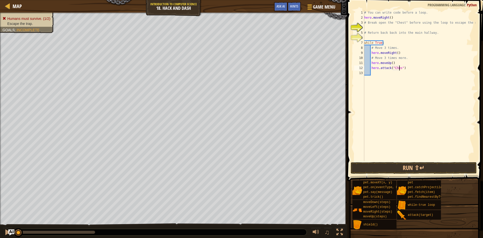
scroll to position [2, 3]
click at [380, 164] on button "Run ⇧↵" at bounding box center [414, 168] width 126 height 12
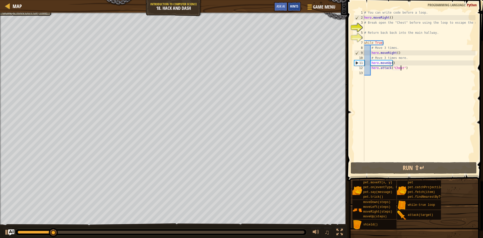
click at [293, 6] on span "Hints" at bounding box center [294, 6] width 8 height 5
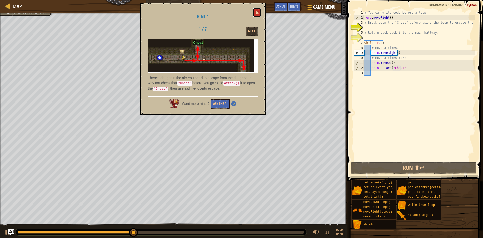
click at [258, 11] on button at bounding box center [257, 12] width 9 height 9
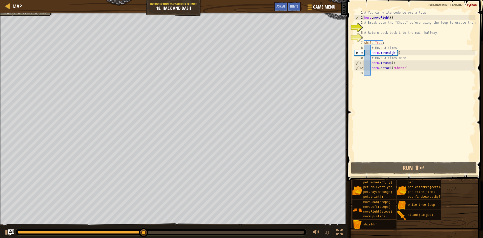
click at [396, 51] on div "# You can write code before a loop. hero . moveRight ( ) # Break open the "Ches…" at bounding box center [419, 90] width 112 height 161
type textarea "hero.moveRight(3)"
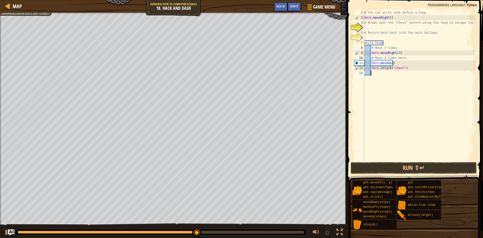
click at [390, 79] on div "# You can write code before a loop. hero . moveRight ( ) # Break open the "Ches…" at bounding box center [419, 90] width 112 height 161
click at [382, 78] on div "# You can write code before a loop. hero . moveRight ( ) # Break open the "Ches…" at bounding box center [419, 90] width 112 height 161
click at [398, 52] on div "# You can write code before a loop. hero . moveRight ( ) # Break open the "Ches…" at bounding box center [419, 90] width 112 height 161
click at [405, 57] on div "# You can write code before a loop. hero . moveRight ( ) # Break open the "Ches…" at bounding box center [419, 90] width 112 height 161
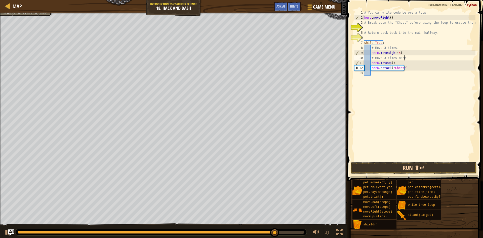
type textarea "# Move 3 times more."
click at [412, 169] on button "Run ⇧↵" at bounding box center [414, 168] width 126 height 12
